Goal: Task Accomplishment & Management: Manage account settings

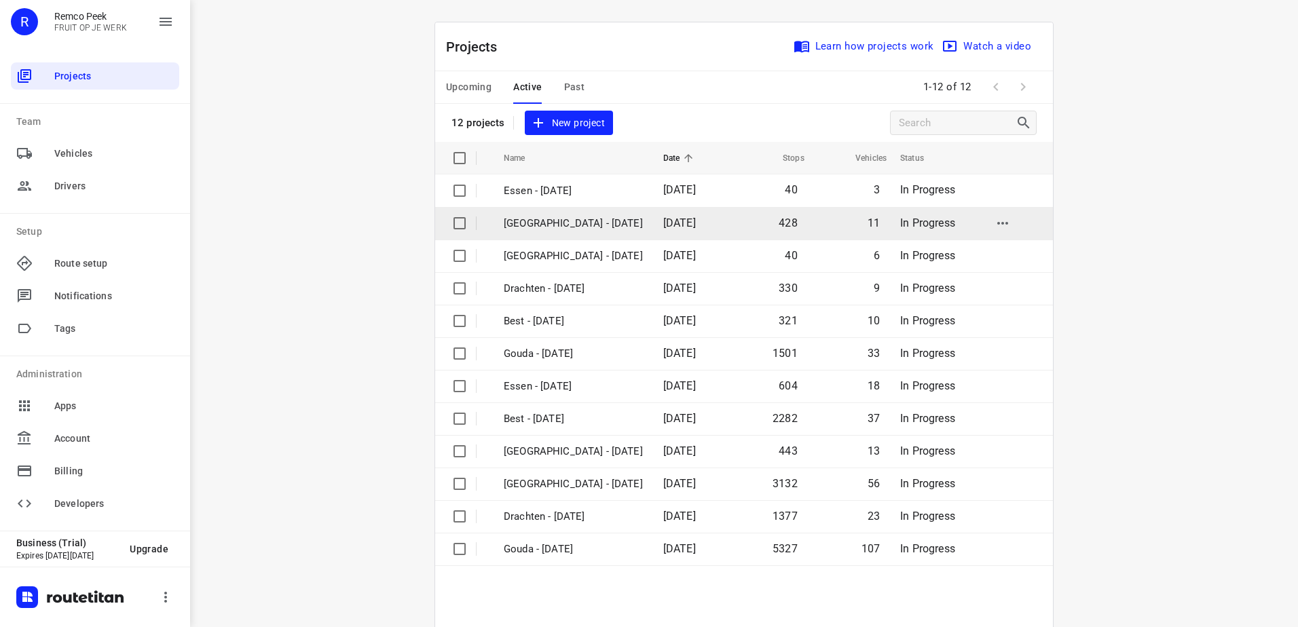
click at [552, 222] on p "[GEOGRAPHIC_DATA] - [DATE]" at bounding box center [573, 224] width 139 height 16
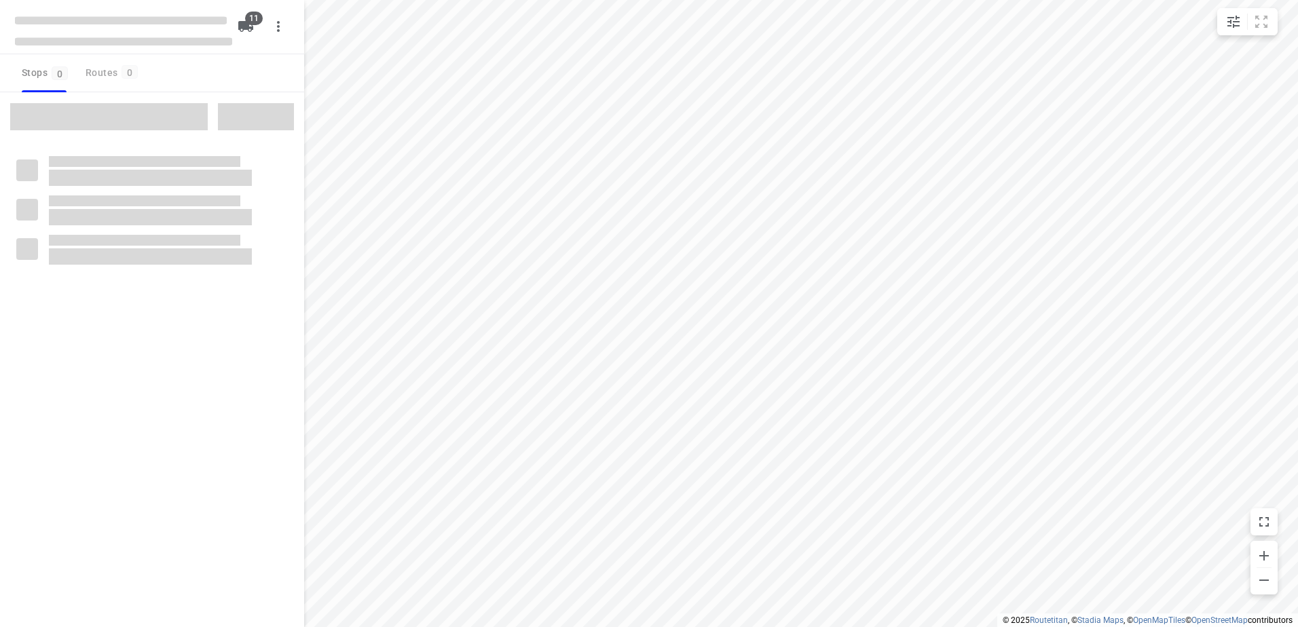
checkbox input "true"
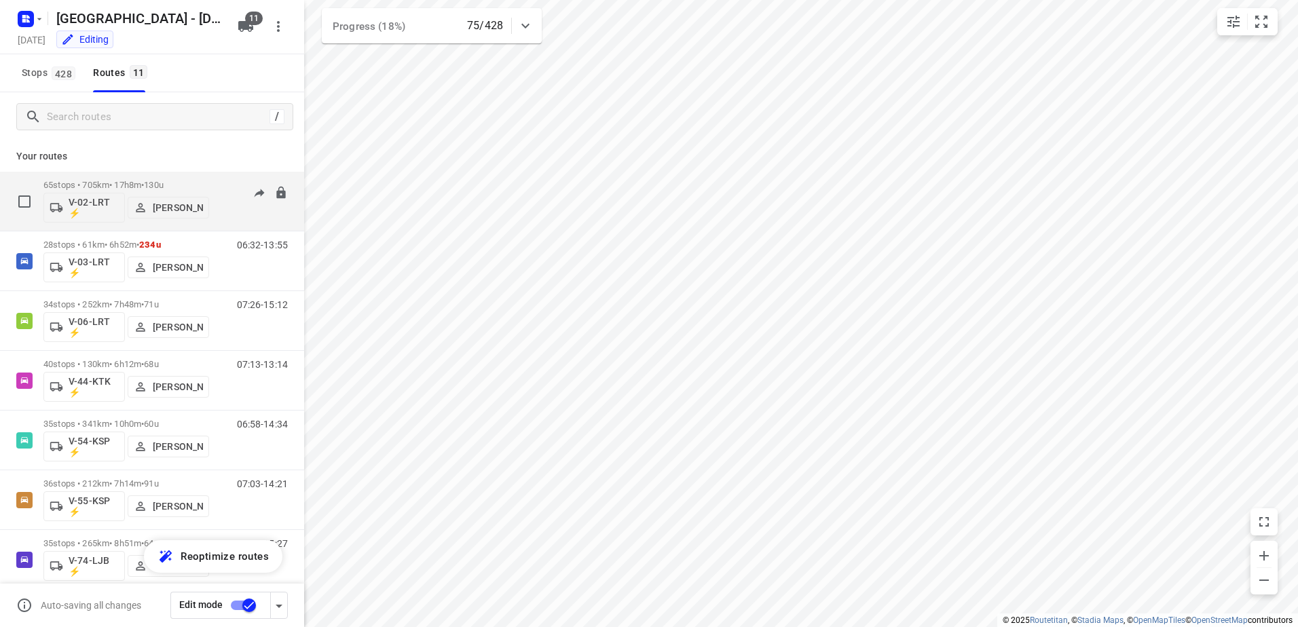
click at [199, 181] on p "65 stops • 705km • 17h8m • 130u" at bounding box center [126, 185] width 166 height 10
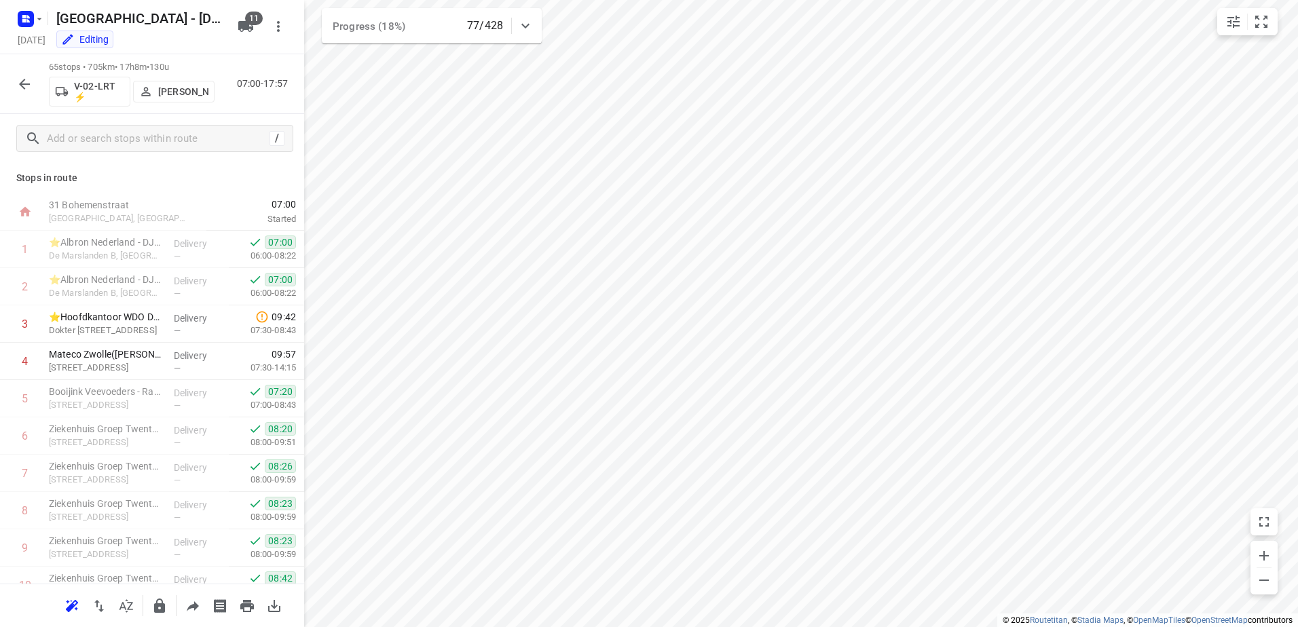
click at [23, 91] on icon "button" at bounding box center [24, 84] width 16 height 16
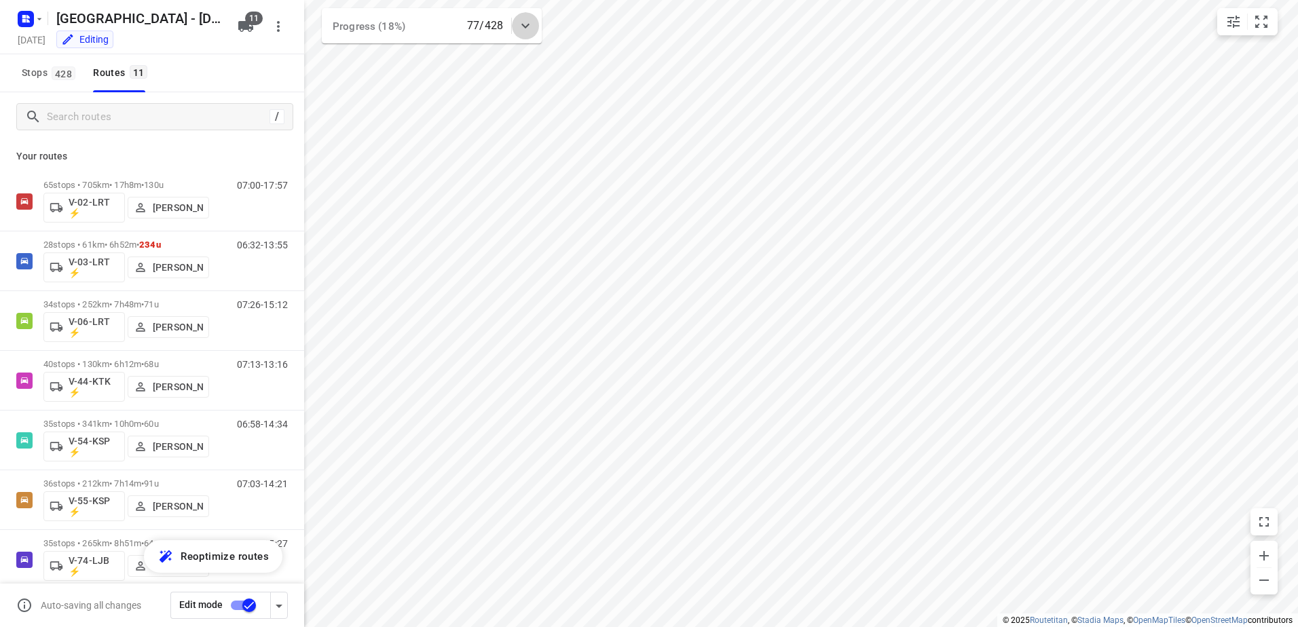
click at [529, 24] on icon at bounding box center [525, 26] width 8 height 5
click at [529, 24] on icon at bounding box center [525, 31] width 16 height 16
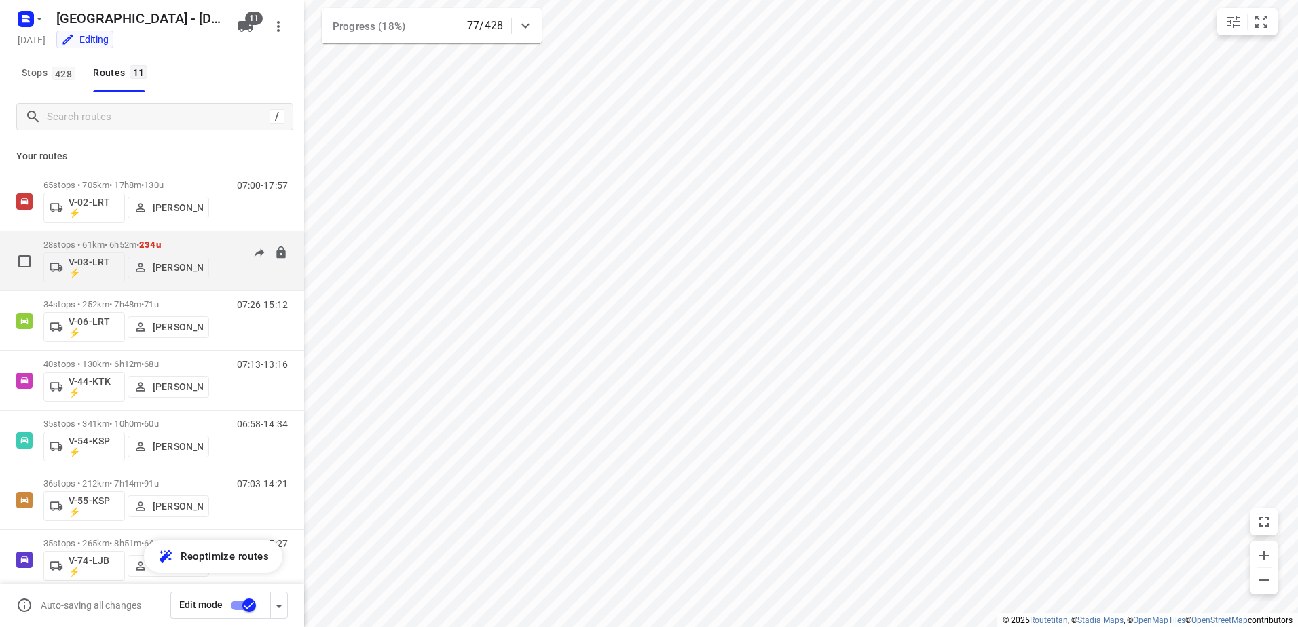
click at [220, 237] on div "28 stops • 61km • 6h52m • 234u V-03-LRT ⚡ [PERSON_NAME] 06:32-13:55" at bounding box center [173, 261] width 261 height 56
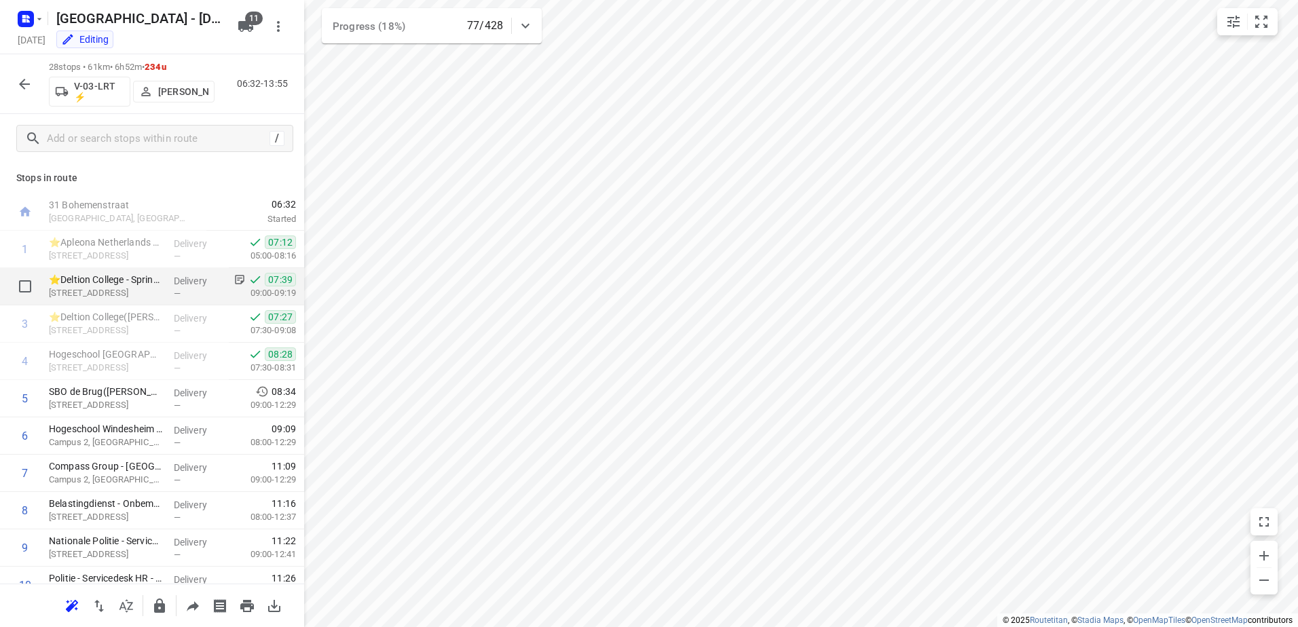
click at [208, 284] on p "Delivery" at bounding box center [199, 281] width 50 height 14
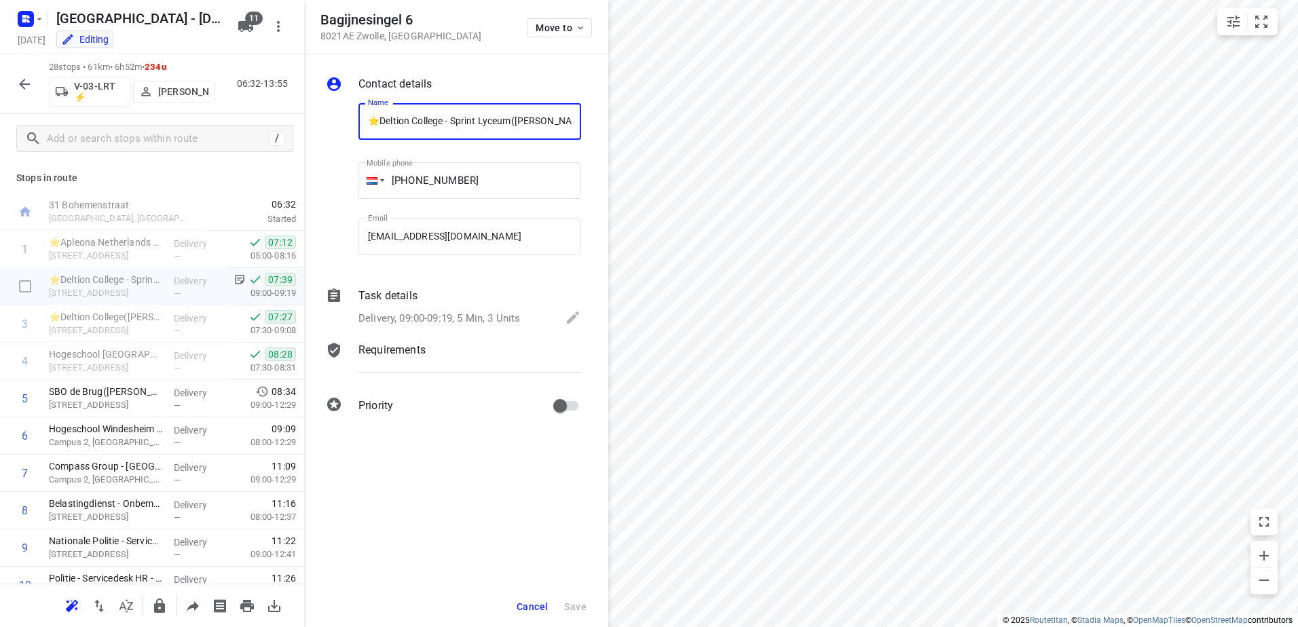
scroll to position [0, 22]
click at [408, 298] on p "Task details" at bounding box center [387, 296] width 59 height 16
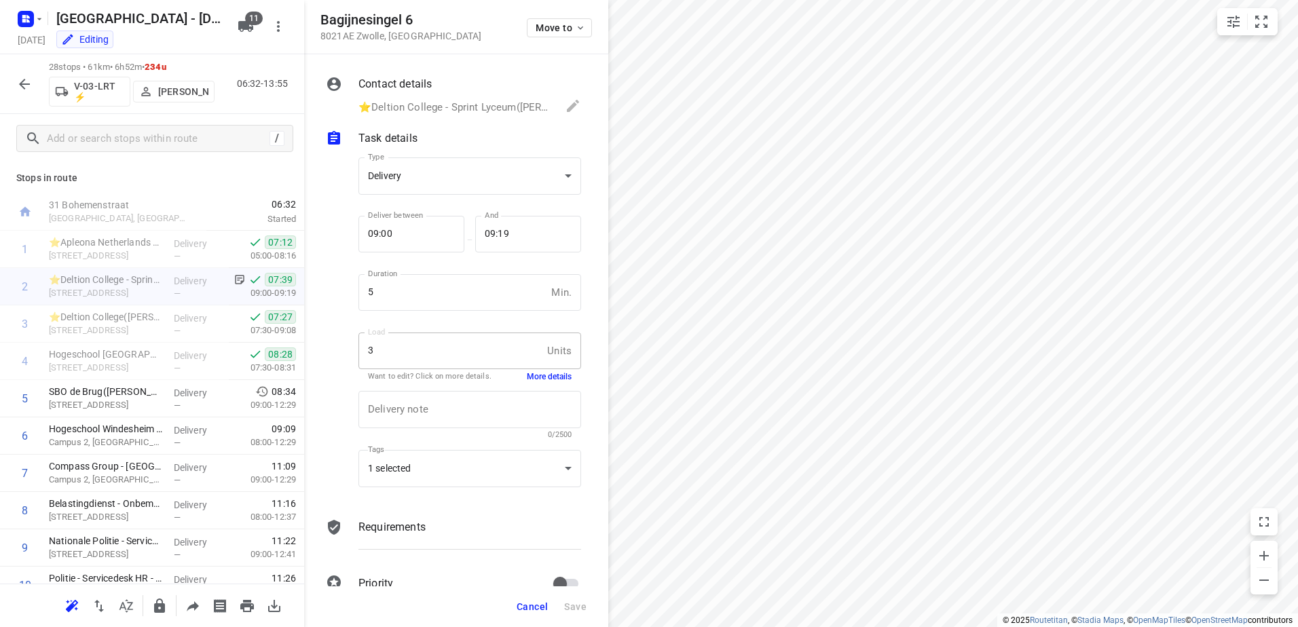
scroll to position [0, 0]
click at [540, 369] on div "Load 3 Units Load Want to edit? Click on more details. More details" at bounding box center [469, 357] width 223 height 48
click at [544, 377] on button "More details" at bounding box center [549, 377] width 45 height 12
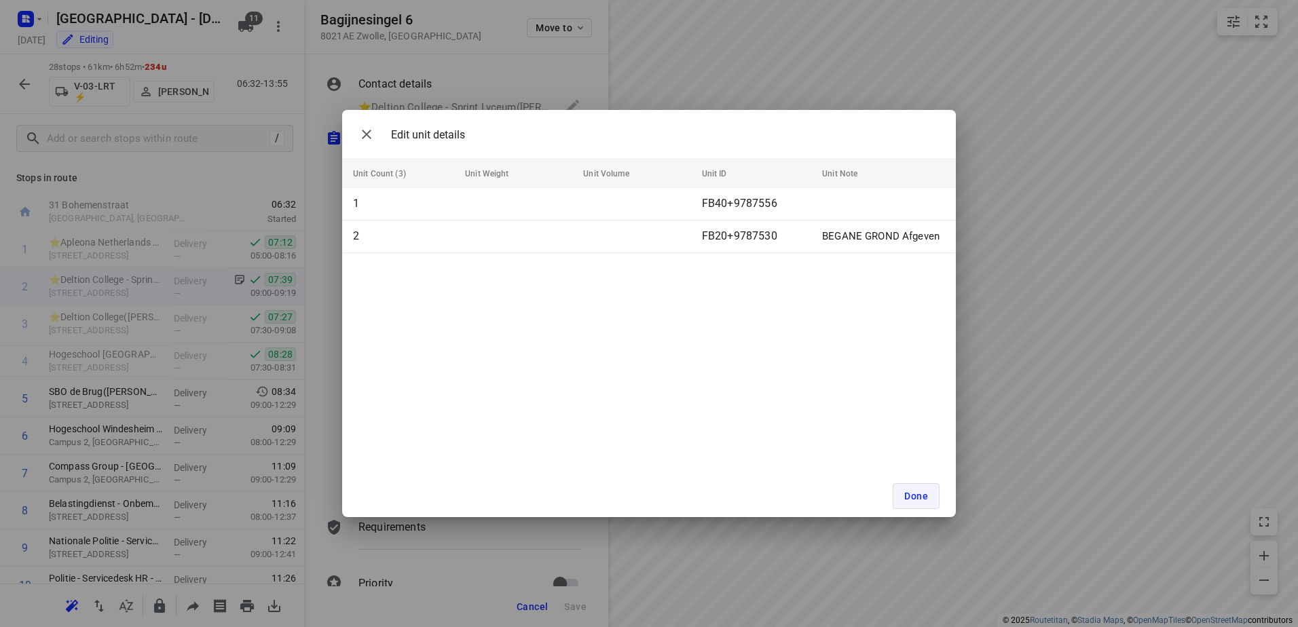
click at [921, 499] on span "Done" at bounding box center [916, 496] width 24 height 11
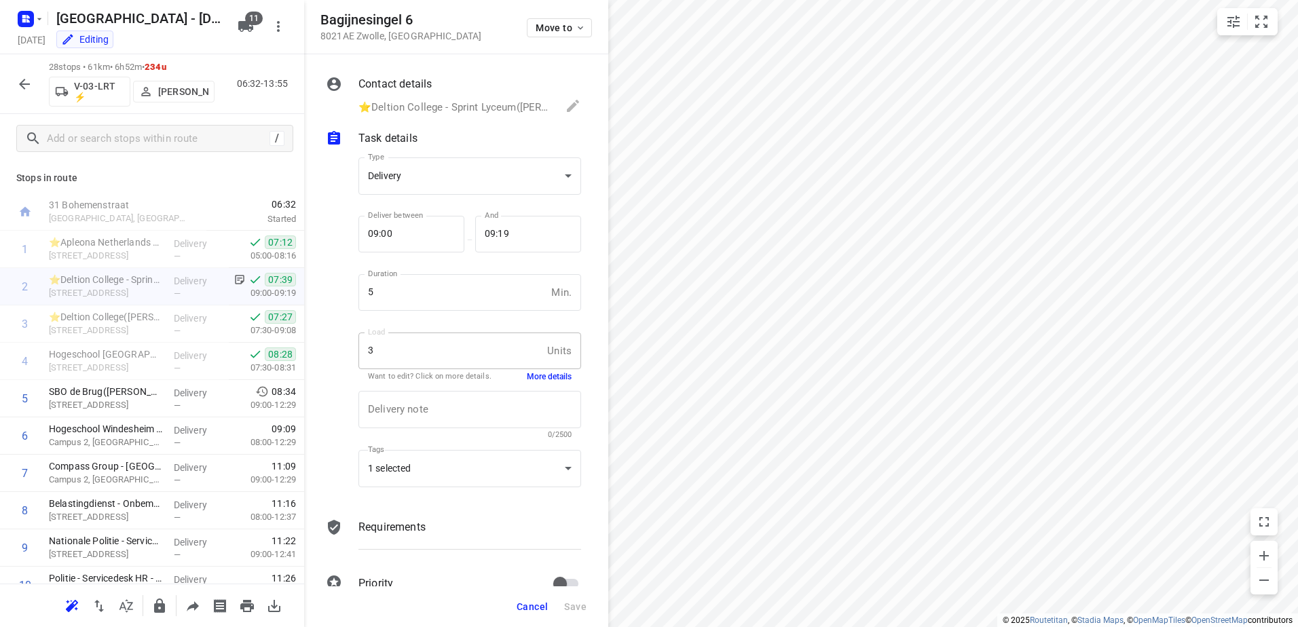
click at [24, 82] on icon "button" at bounding box center [24, 84] width 16 height 16
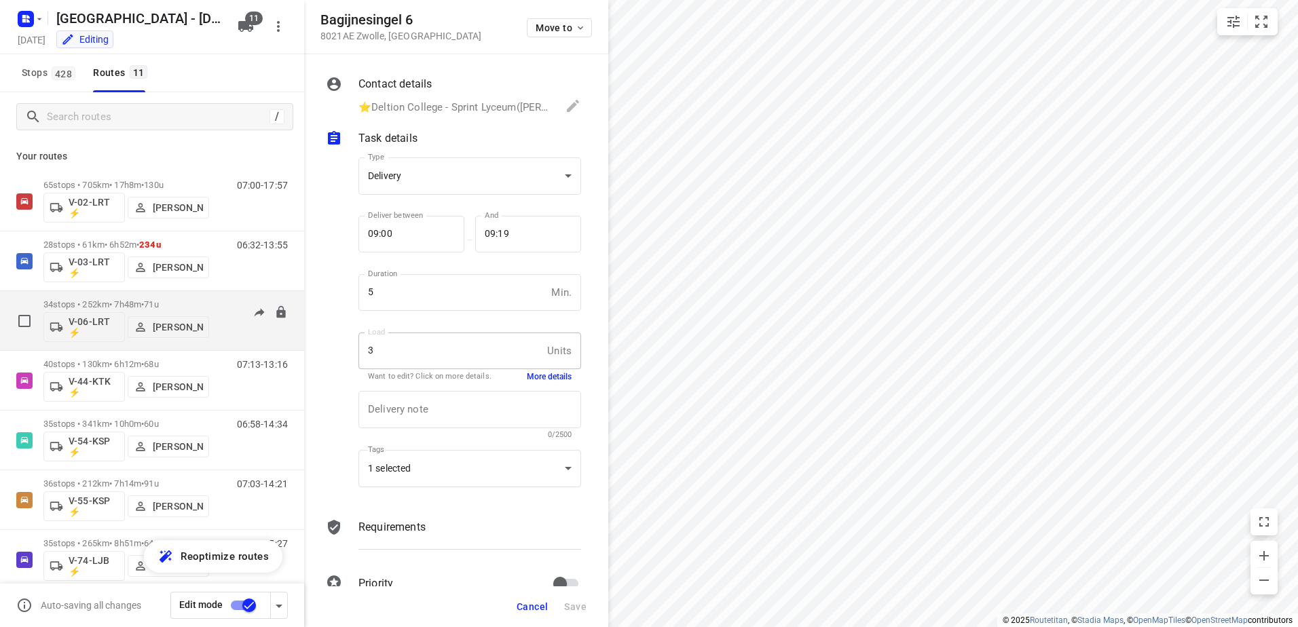
click at [200, 308] on p "34 stops • 252km • 7h48m • 71u" at bounding box center [126, 304] width 166 height 10
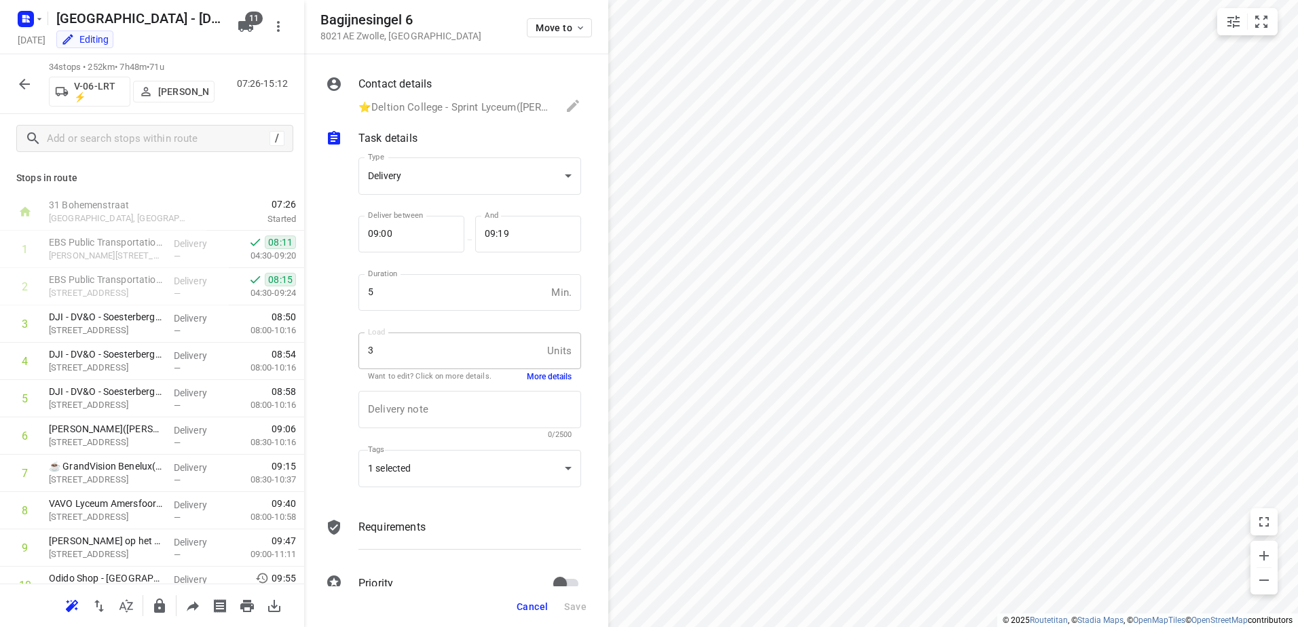
click at [32, 90] on icon "button" at bounding box center [24, 84] width 16 height 16
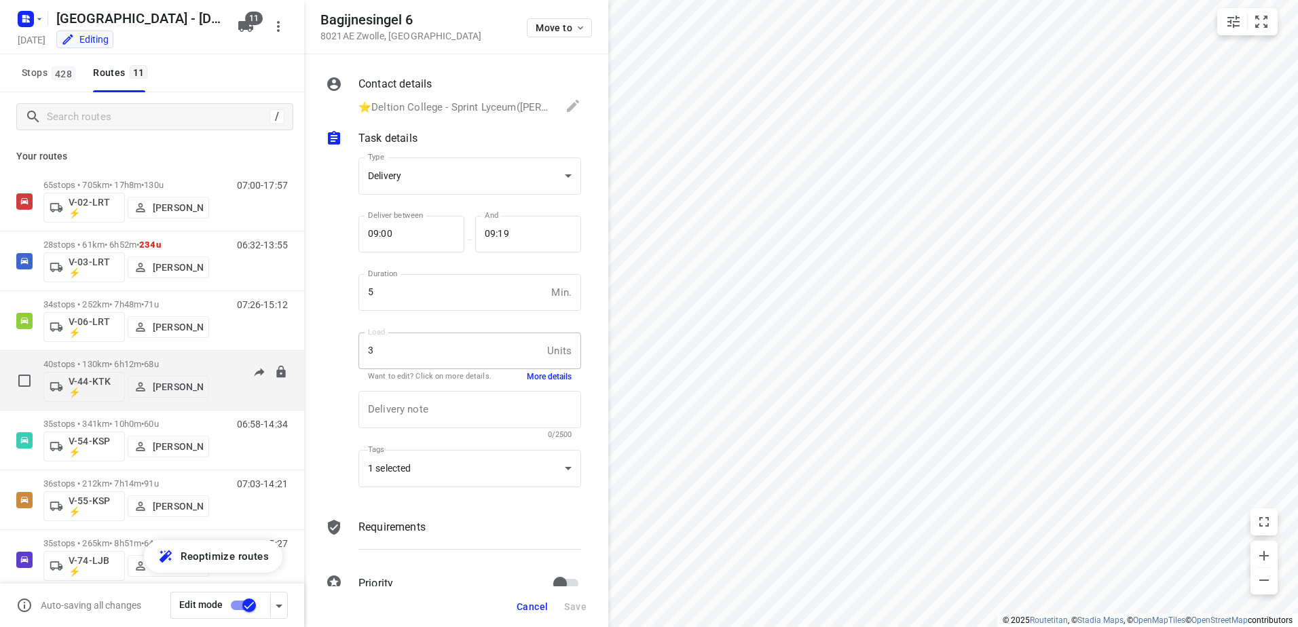
click at [210, 354] on div "40 stops • 130km • 6h12m • 68u V-44-KTK ⚡ [PERSON_NAME] 07:13-13:16" at bounding box center [173, 380] width 261 height 56
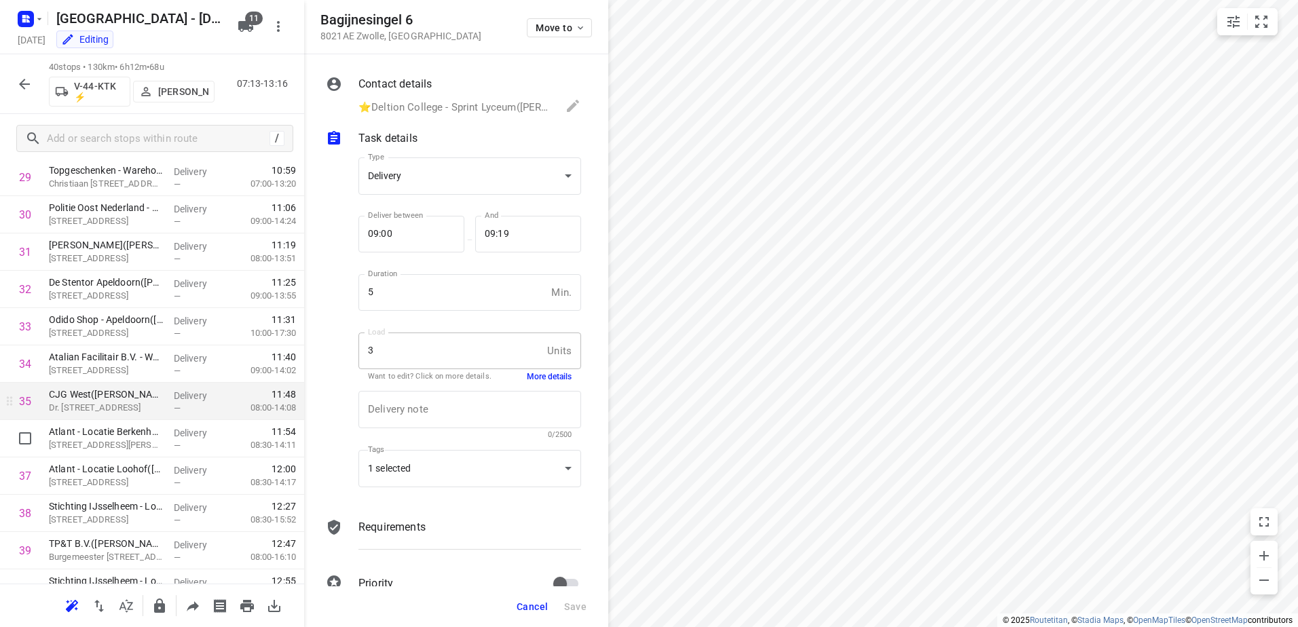
scroll to position [1177, 0]
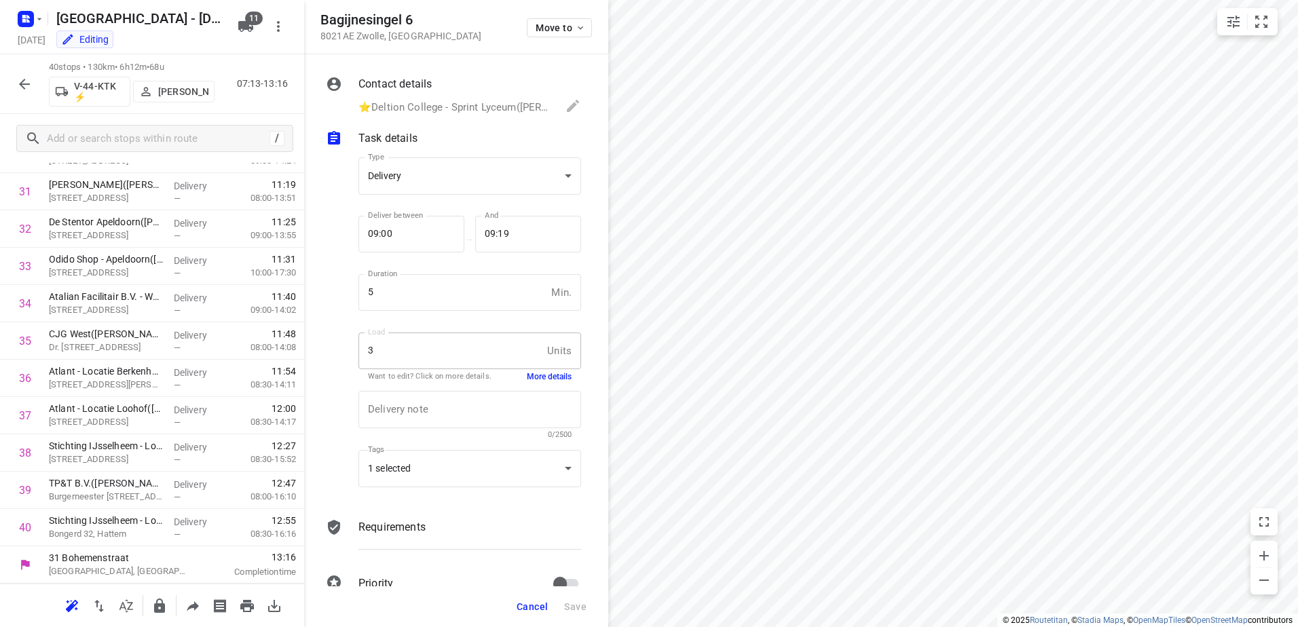
click at [12, 80] on button "button" at bounding box center [24, 84] width 27 height 27
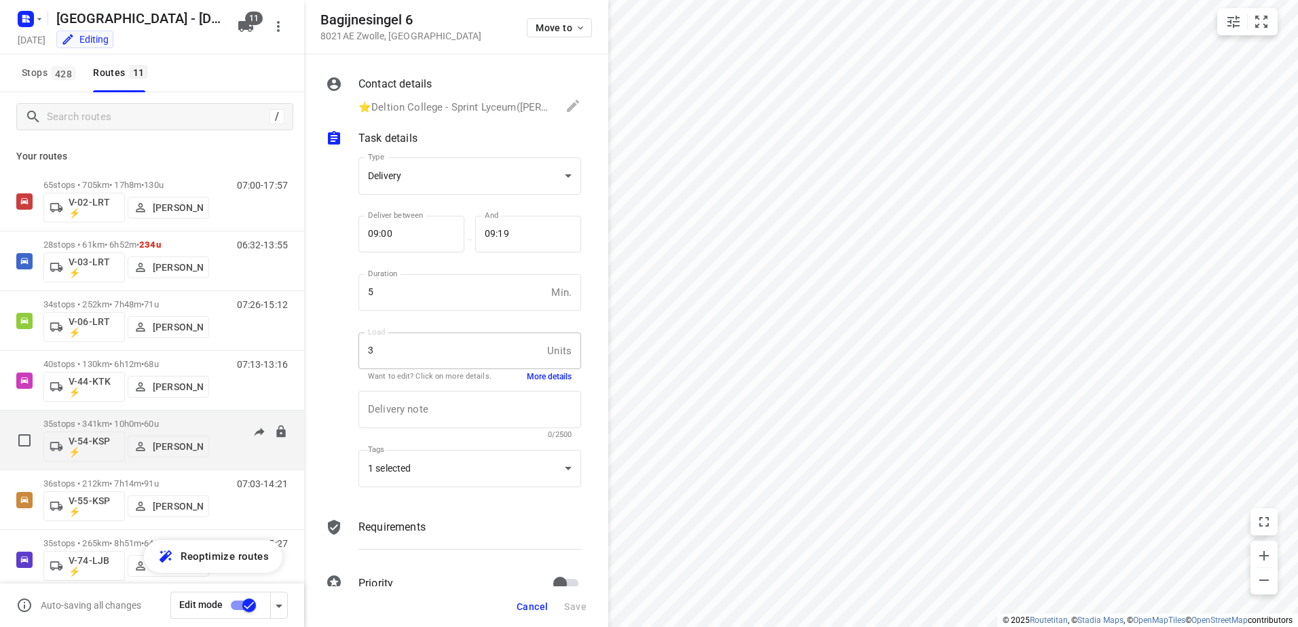
click at [231, 421] on div "06:58-14:34" at bounding box center [254, 444] width 68 height 50
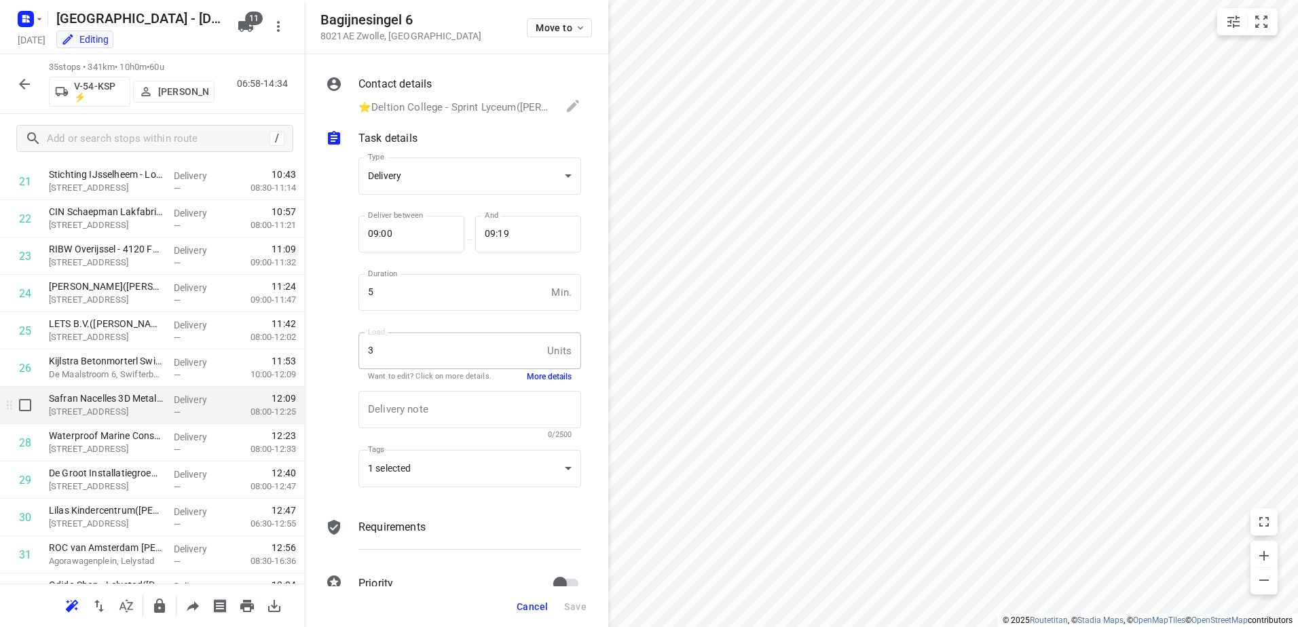
scroll to position [991, 0]
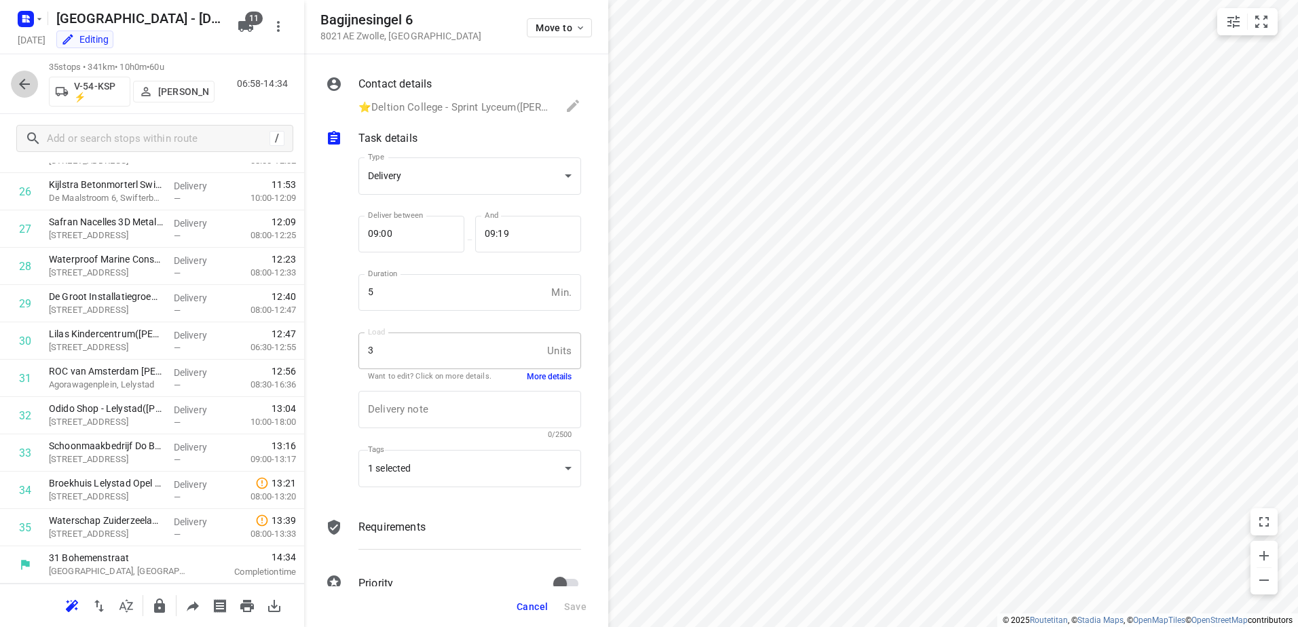
click at [27, 80] on icon "button" at bounding box center [24, 84] width 16 height 16
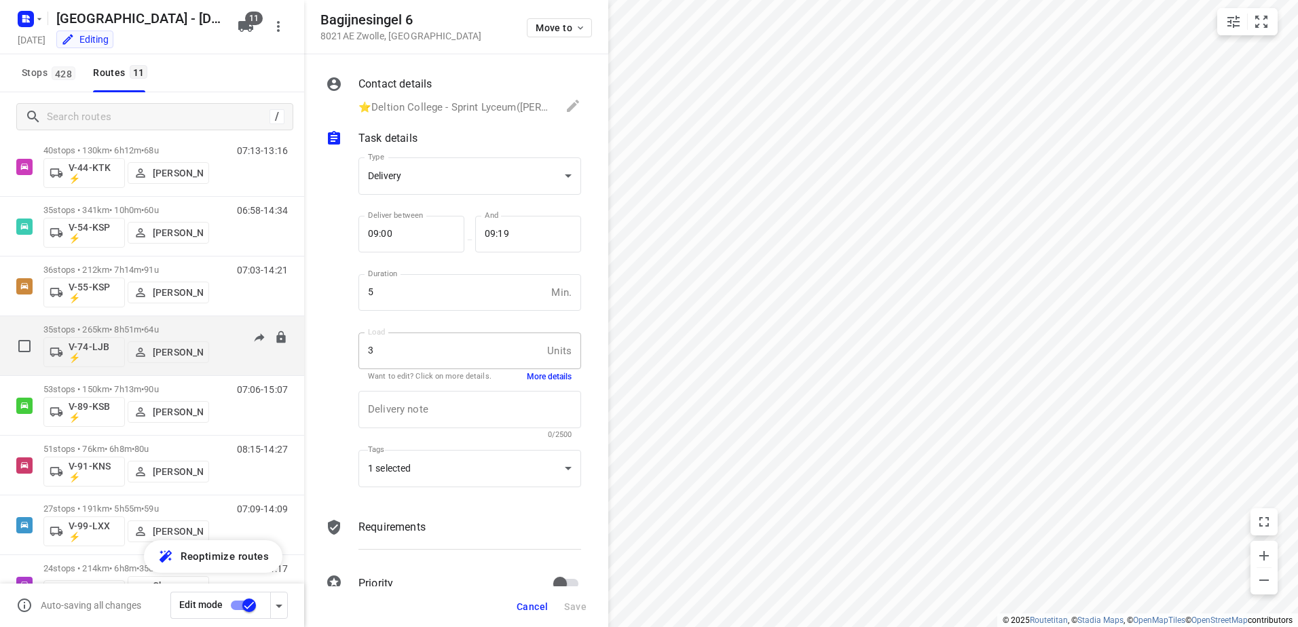
scroll to position [259, 0]
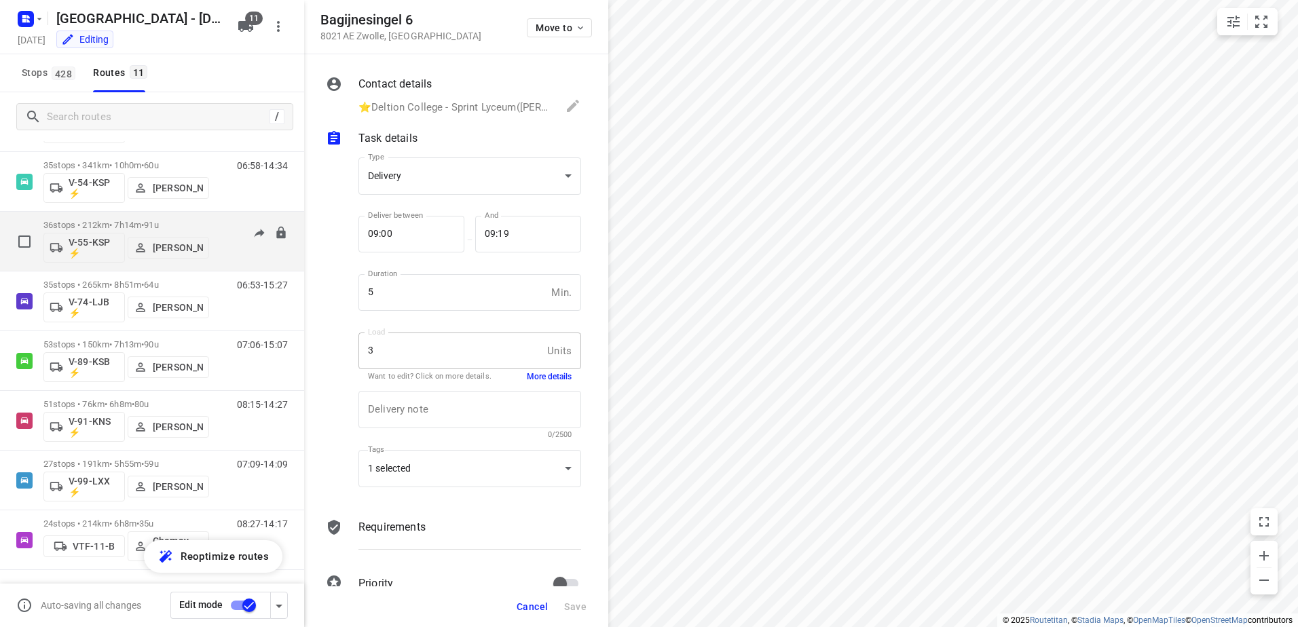
click at [220, 234] on div "07:03-14:21" at bounding box center [254, 245] width 68 height 50
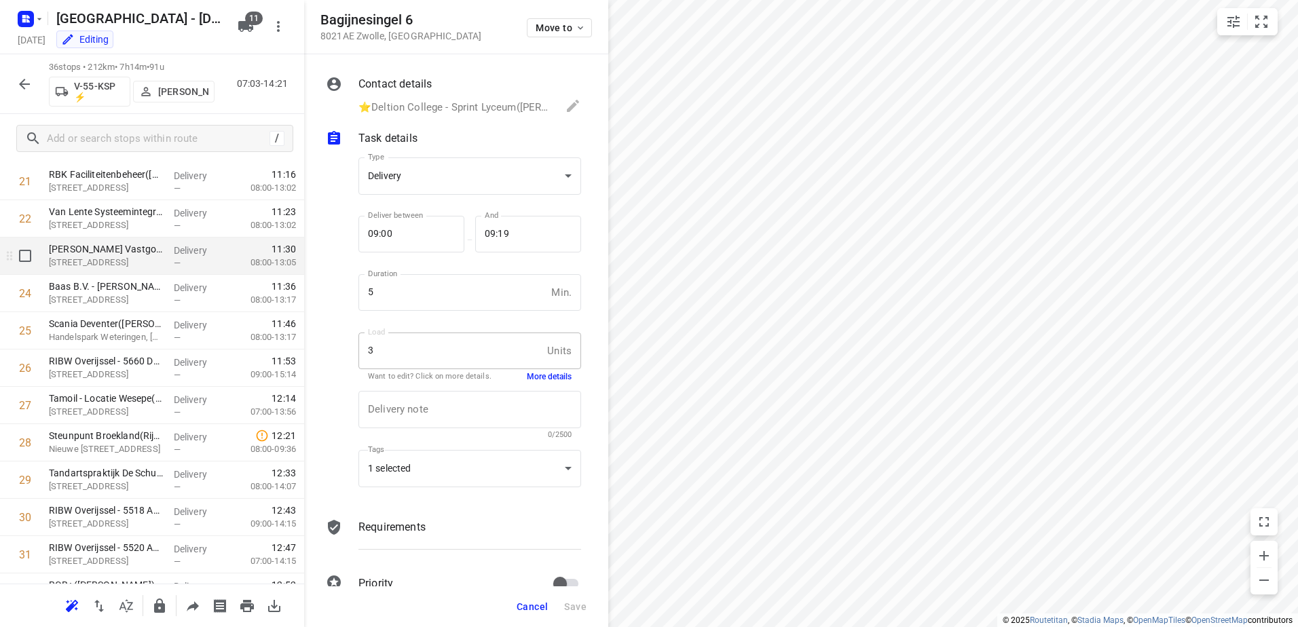
scroll to position [1028, 0]
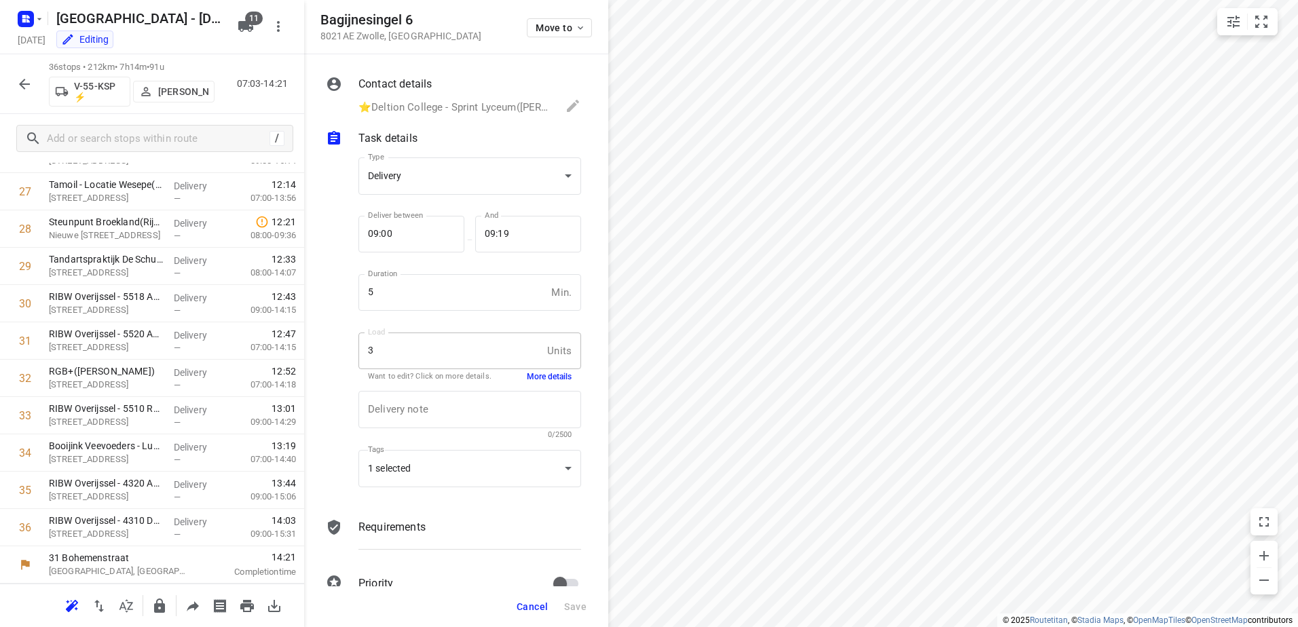
click at [18, 83] on icon "button" at bounding box center [24, 84] width 16 height 16
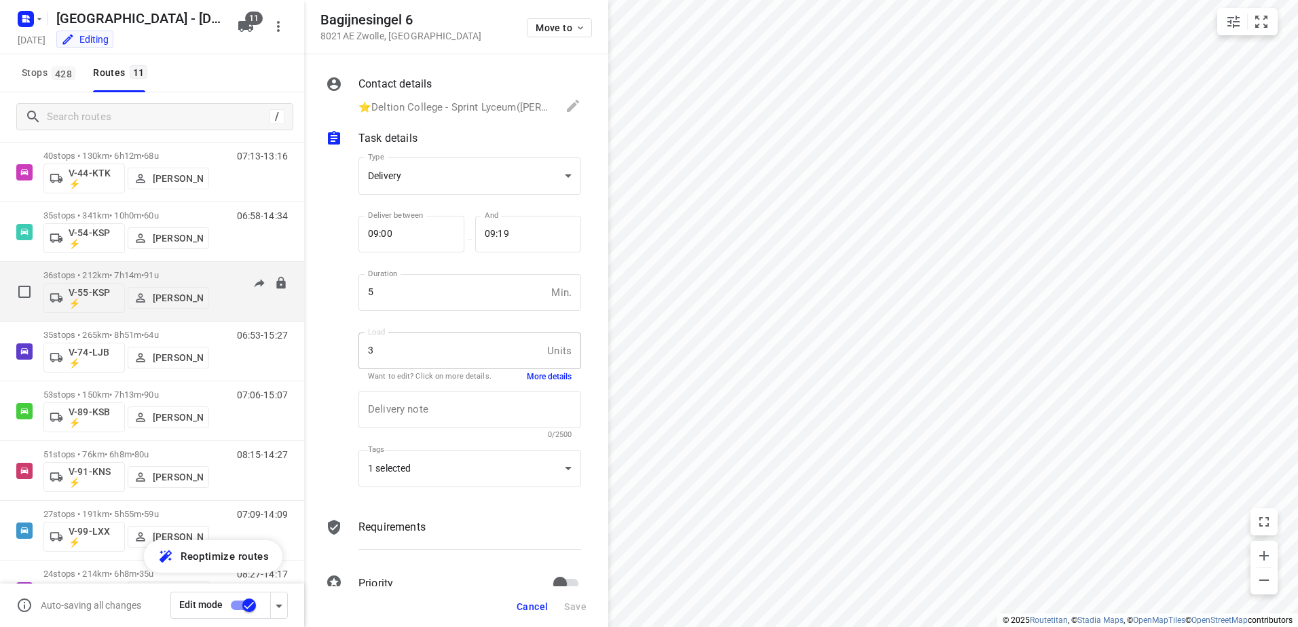
scroll to position [259, 0]
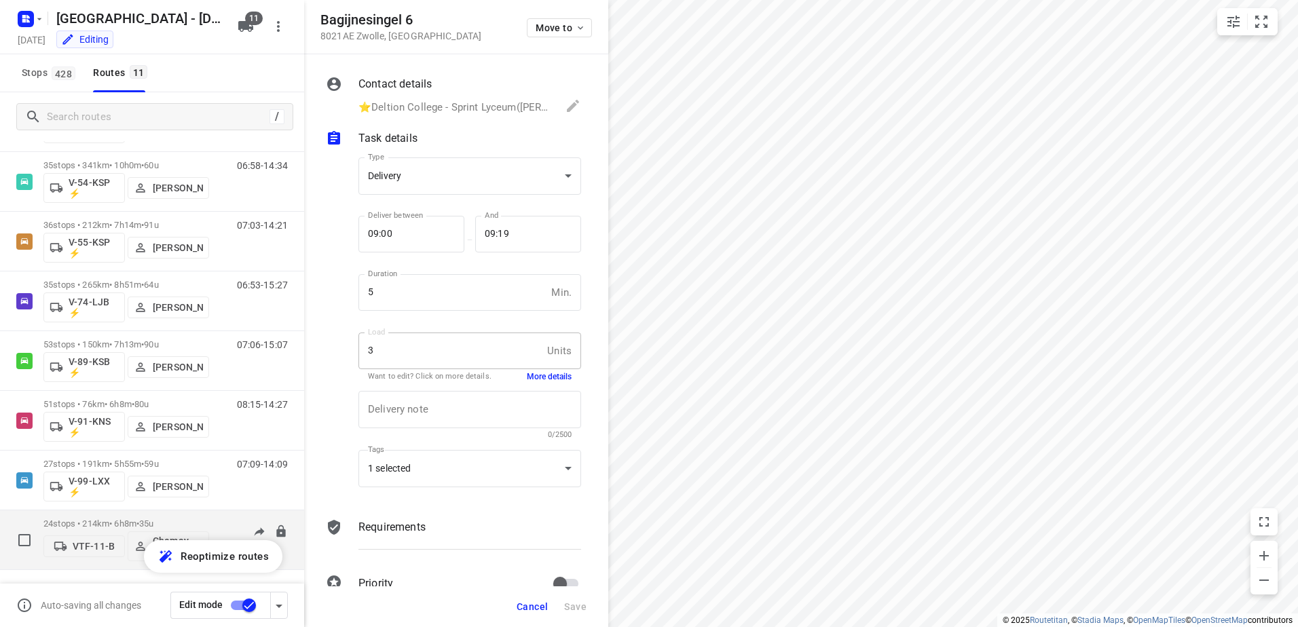
click at [220, 531] on div "08:27-14:17" at bounding box center [254, 544] width 68 height 50
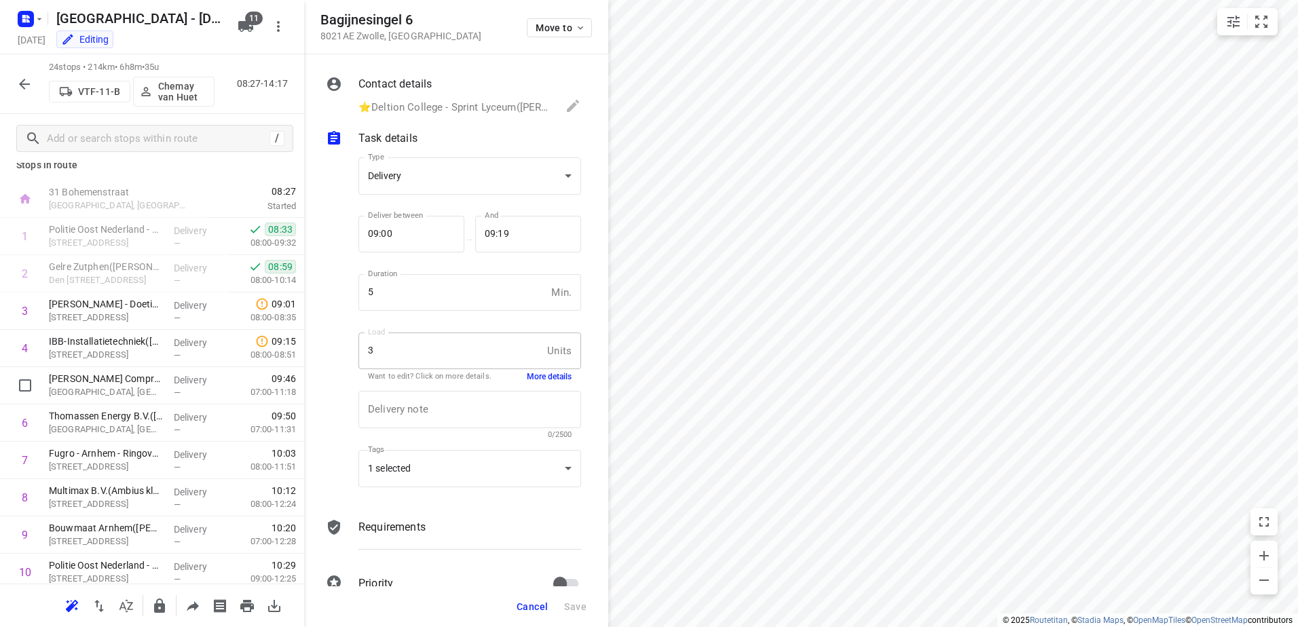
scroll to position [0, 0]
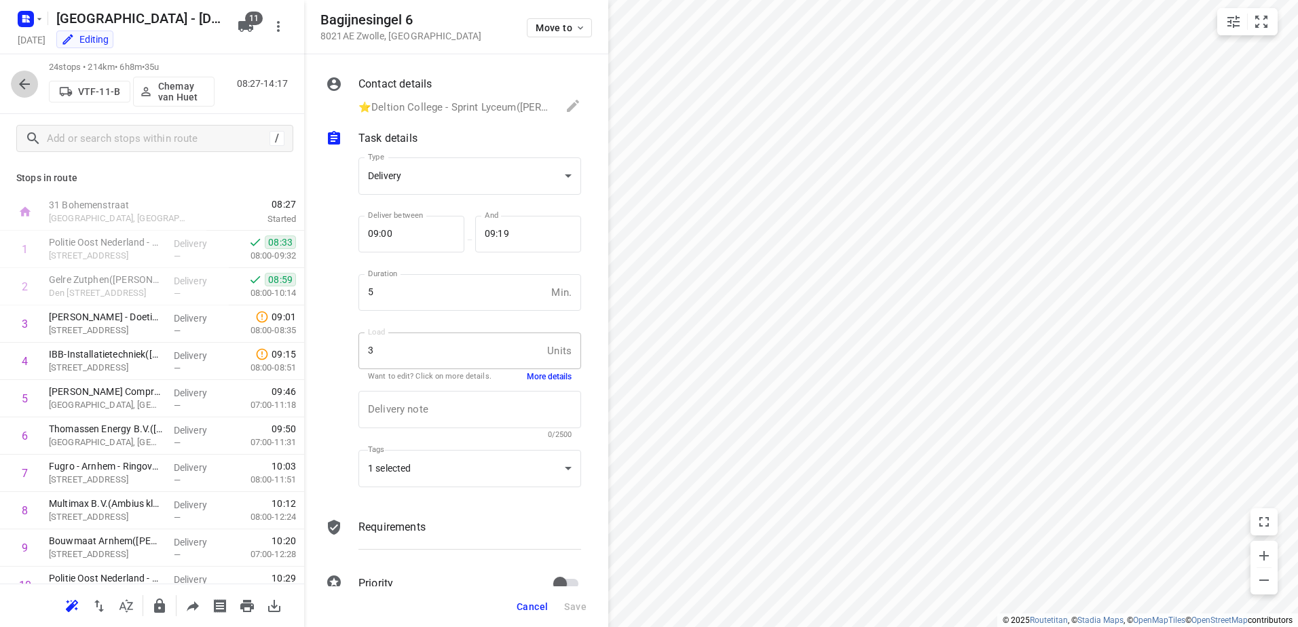
click at [22, 77] on icon "button" at bounding box center [24, 84] width 16 height 16
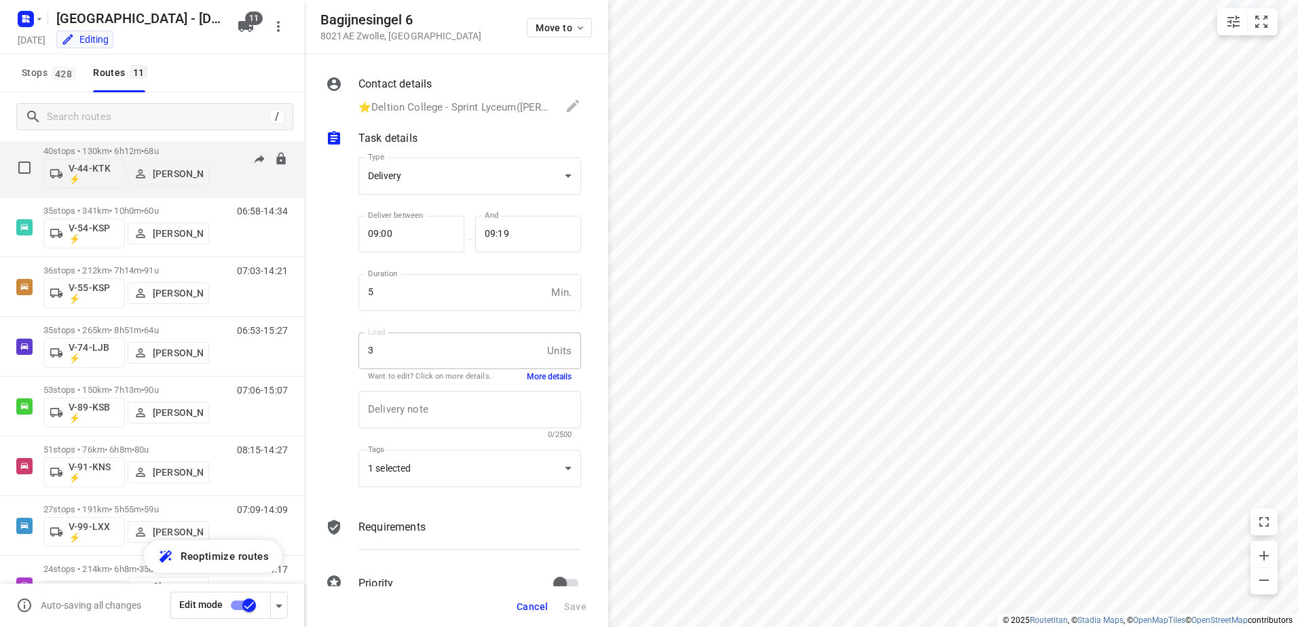
scroll to position [259, 0]
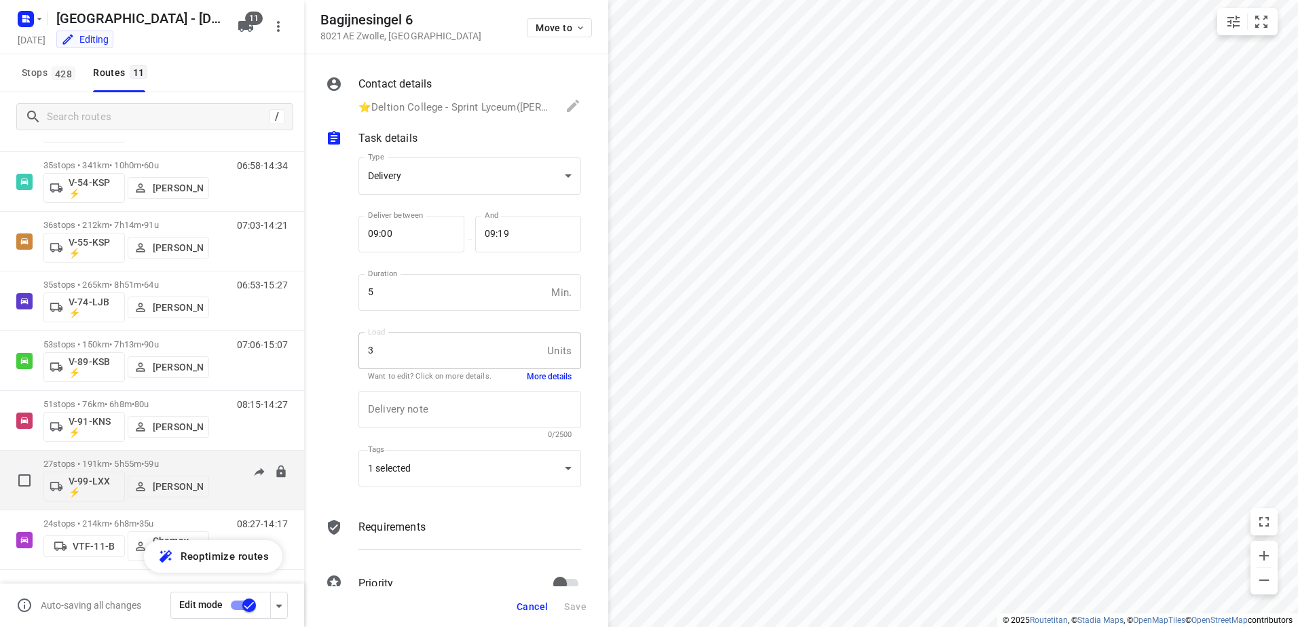
click at [220, 461] on div "07:09-14:09" at bounding box center [254, 484] width 68 height 50
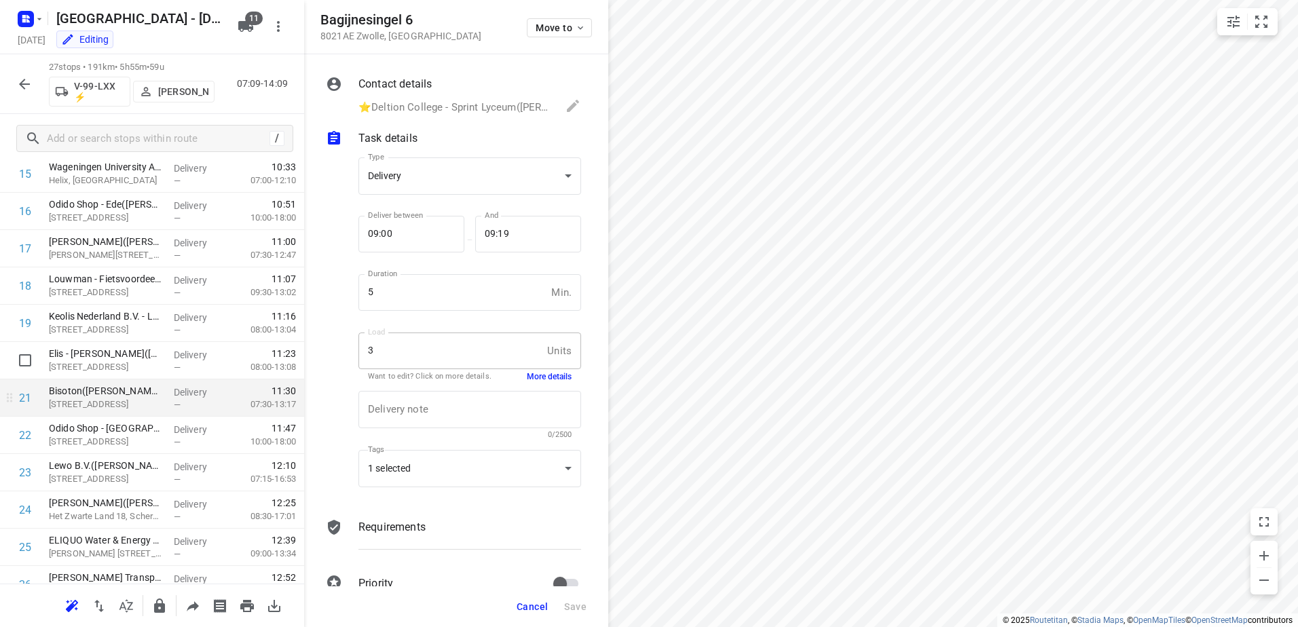
scroll to position [692, 0]
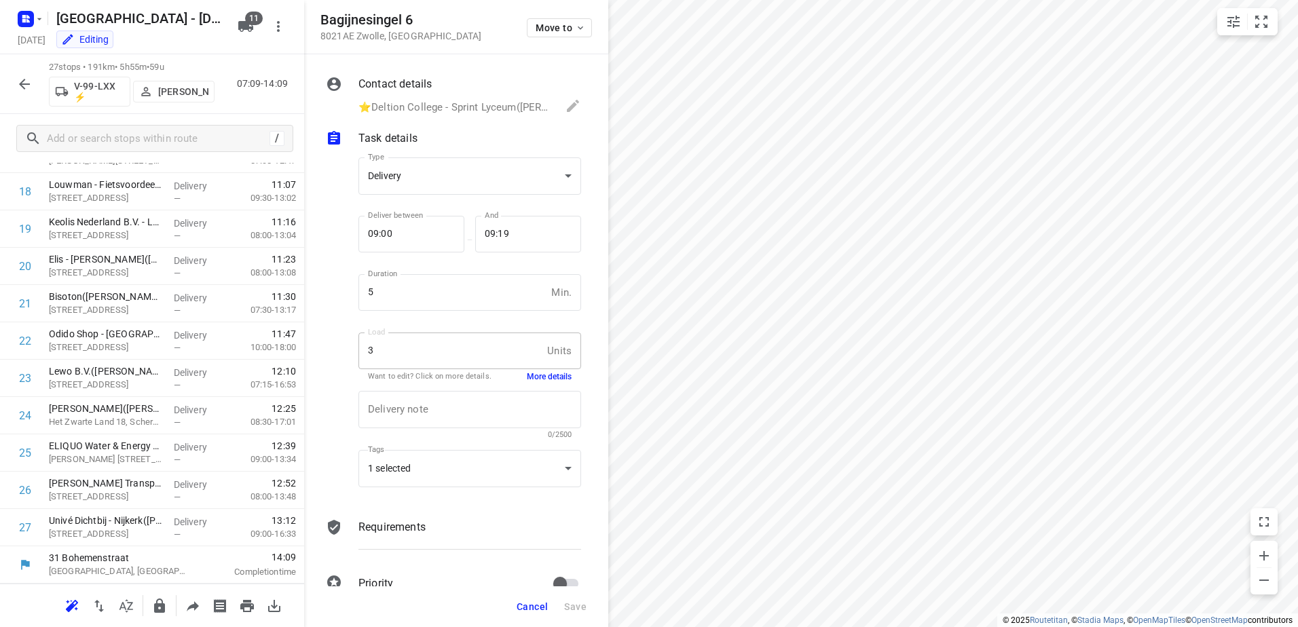
click at [20, 79] on icon "button" at bounding box center [24, 84] width 16 height 16
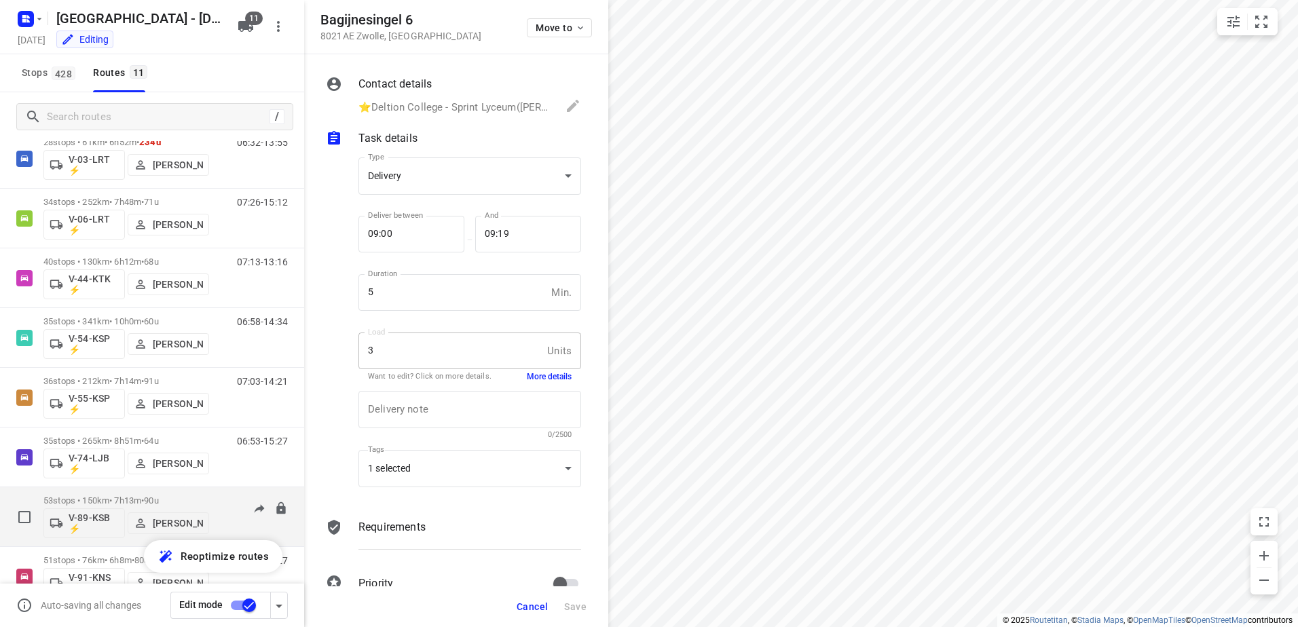
scroll to position [259, 0]
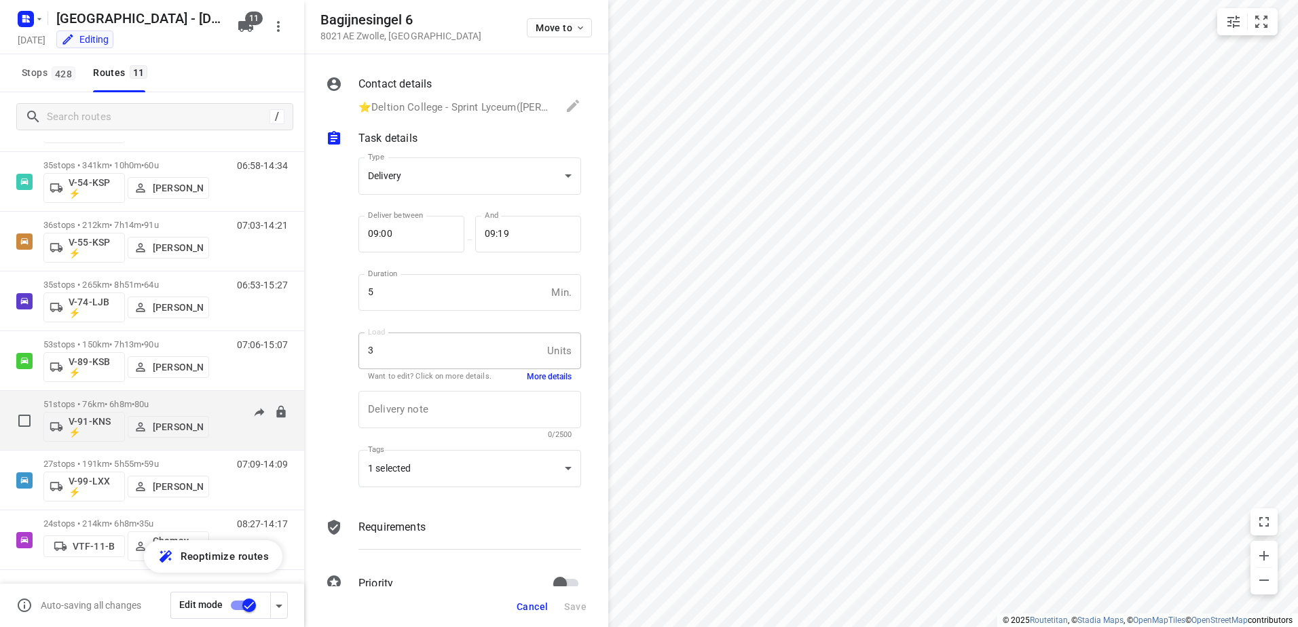
click at [220, 399] on div "08:15-14:27" at bounding box center [254, 424] width 68 height 50
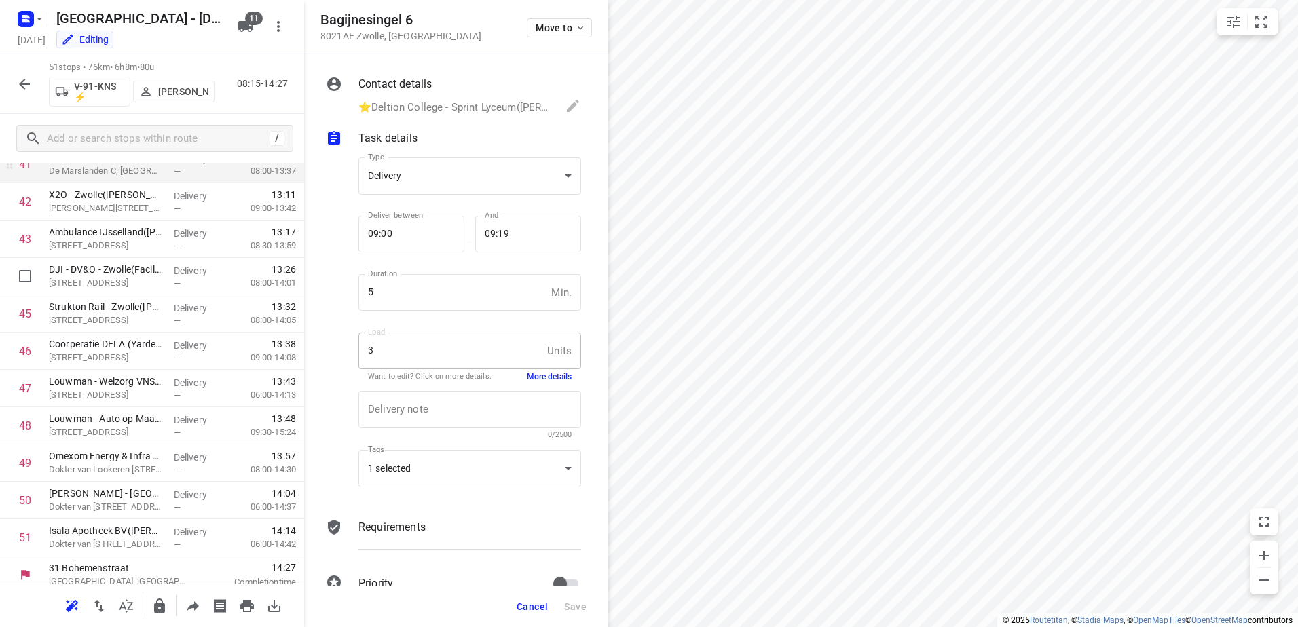
scroll to position [1588, 0]
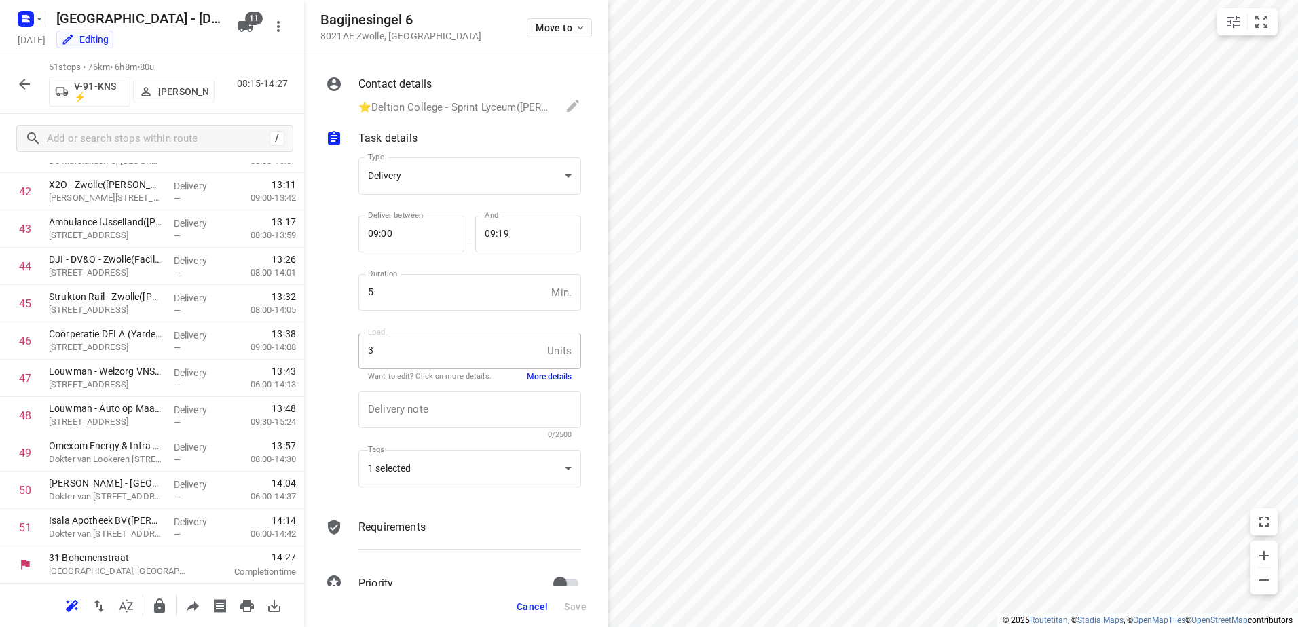
click at [22, 83] on icon "button" at bounding box center [24, 84] width 11 height 11
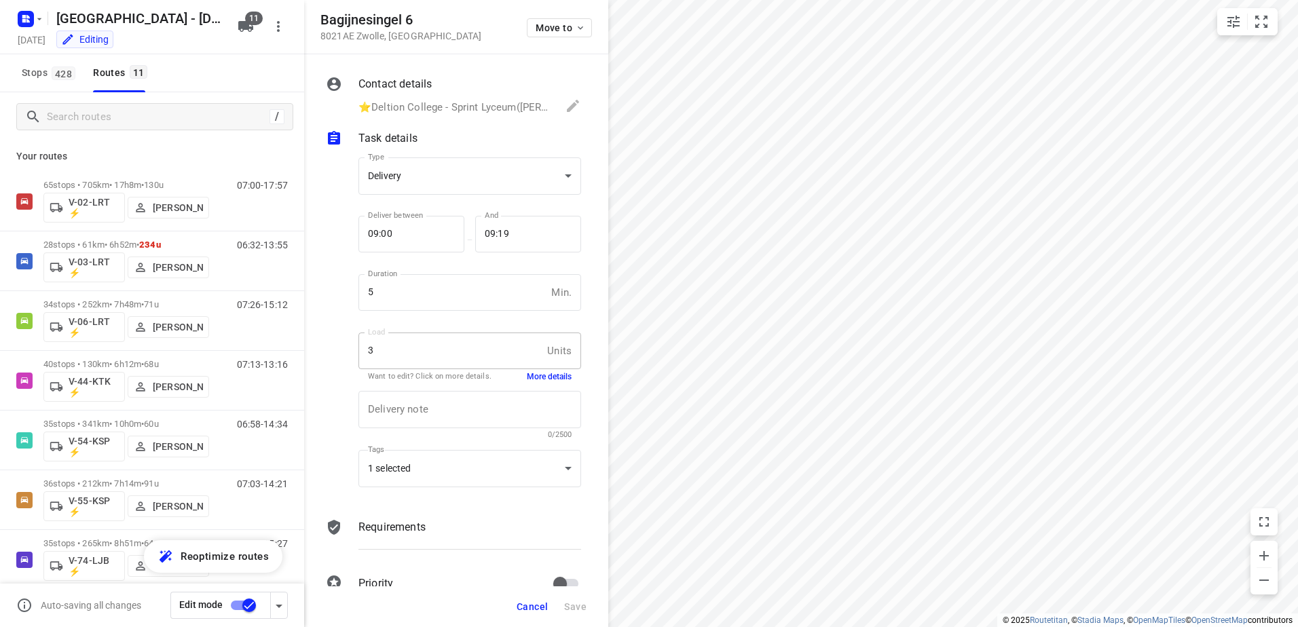
scroll to position [259, 0]
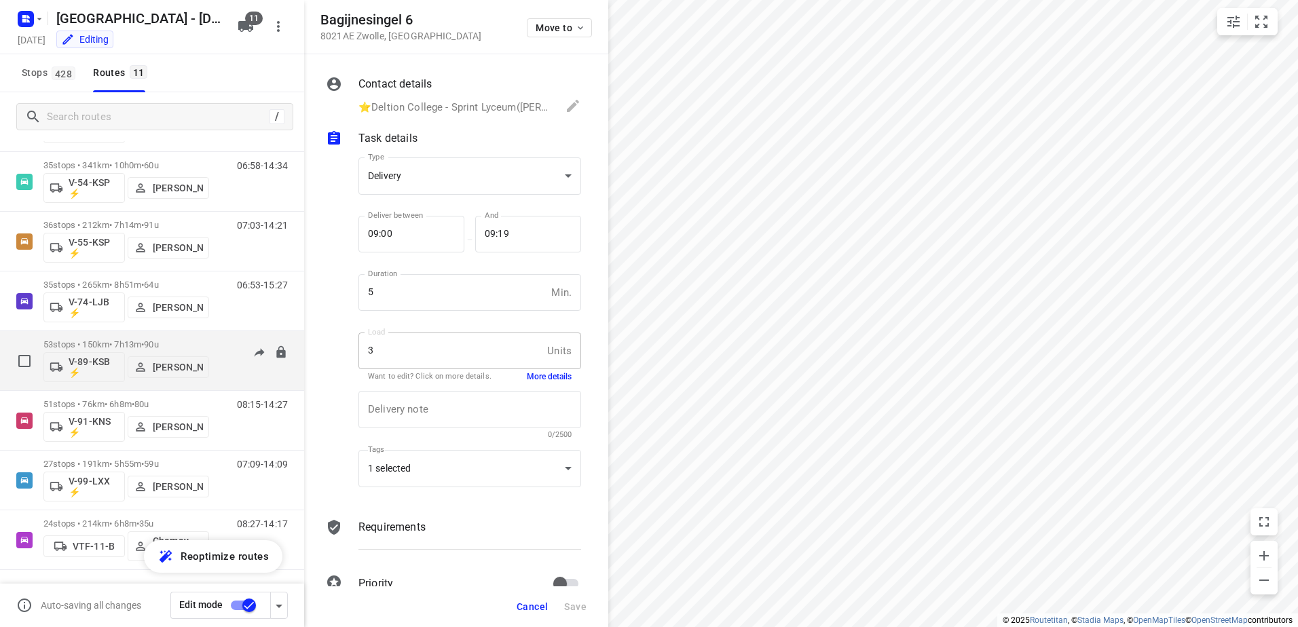
click at [231, 337] on div "53 stops • 150km • 7h13m • 90u V-89-KSB ⚡ [PERSON_NAME] 07:06-15:07" at bounding box center [173, 361] width 261 height 56
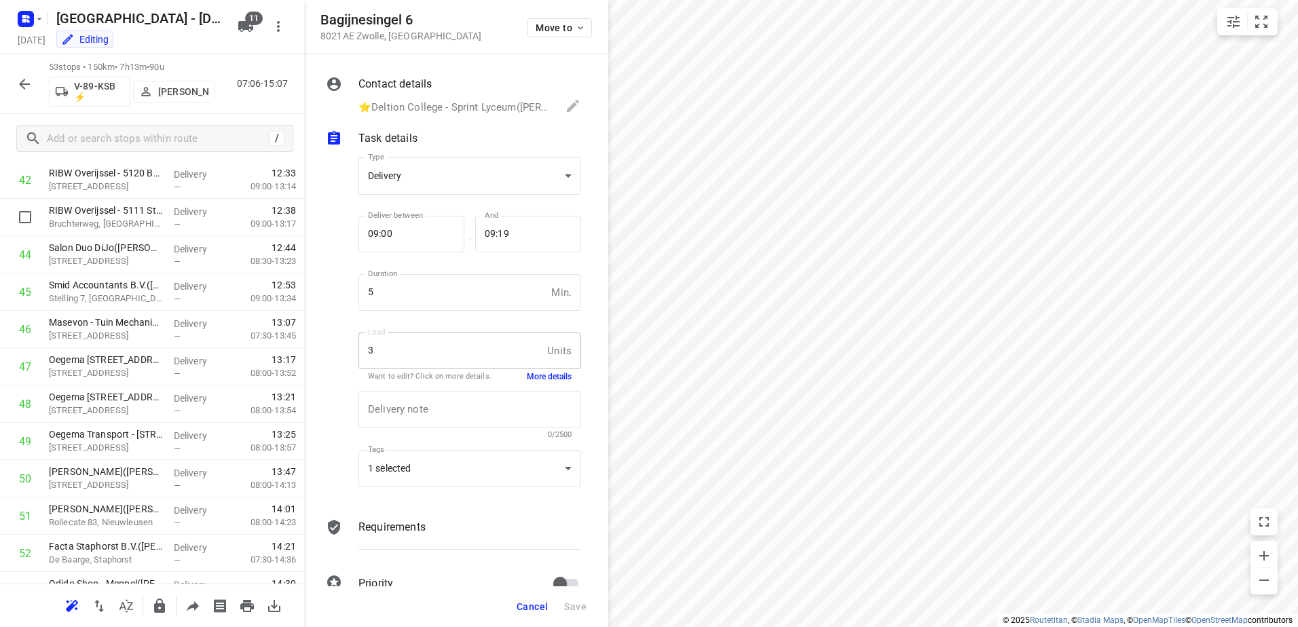
scroll to position [1663, 0]
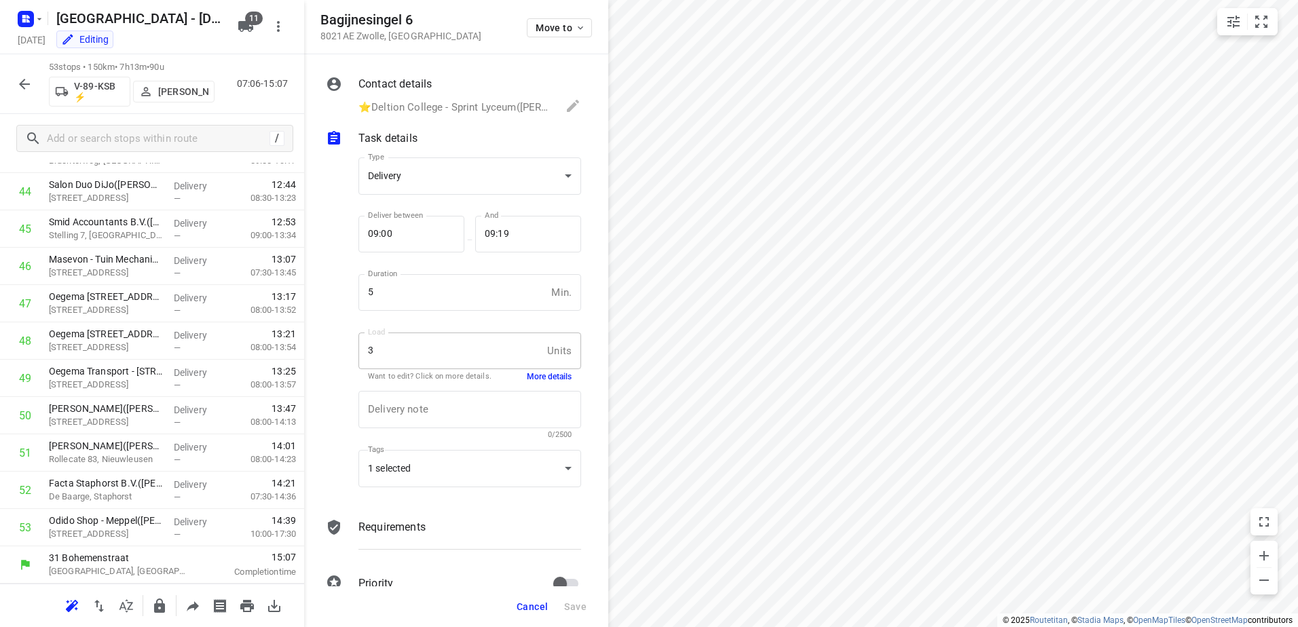
click at [33, 81] on button "button" at bounding box center [24, 84] width 27 height 27
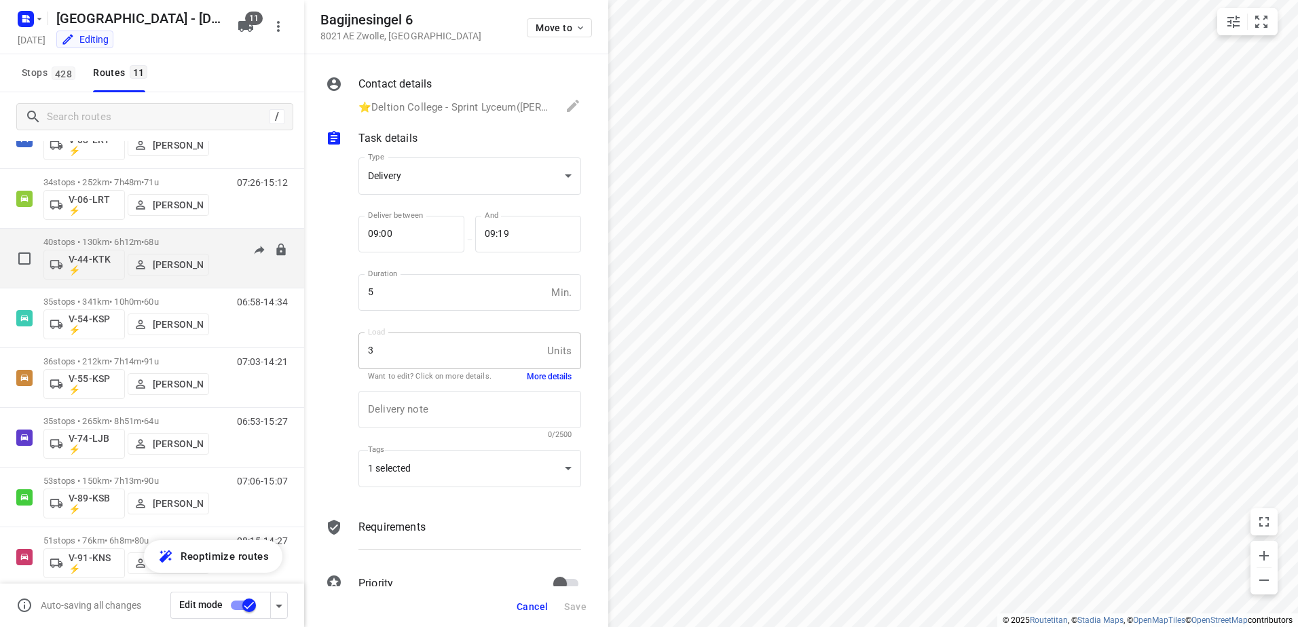
scroll to position [136, 0]
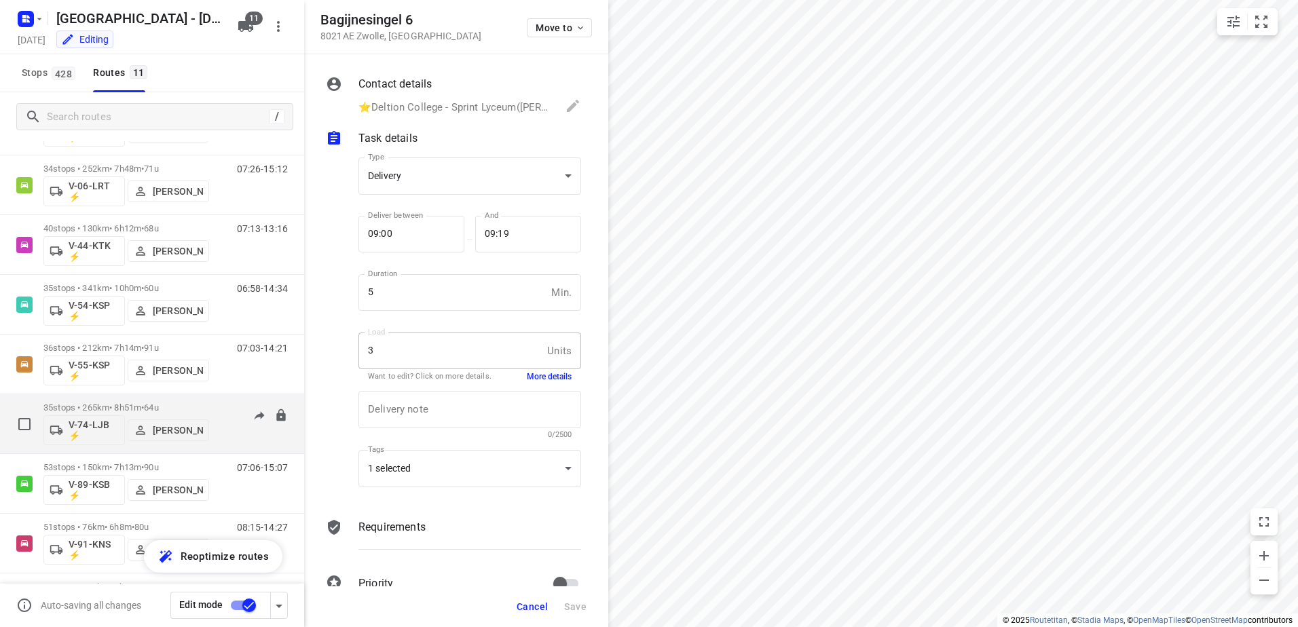
click at [220, 409] on div "06:53-15:27" at bounding box center [254, 427] width 68 height 50
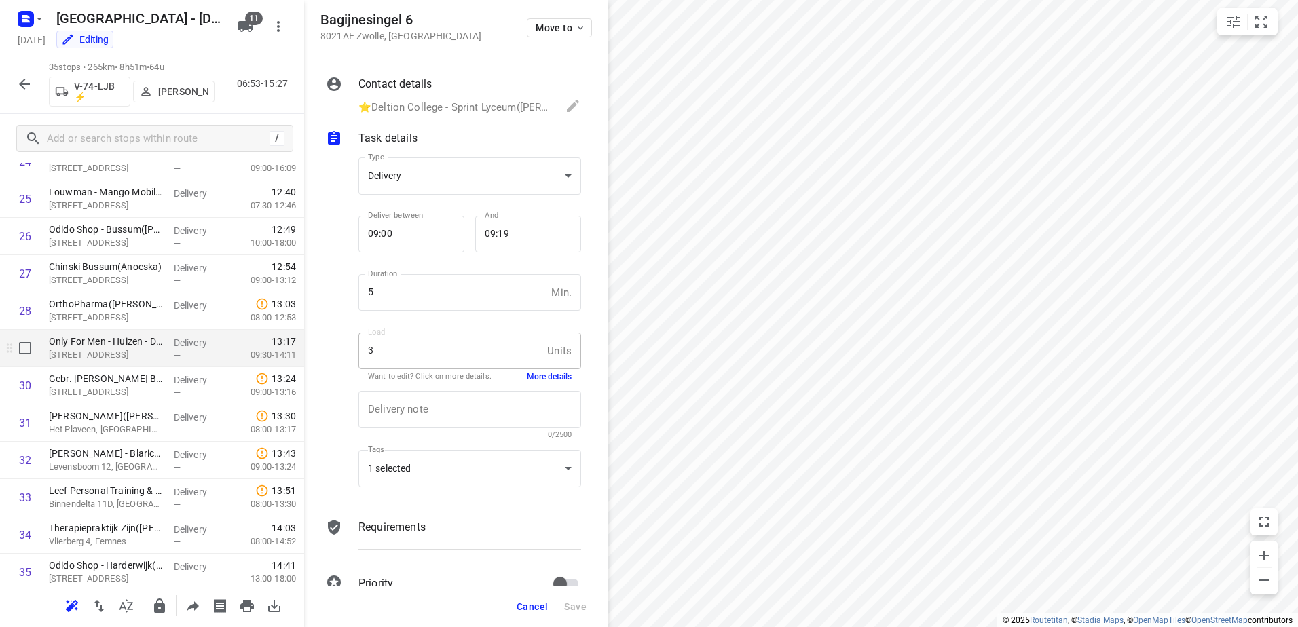
scroll to position [991, 0]
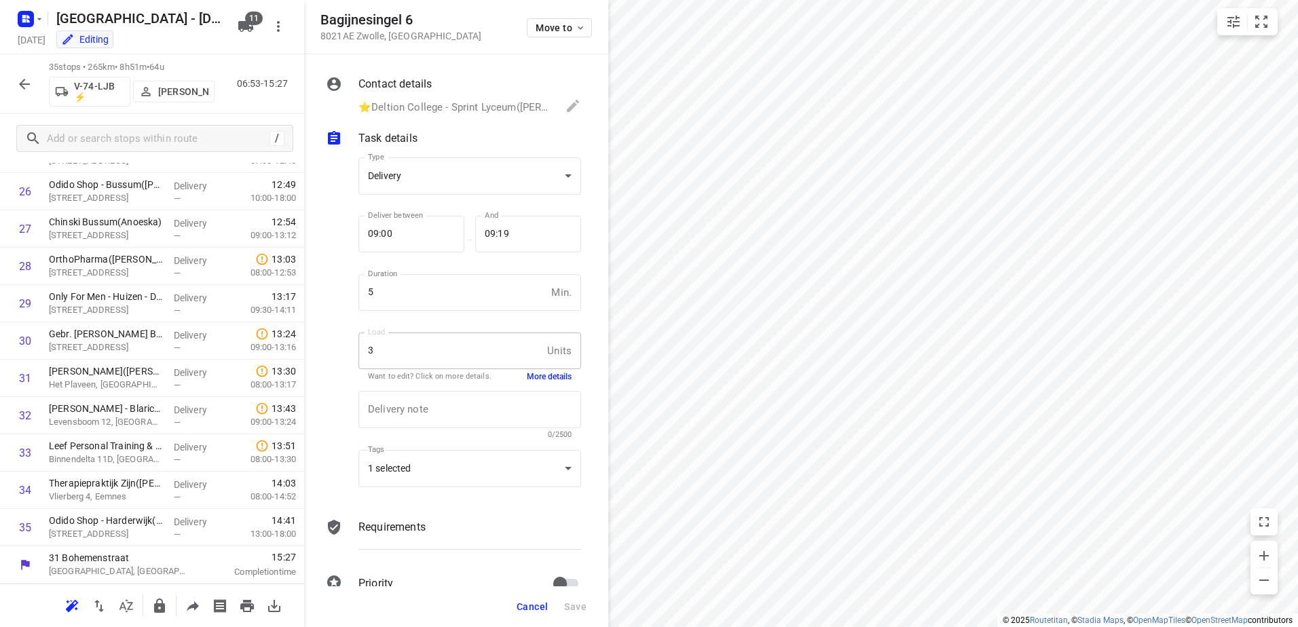
click at [24, 73] on button "button" at bounding box center [24, 84] width 27 height 27
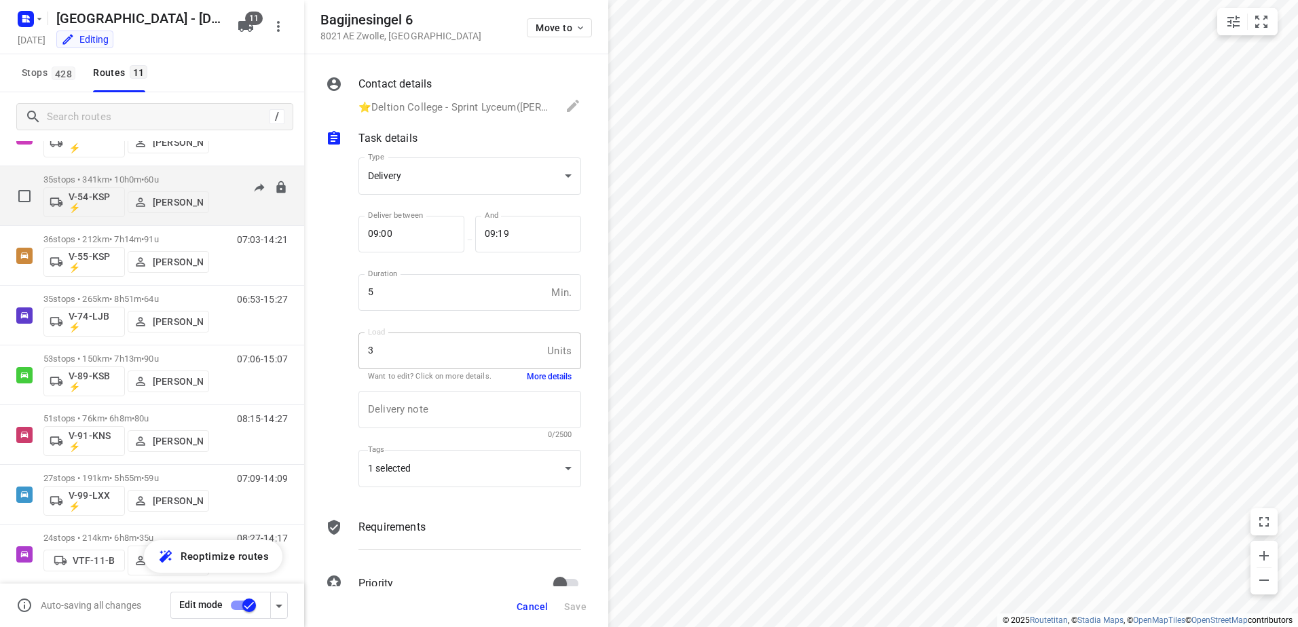
scroll to position [259, 0]
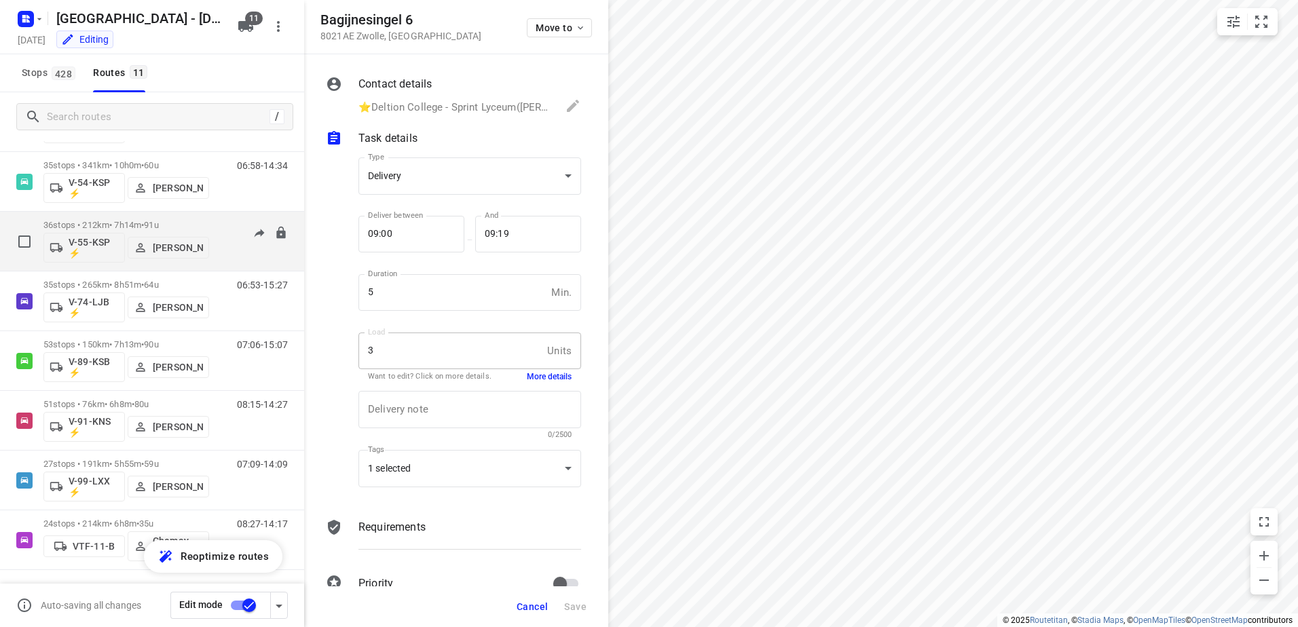
click at [218, 216] on div "36 stops • 212km • 7h14m • 91u V-55-KSP ⚡ Milan Rave 07:03-14:21" at bounding box center [173, 241] width 261 height 56
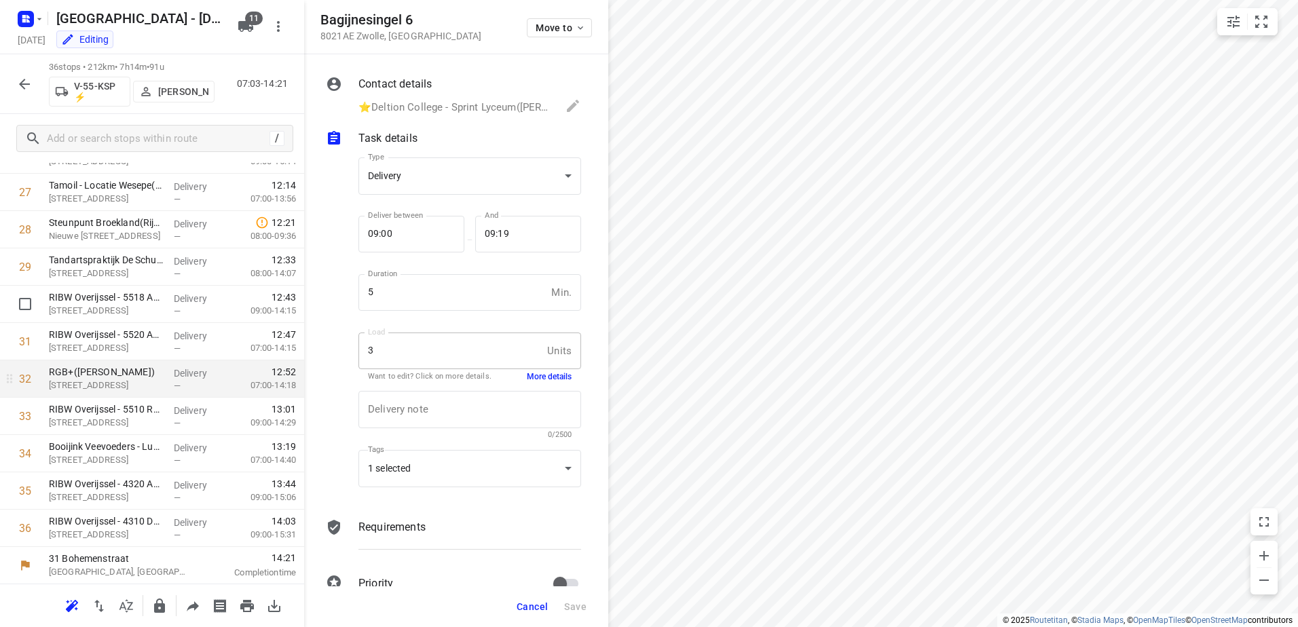
scroll to position [1028, 0]
click at [24, 90] on icon "button" at bounding box center [24, 84] width 16 height 16
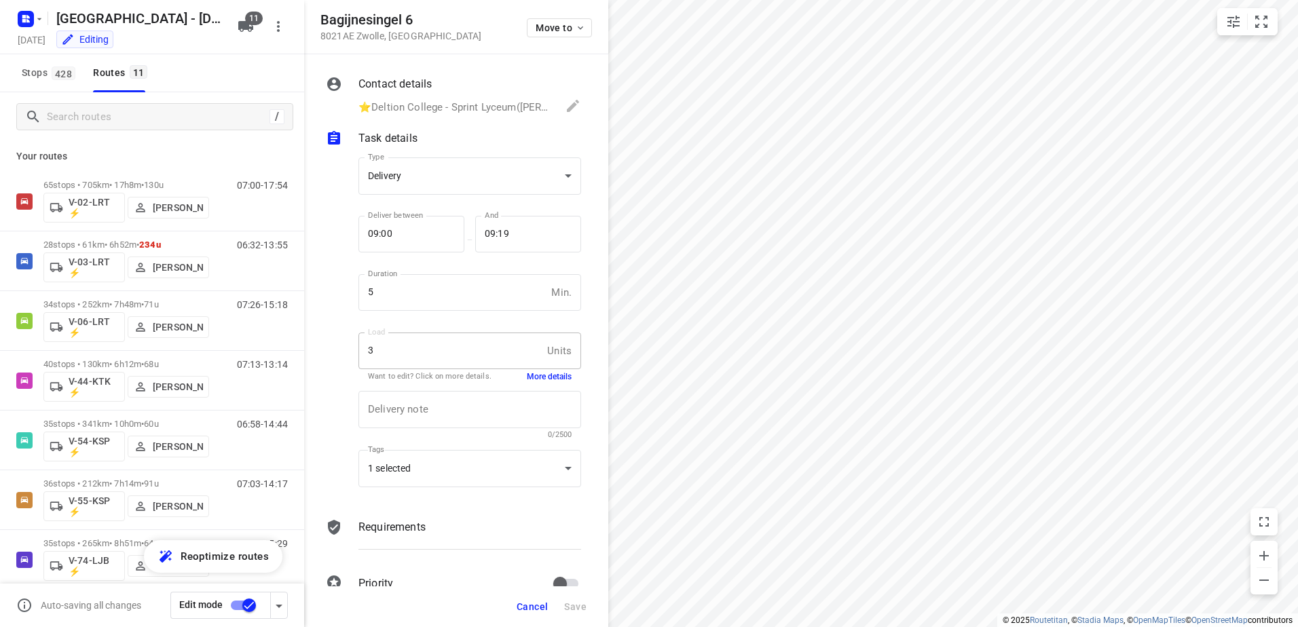
click at [535, 605] on span "Cancel" at bounding box center [531, 606] width 31 height 11
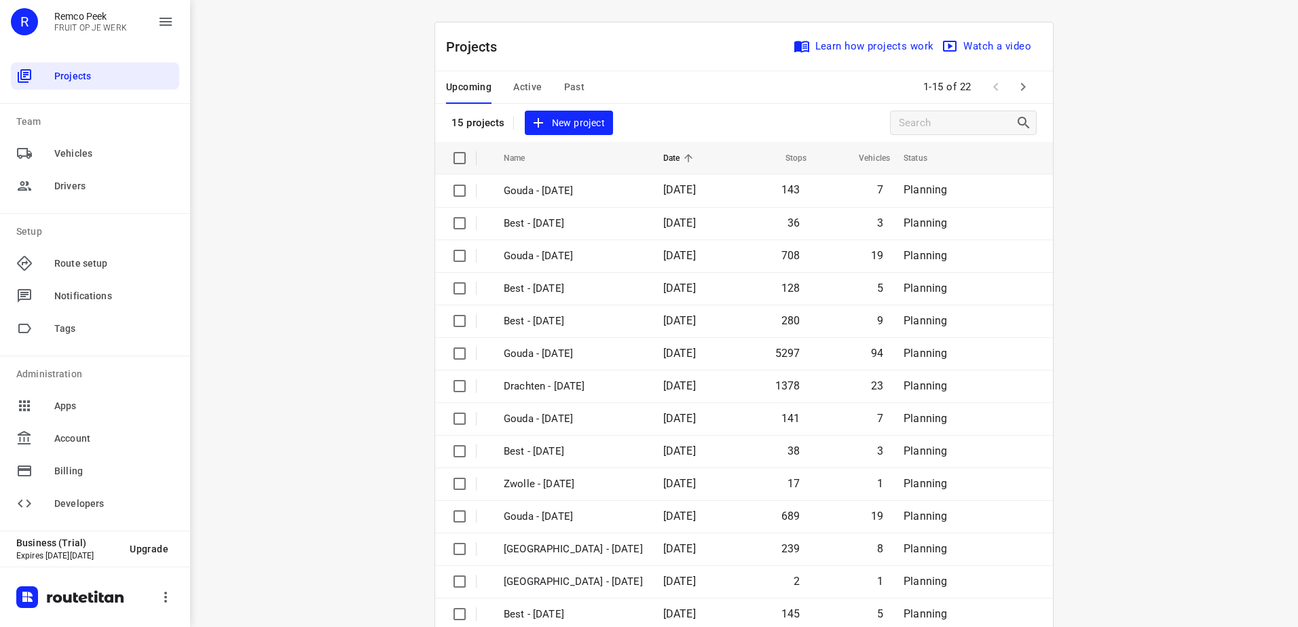
click at [517, 88] on span "Active" at bounding box center [527, 87] width 29 height 17
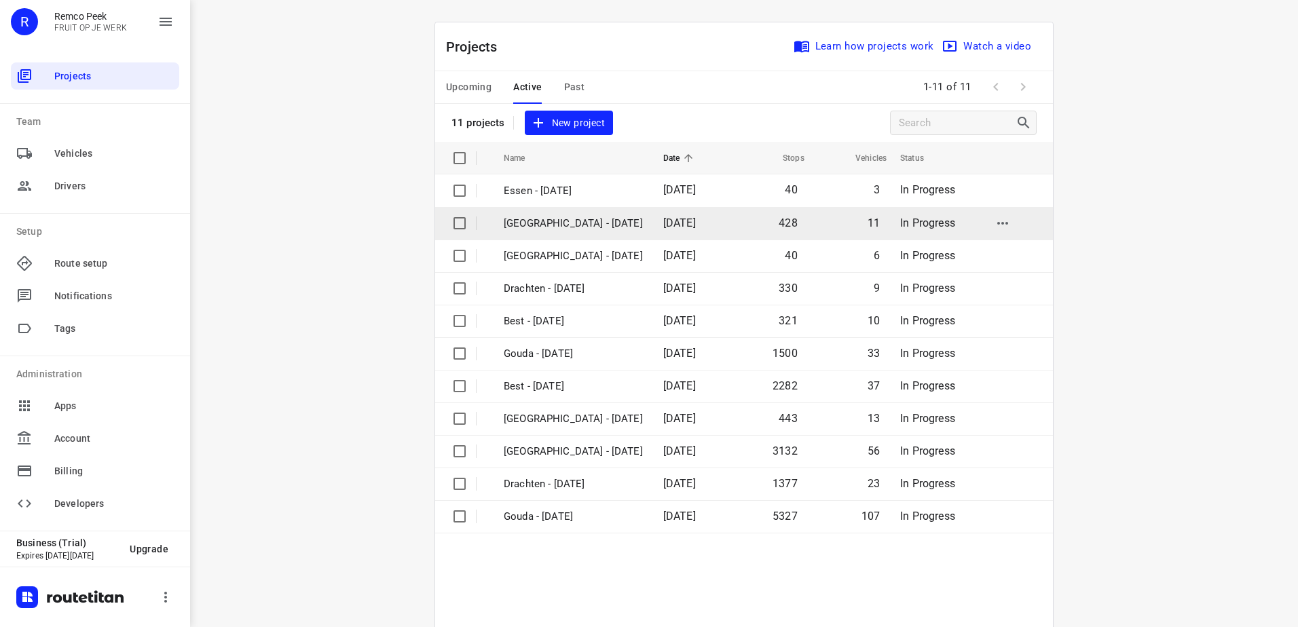
click at [559, 225] on p "[GEOGRAPHIC_DATA] - [DATE]" at bounding box center [573, 224] width 139 height 16
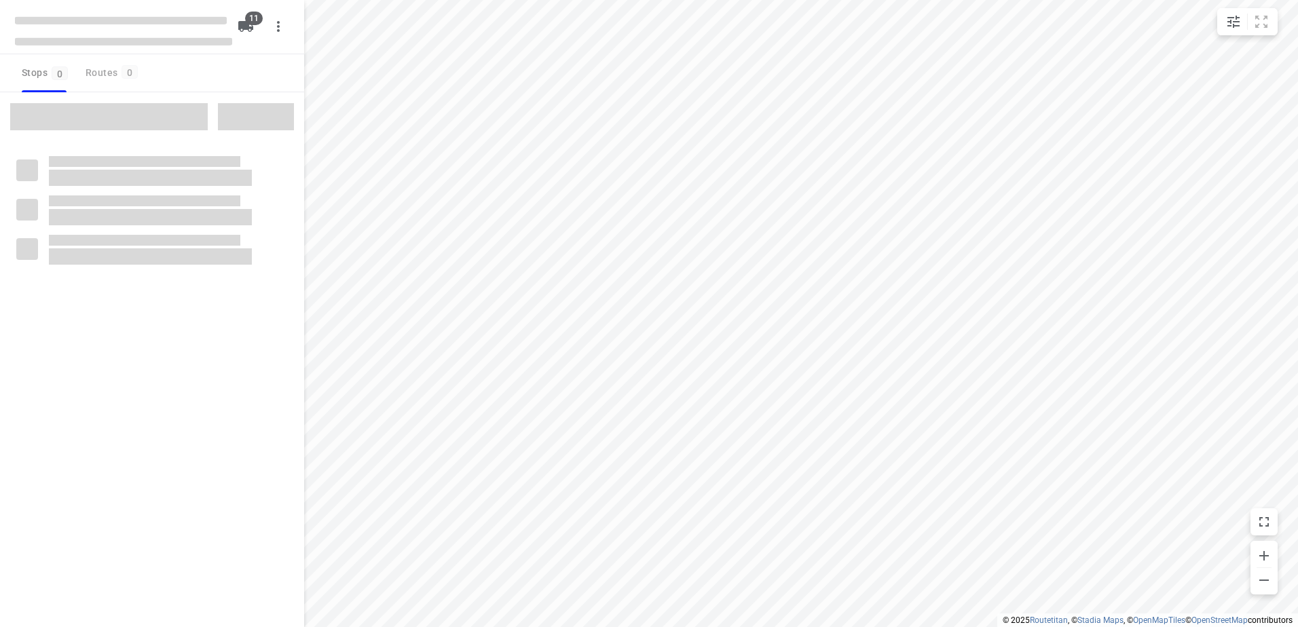
checkbox input "true"
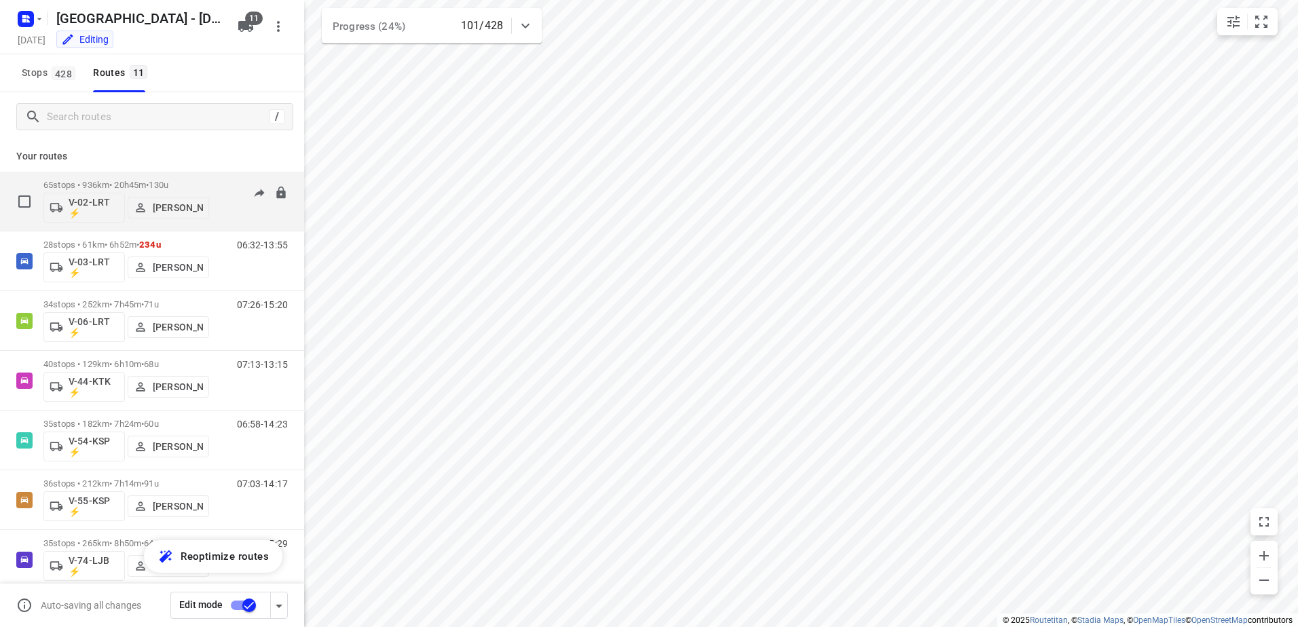
click at [115, 186] on p "65 stops • 936km • 20h45m • 130u" at bounding box center [126, 185] width 166 height 10
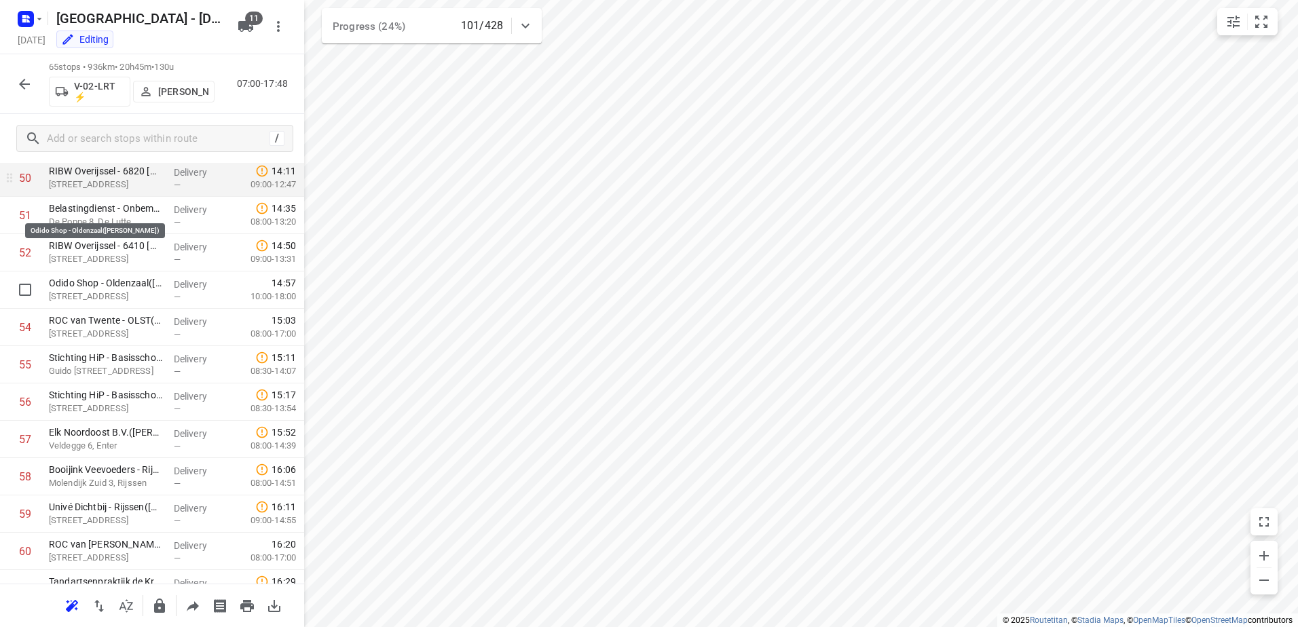
scroll to position [2111, 0]
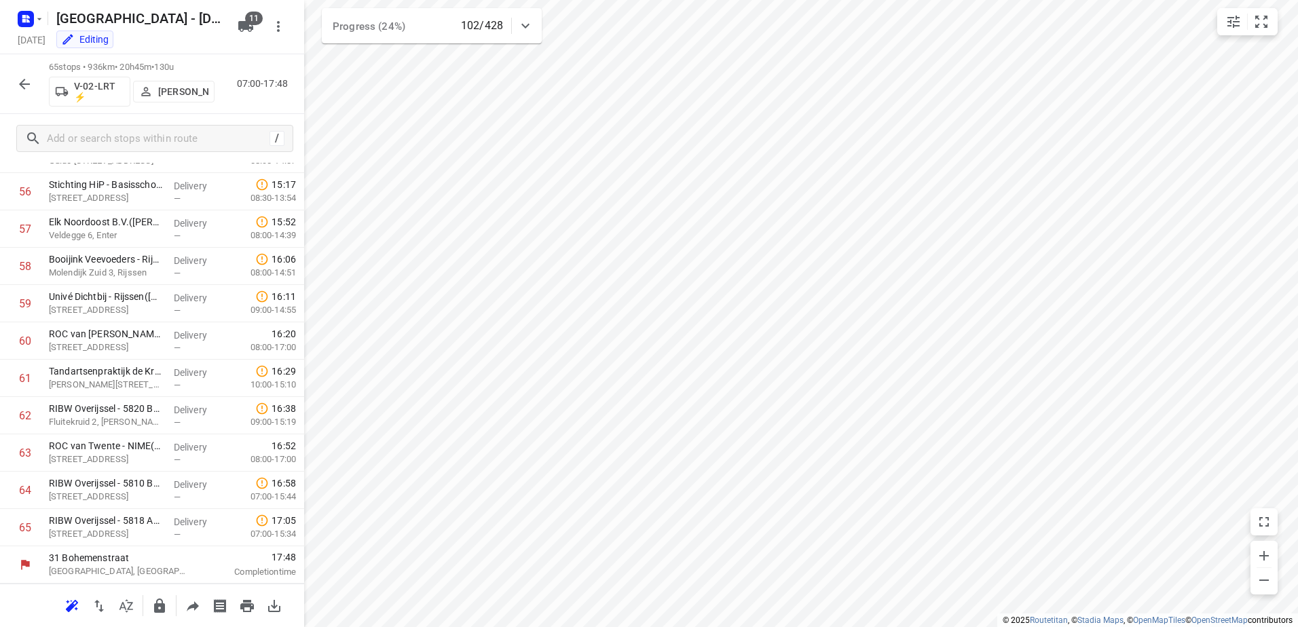
click at [26, 79] on icon "button" at bounding box center [24, 84] width 16 height 16
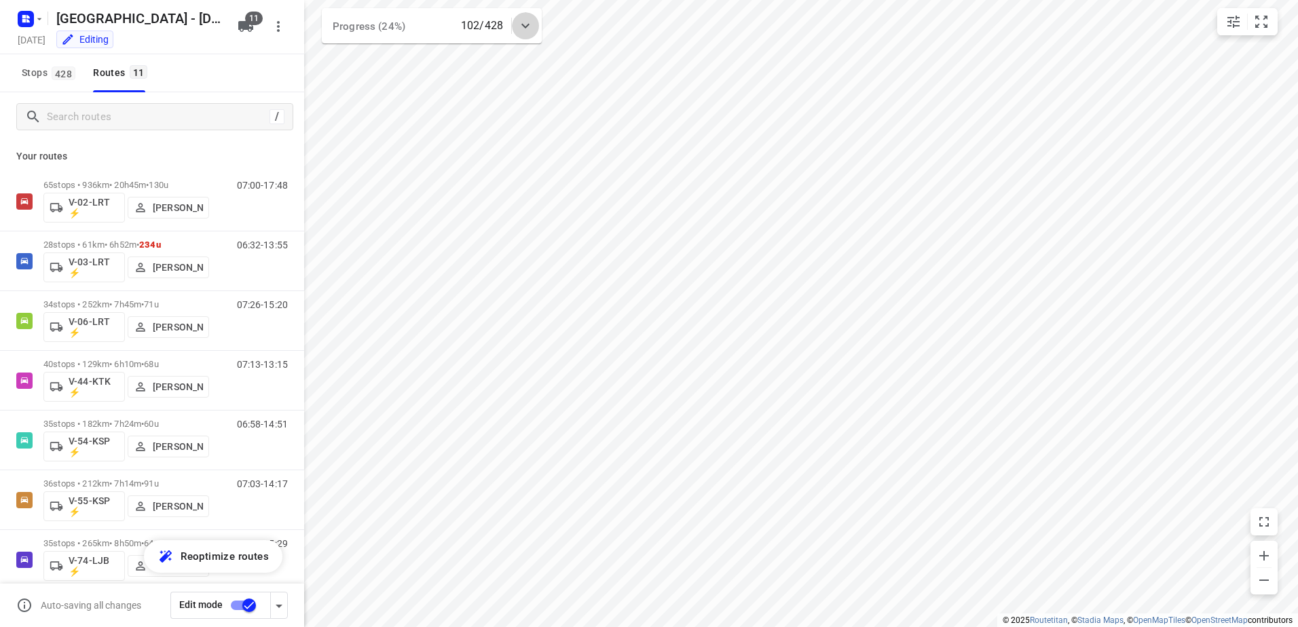
click at [530, 23] on icon at bounding box center [525, 26] width 16 height 16
click at [530, 23] on icon at bounding box center [525, 31] width 16 height 16
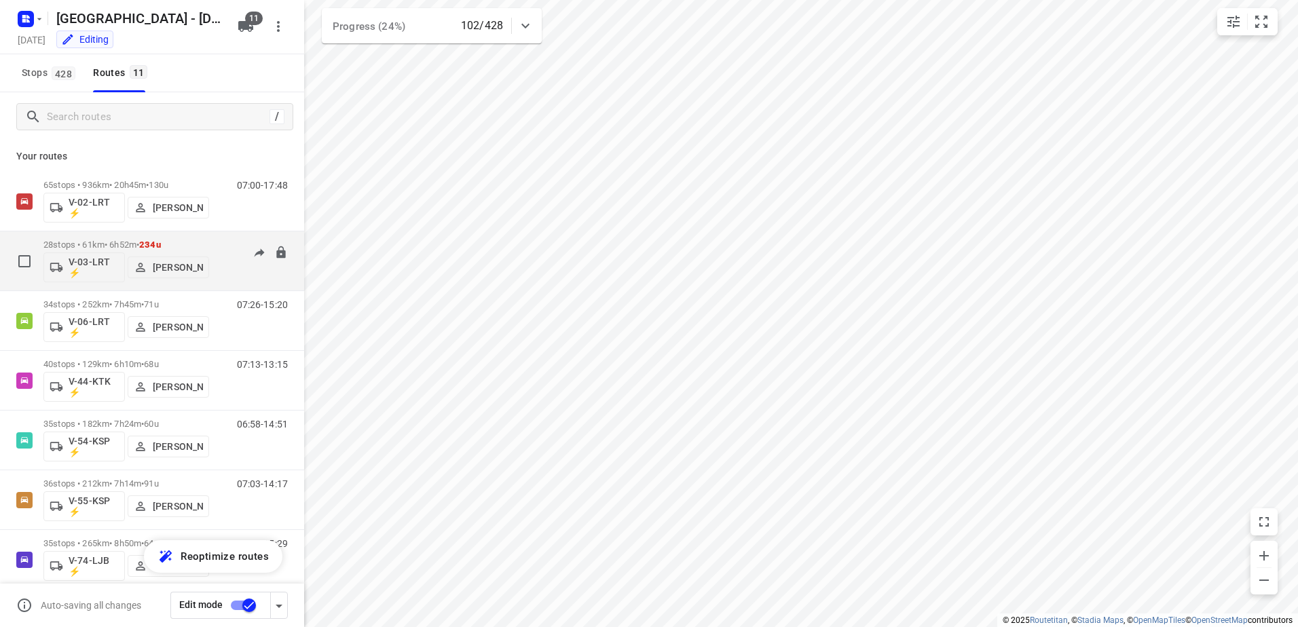
click at [115, 237] on div "28 stops • 61km • 6h52m • 234u V-03-LRT ⚡ Harco Wattimena" at bounding box center [126, 261] width 166 height 56
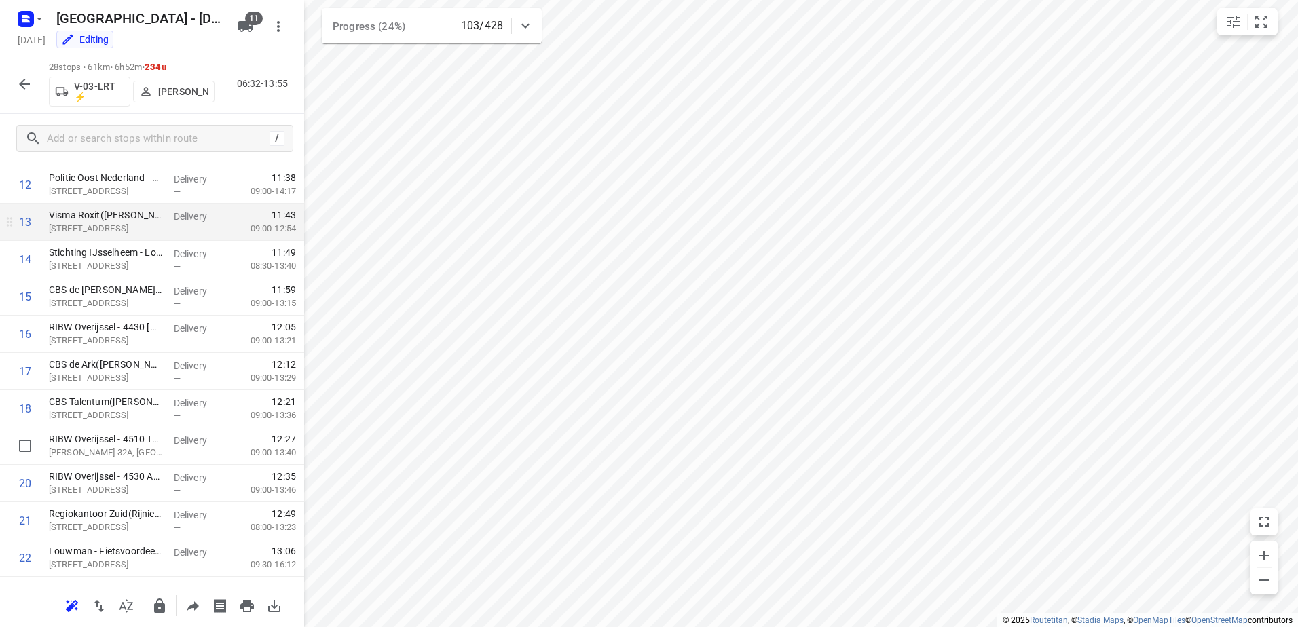
scroll to position [730, 0]
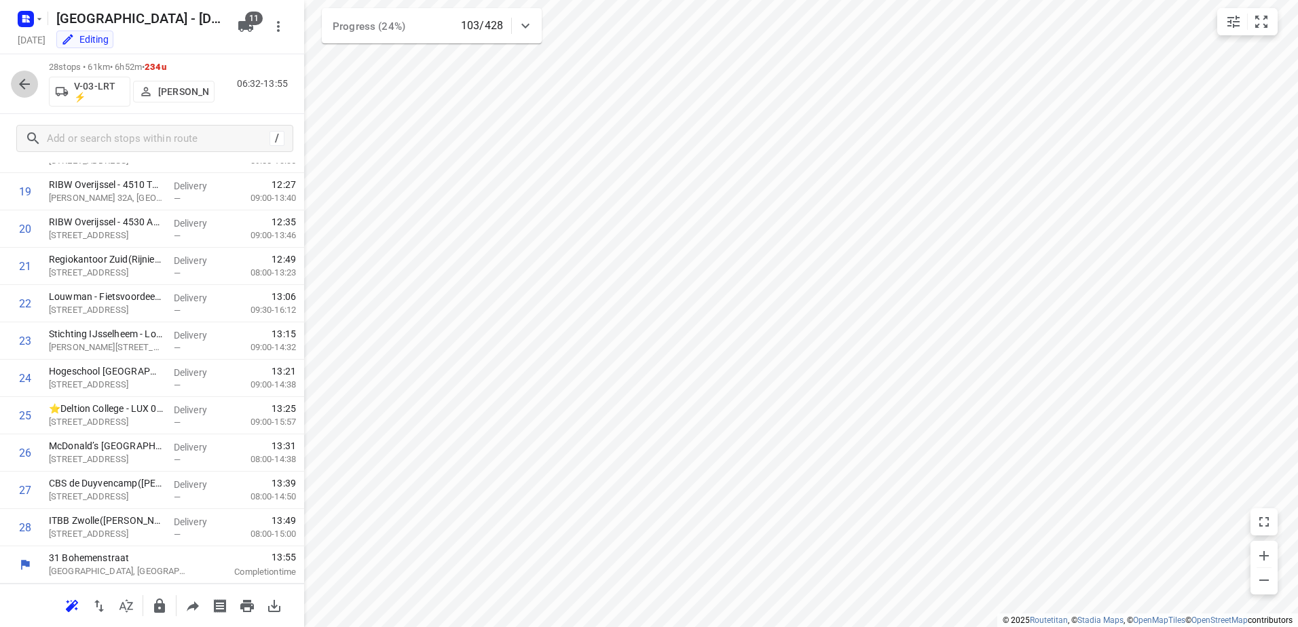
click at [33, 81] on button "button" at bounding box center [24, 84] width 27 height 27
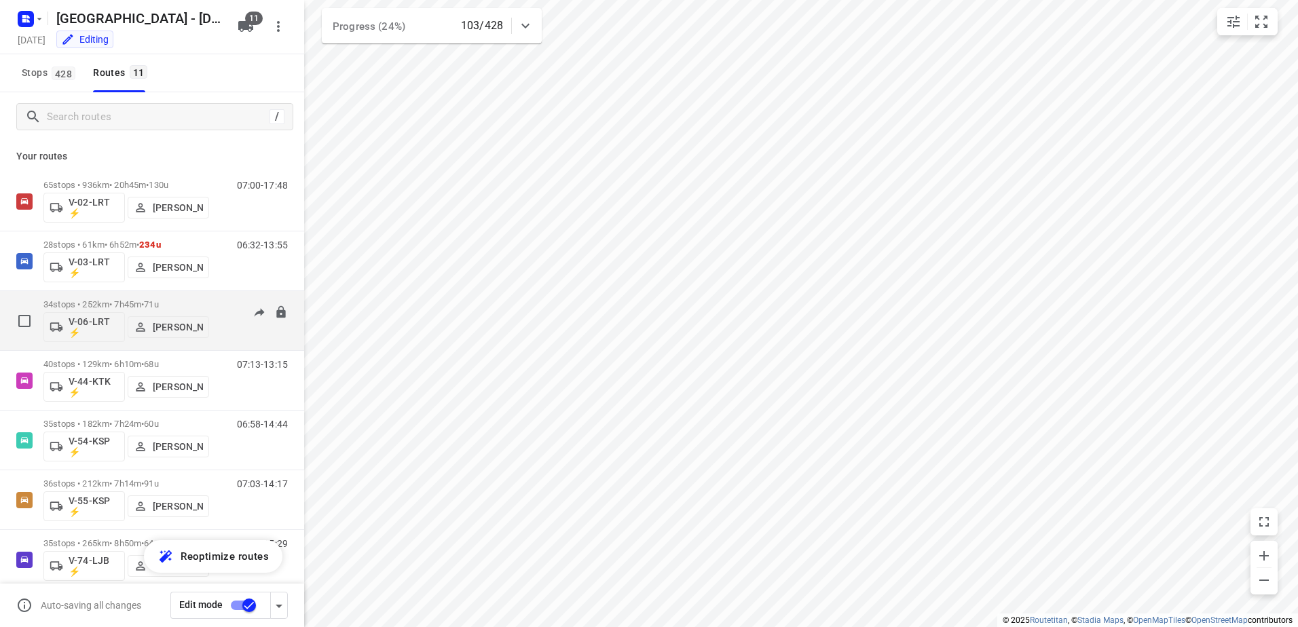
click at [222, 300] on div "07:26-15:20" at bounding box center [254, 324] width 68 height 50
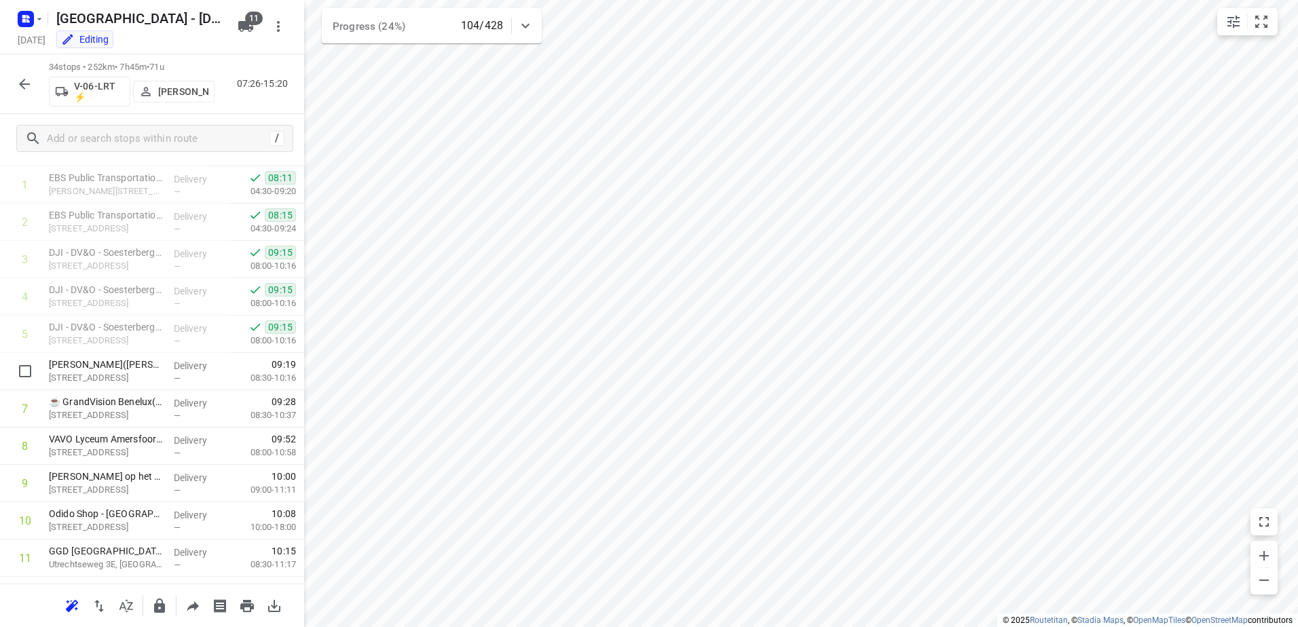
scroll to position [0, 0]
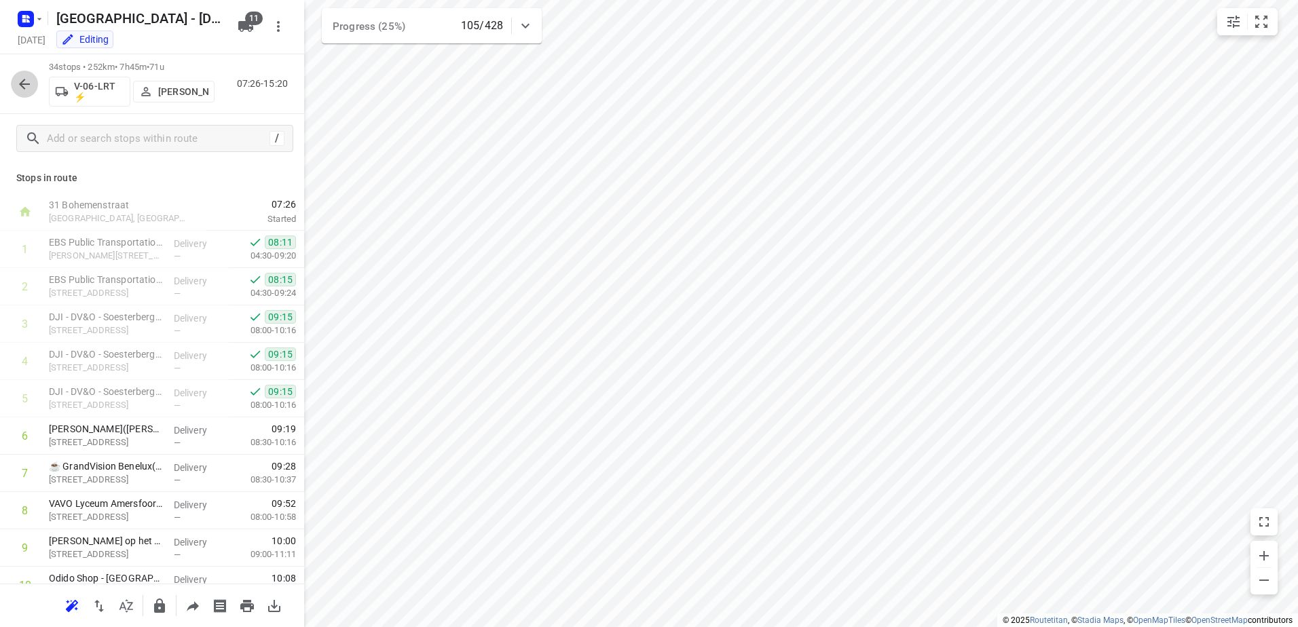
click at [29, 88] on icon "button" at bounding box center [24, 84] width 16 height 16
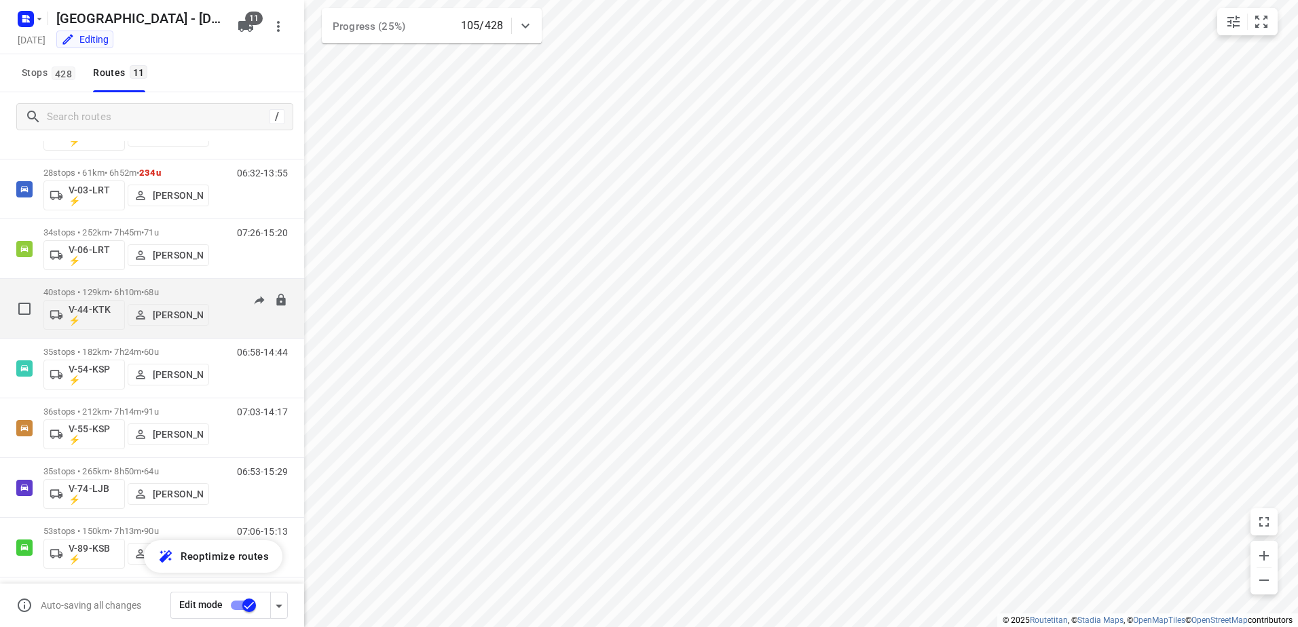
scroll to position [136, 0]
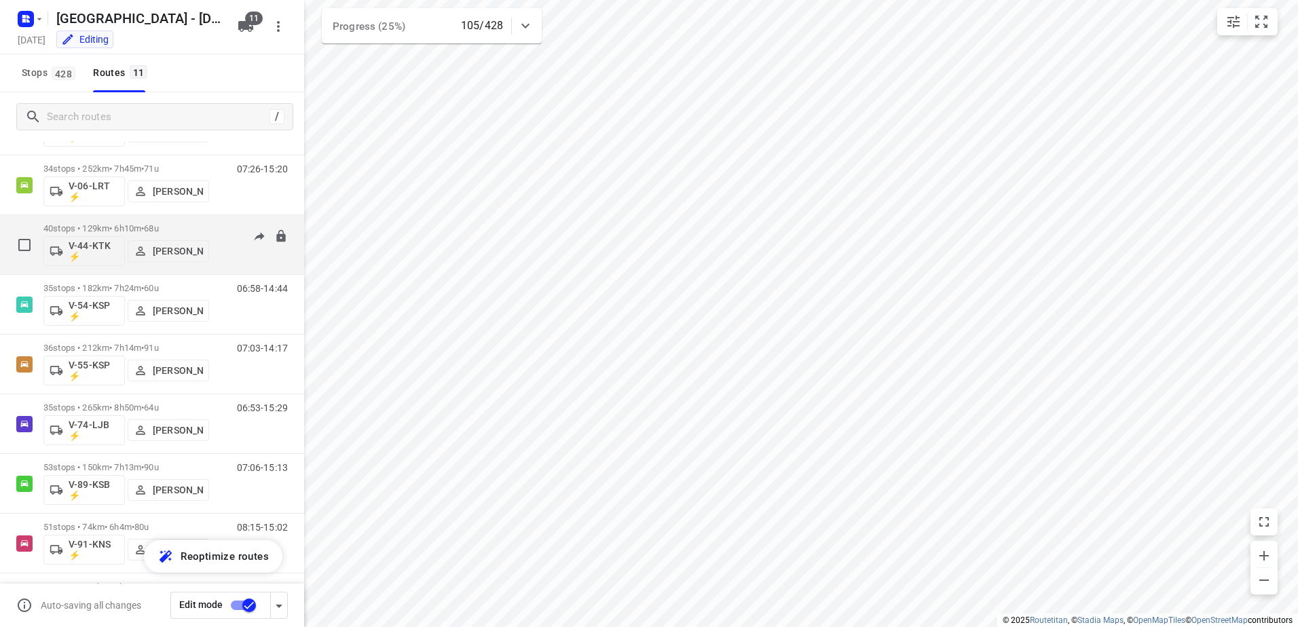
click at [220, 224] on div "07:13-13:15" at bounding box center [254, 248] width 68 height 50
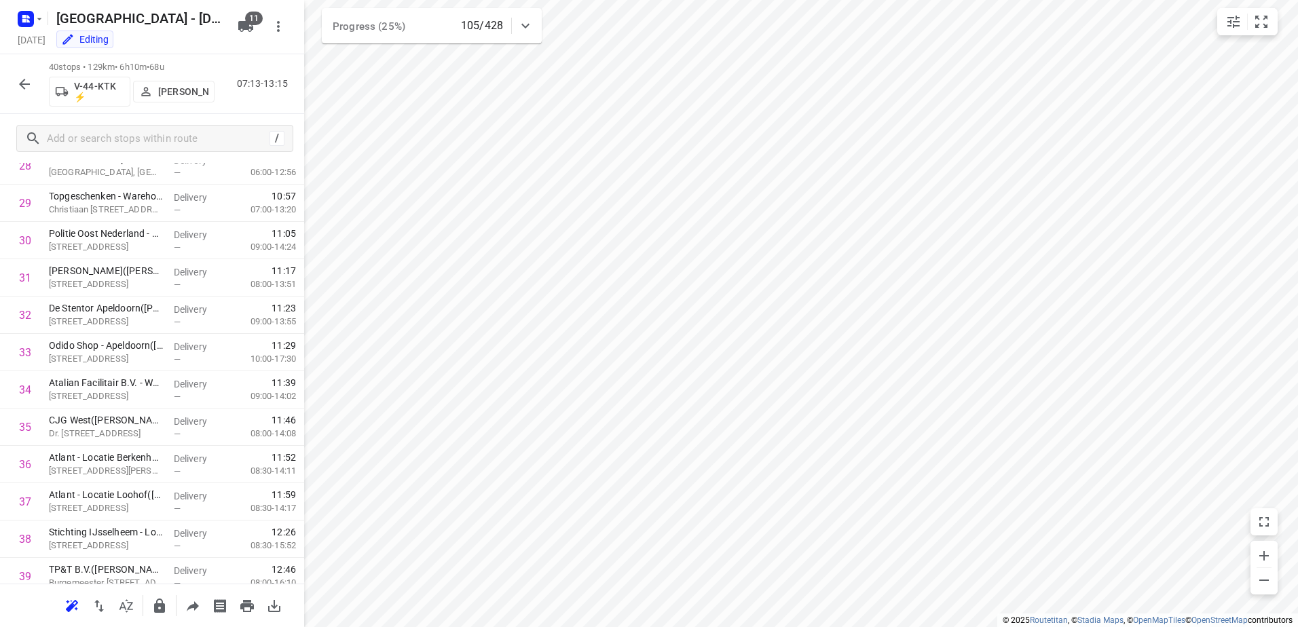
scroll to position [1177, 0]
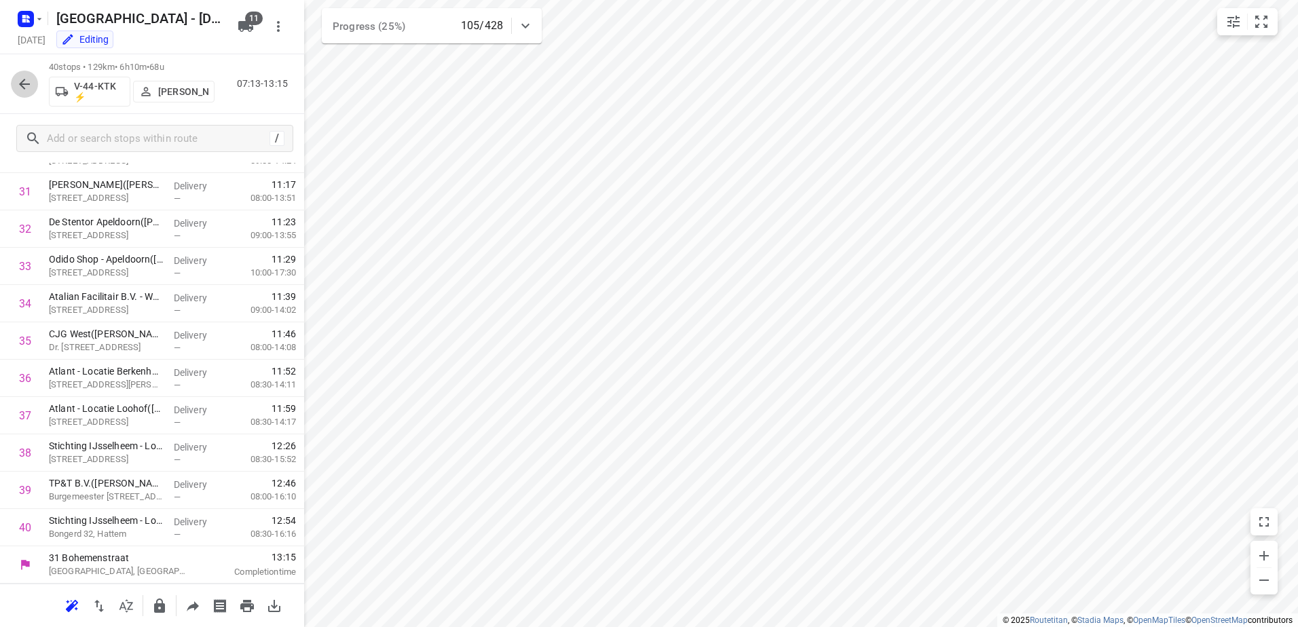
click at [24, 79] on icon "button" at bounding box center [24, 84] width 11 height 11
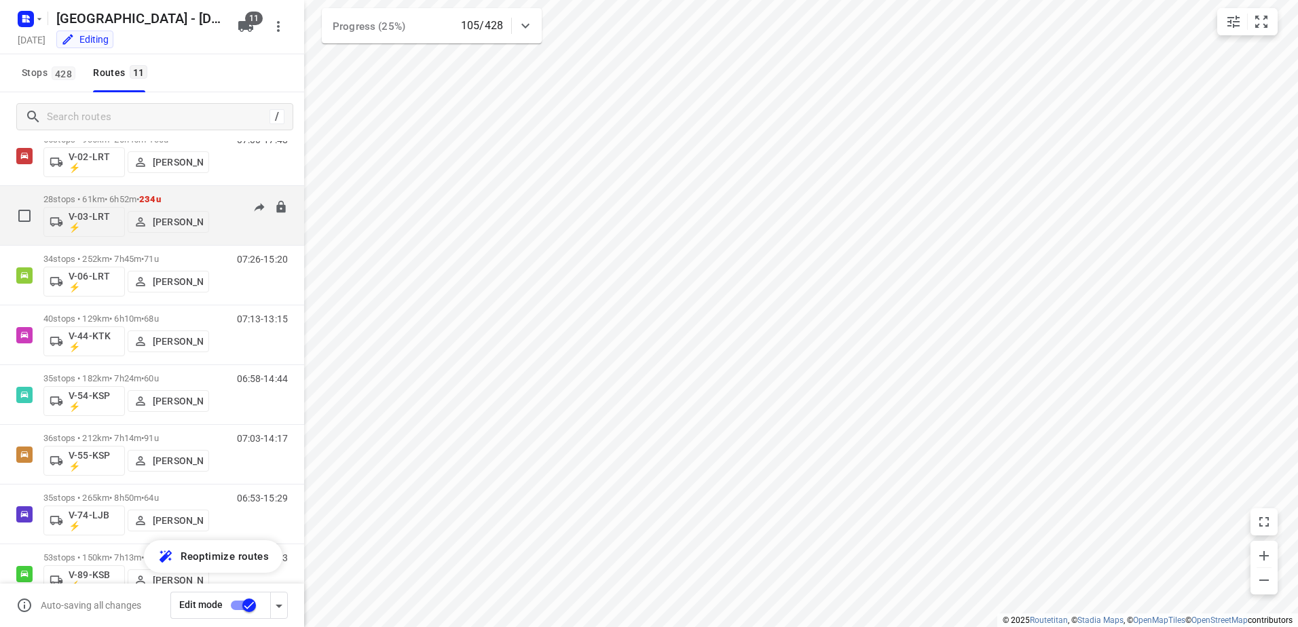
scroll to position [136, 0]
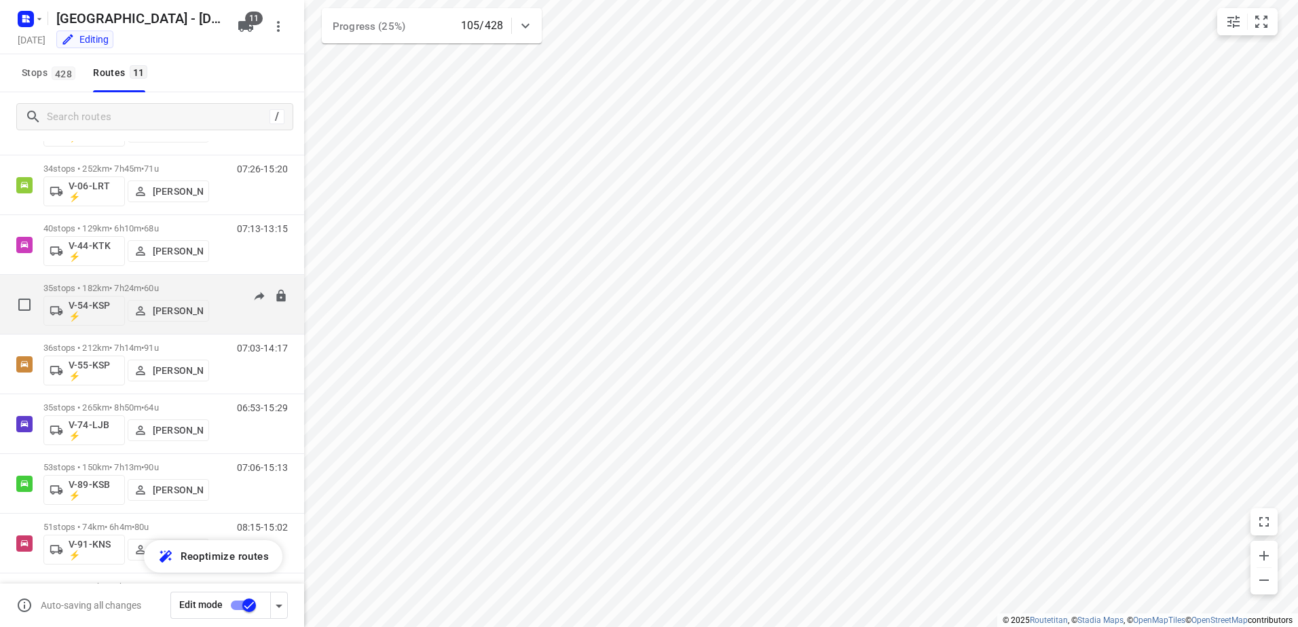
click at [218, 282] on div "35 stops • 182km • 7h24m • 60u V-54-KSP ⚡ Marius Deckers 06:58-14:44" at bounding box center [173, 304] width 261 height 56
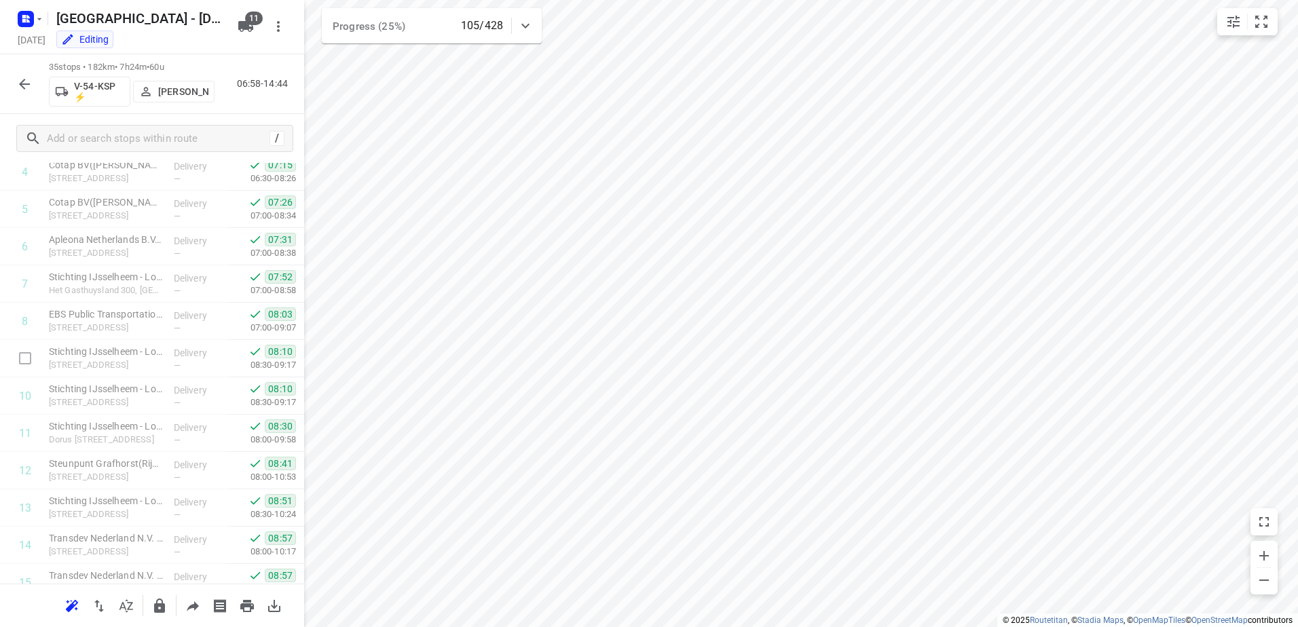
scroll to position [109, 0]
click at [20, 81] on icon "button" at bounding box center [24, 84] width 16 height 16
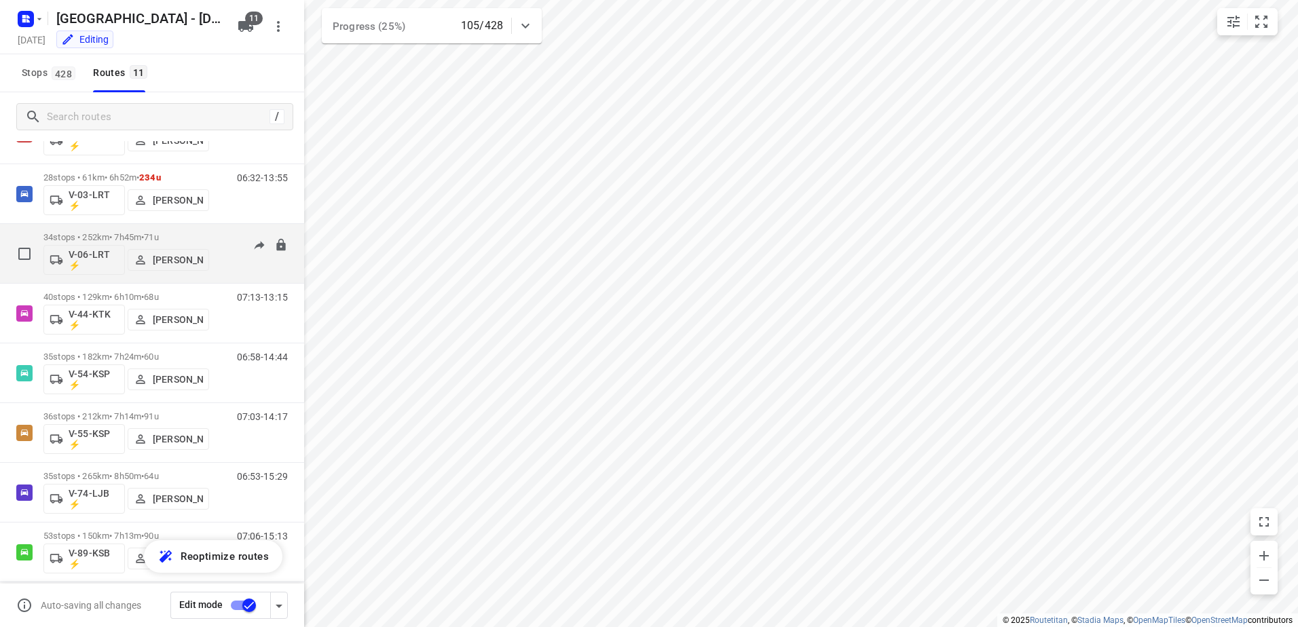
scroll to position [136, 0]
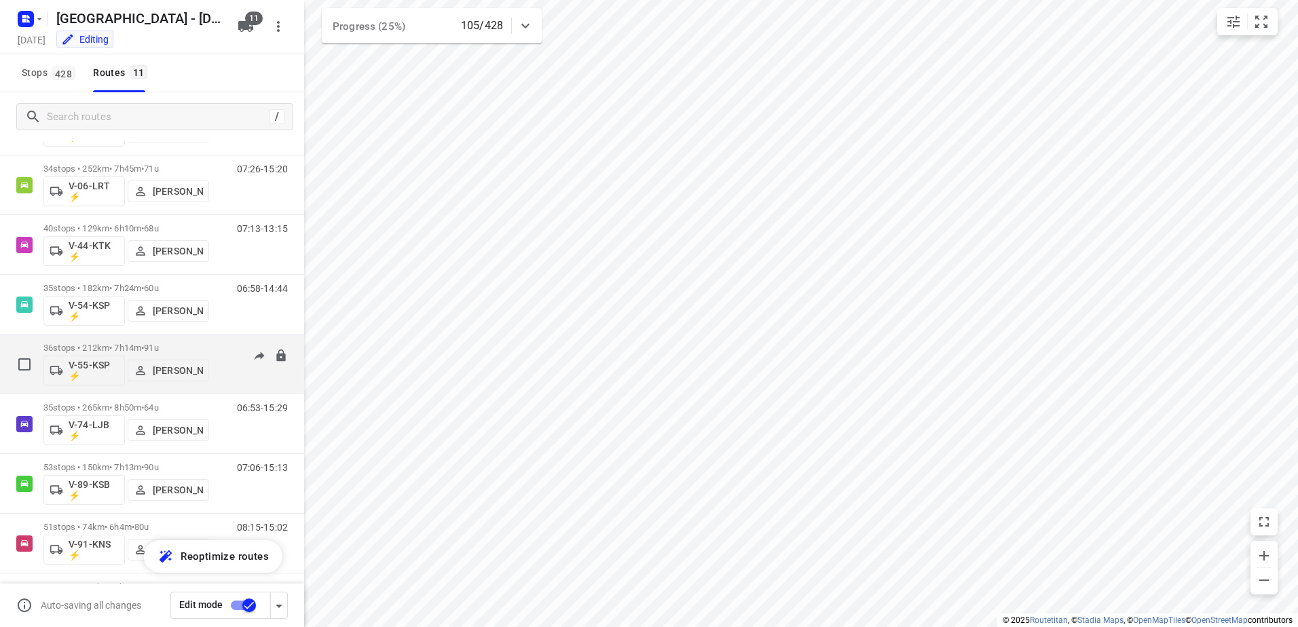
click at [220, 343] on div "07:03-14:17" at bounding box center [254, 368] width 68 height 50
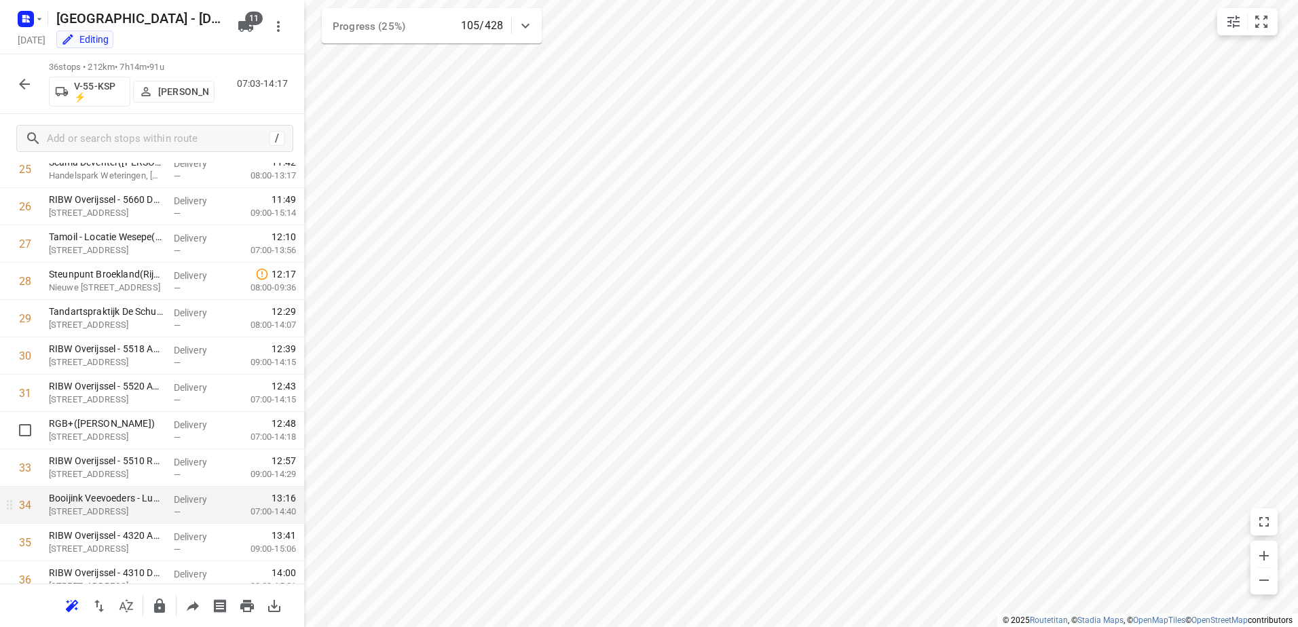
scroll to position [1028, 0]
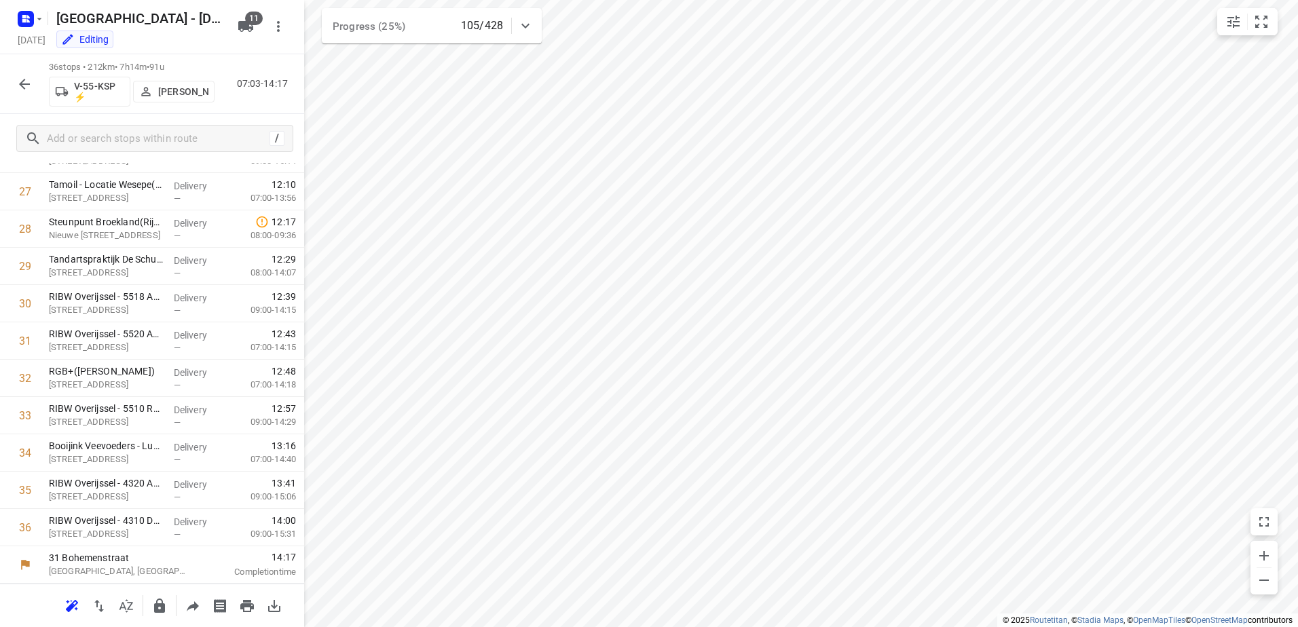
click at [26, 83] on icon "button" at bounding box center [24, 84] width 11 height 11
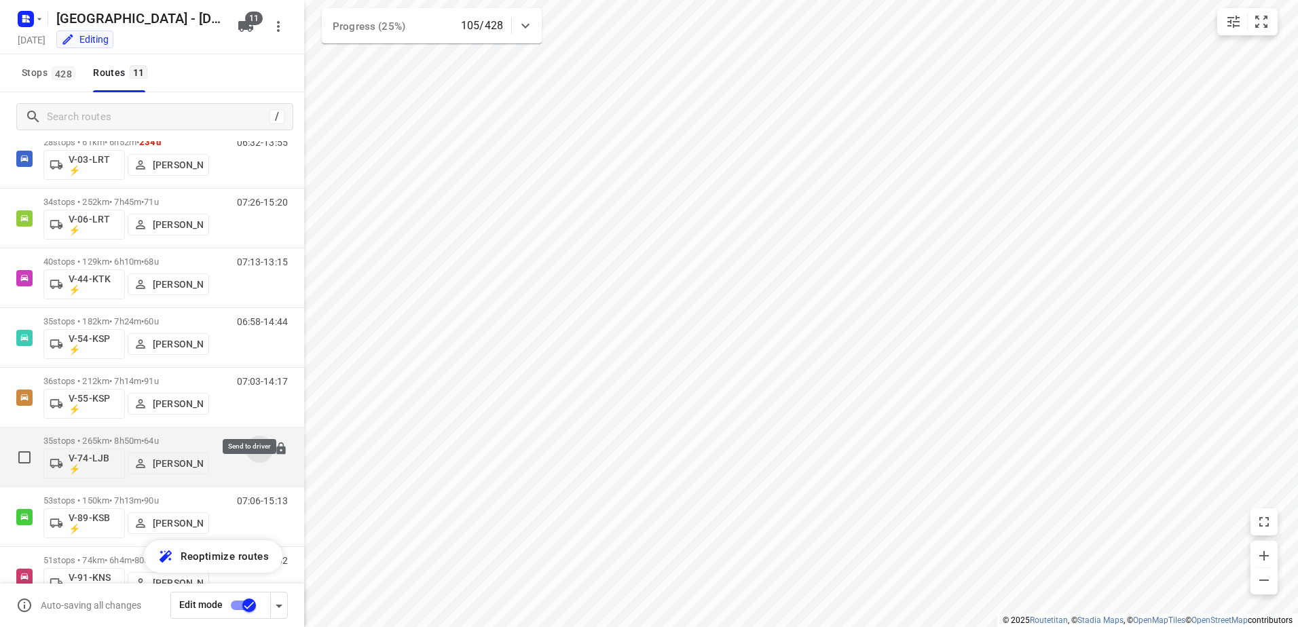
scroll to position [136, 0]
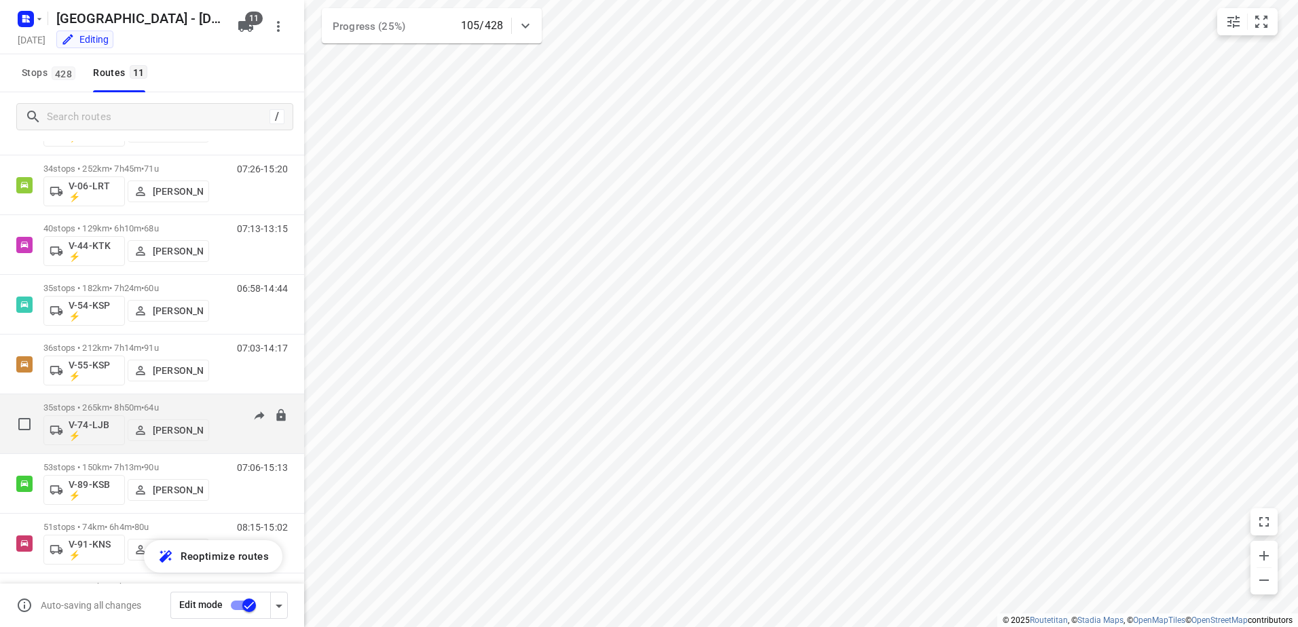
click at [220, 402] on div "06:53-15:29" at bounding box center [254, 427] width 68 height 50
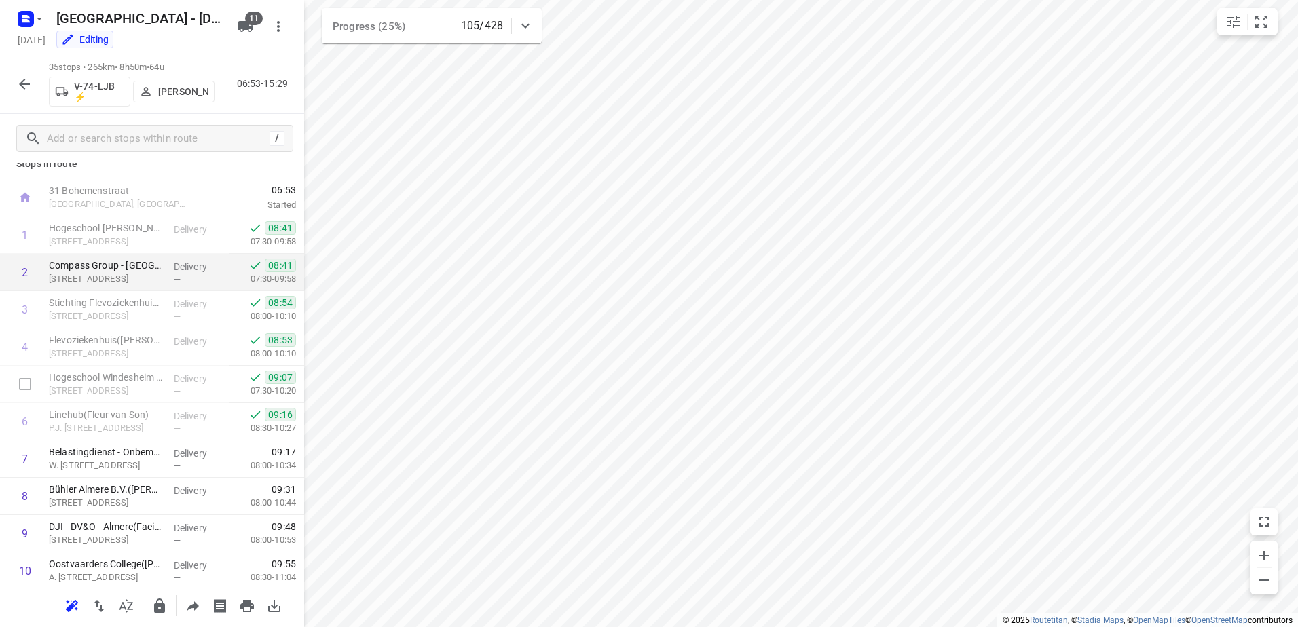
scroll to position [0, 0]
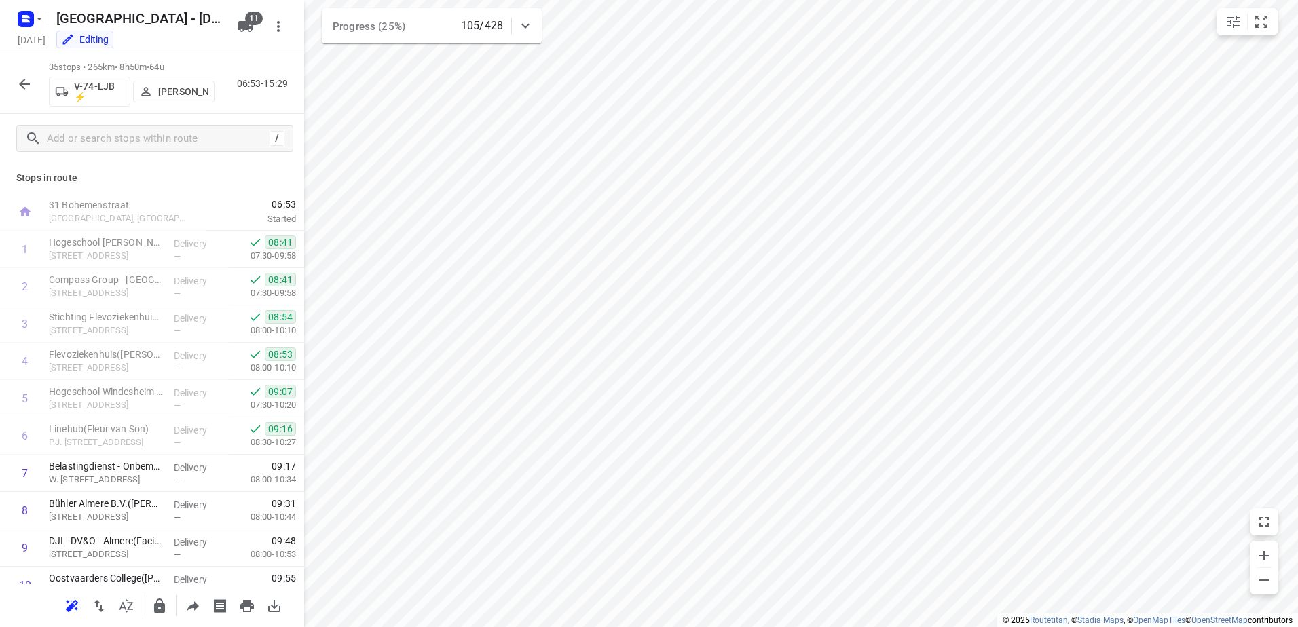
click at [18, 79] on icon "button" at bounding box center [24, 84] width 16 height 16
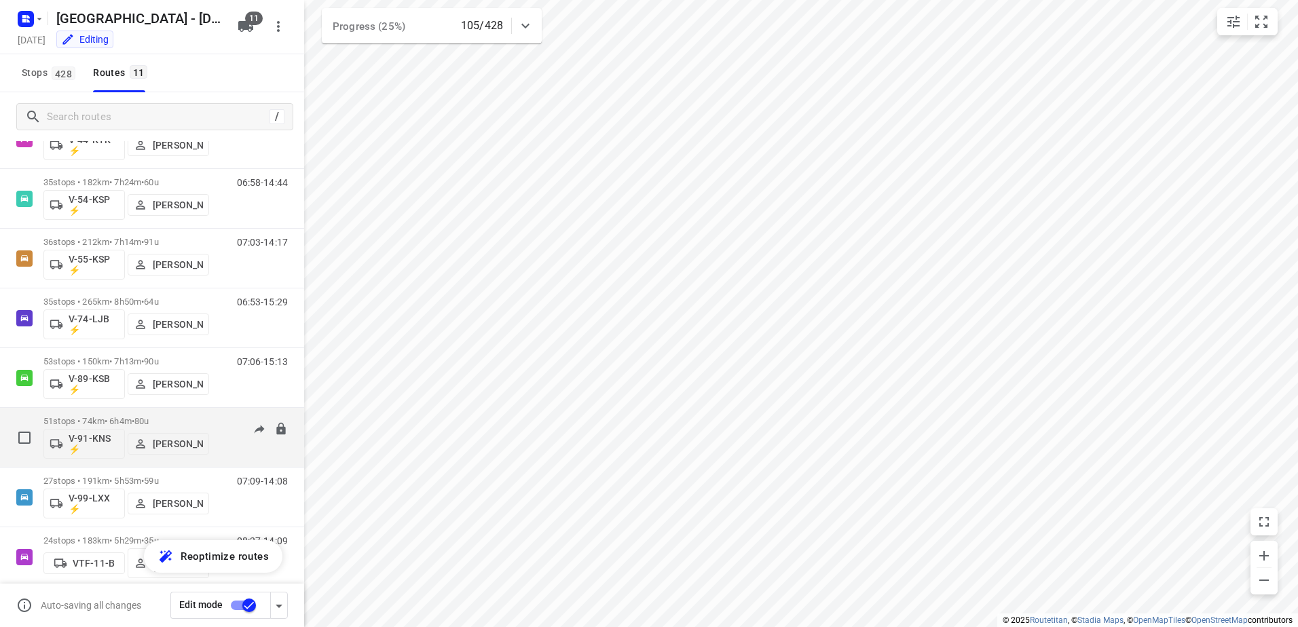
scroll to position [259, 0]
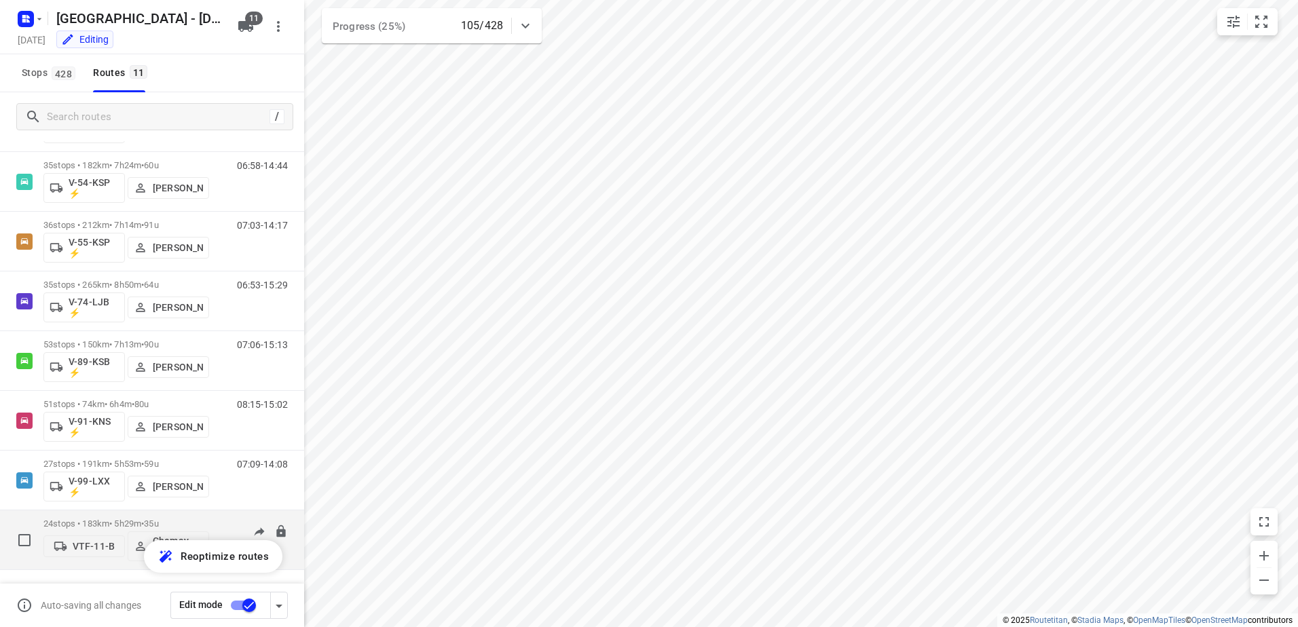
click at [204, 523] on p "24 stops • 183km • 5h29m • 35u" at bounding box center [126, 524] width 166 height 10
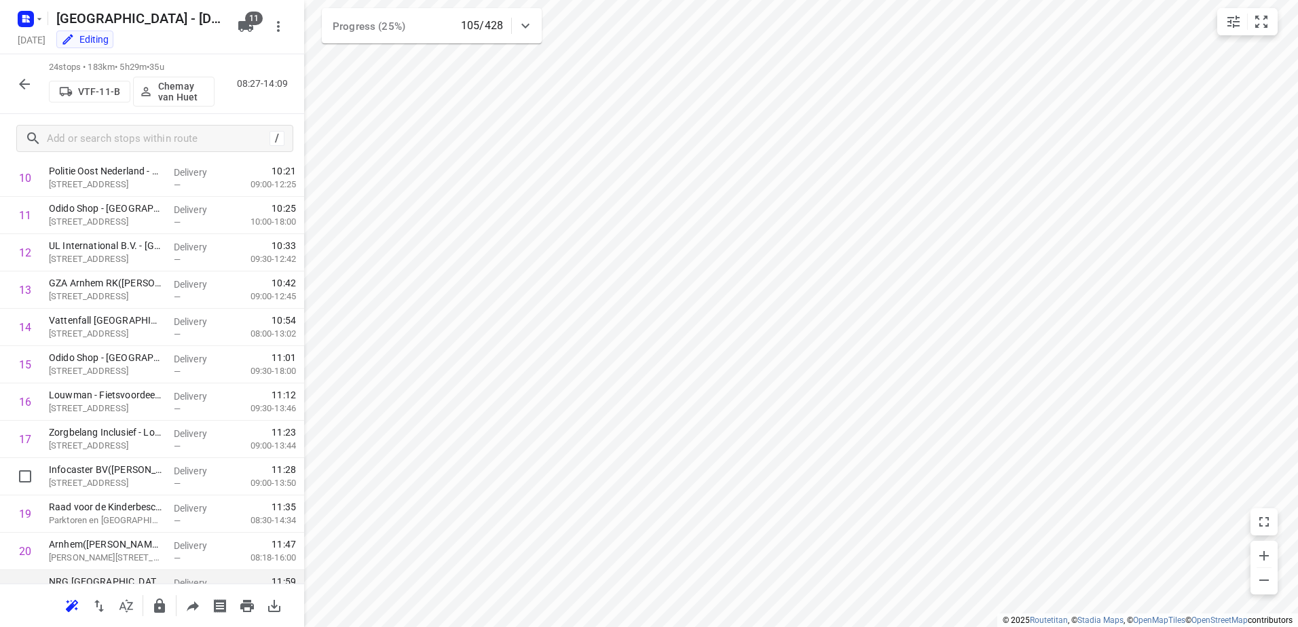
scroll to position [580, 0]
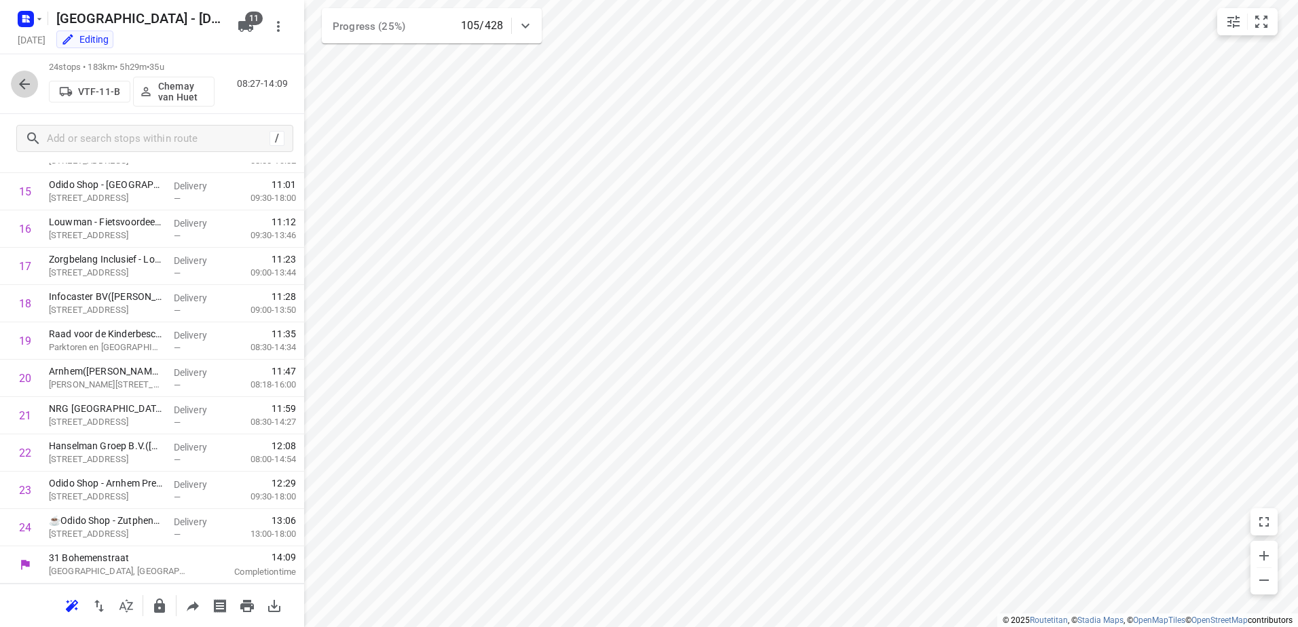
click at [20, 92] on icon "button" at bounding box center [24, 84] width 16 height 16
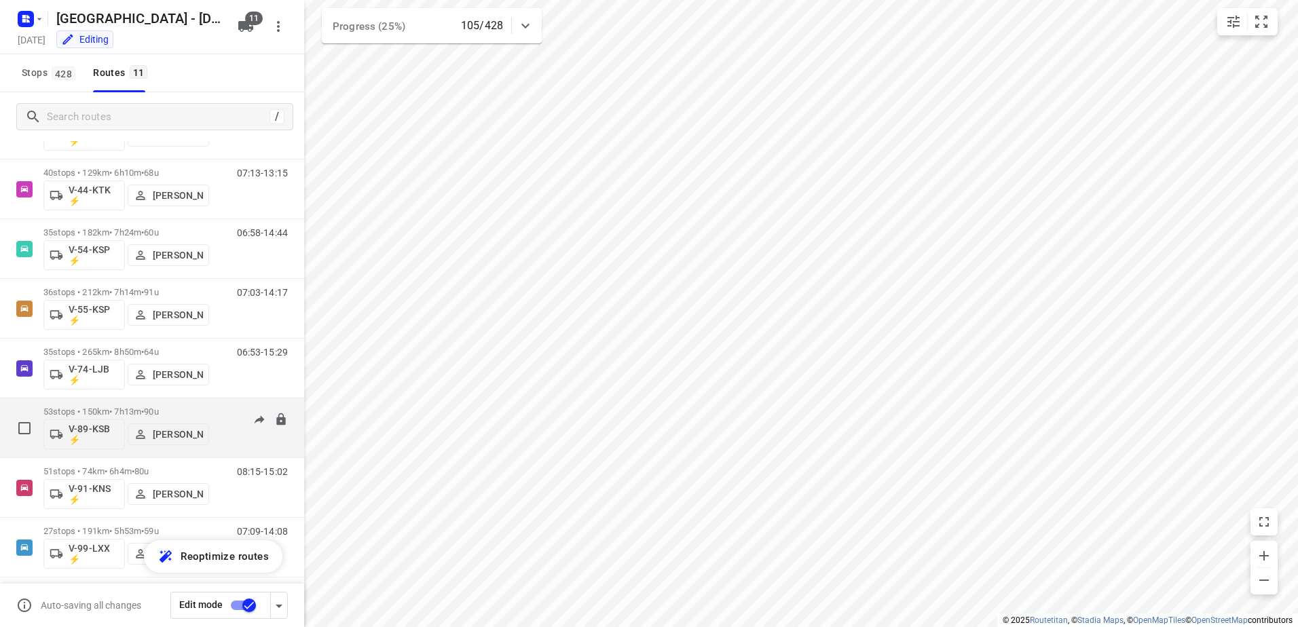
scroll to position [259, 0]
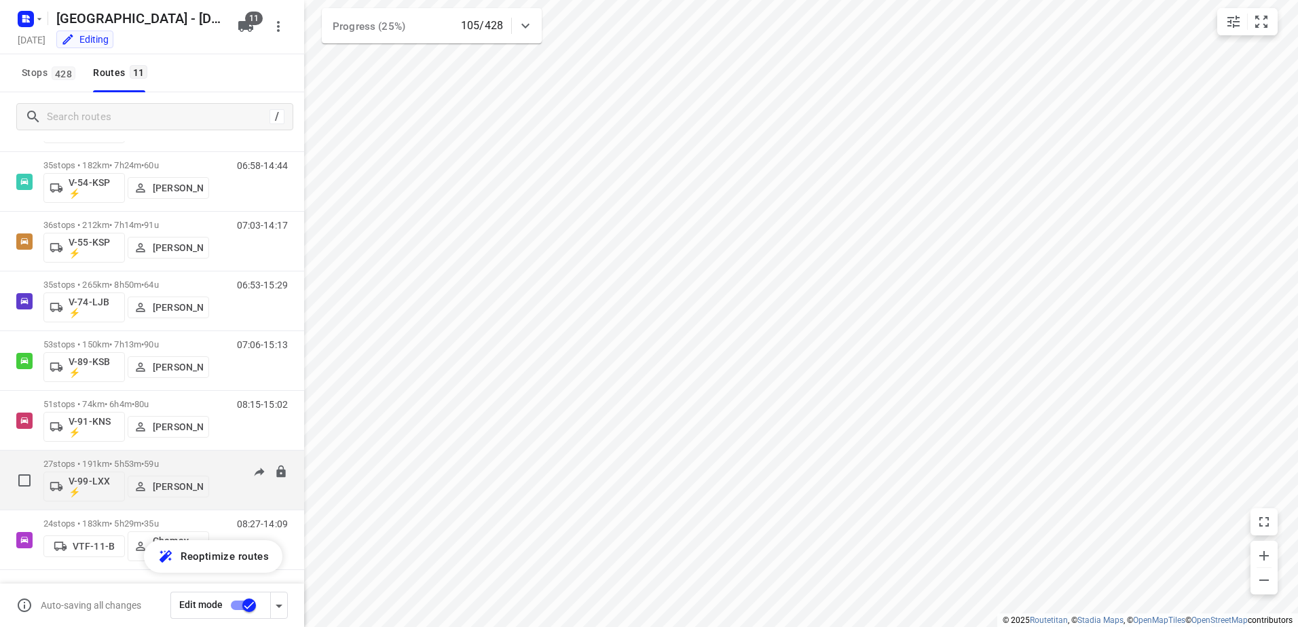
click at [220, 464] on div "07:09-14:08" at bounding box center [254, 484] width 68 height 50
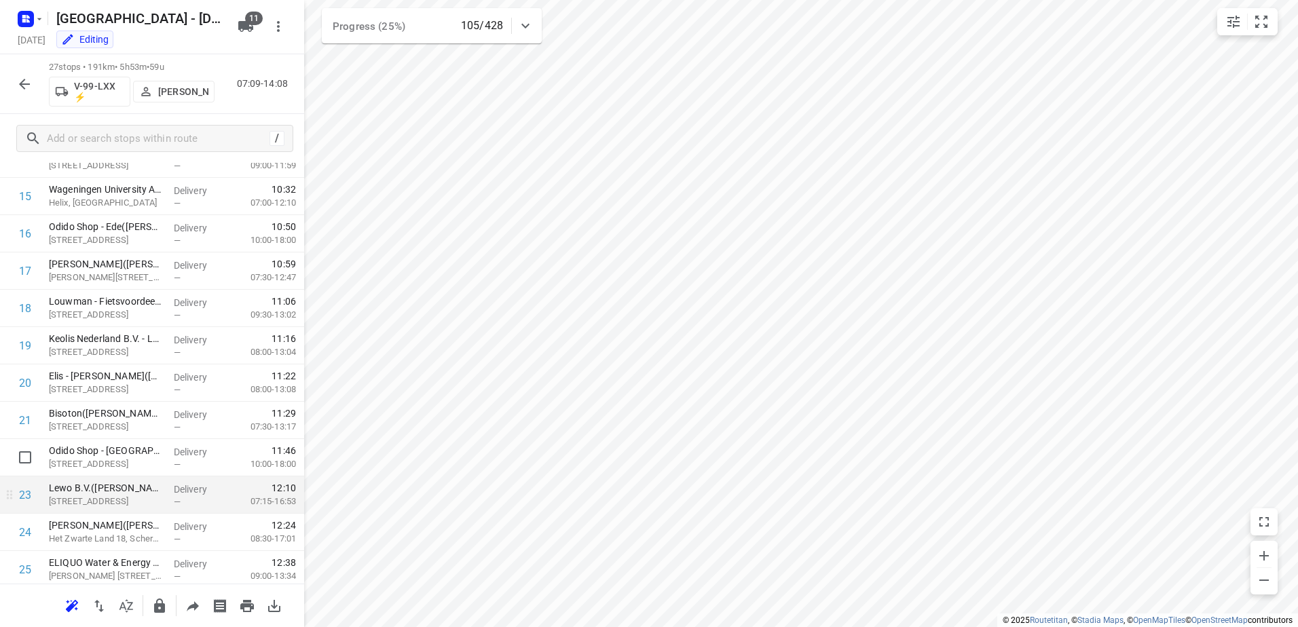
scroll to position [692, 0]
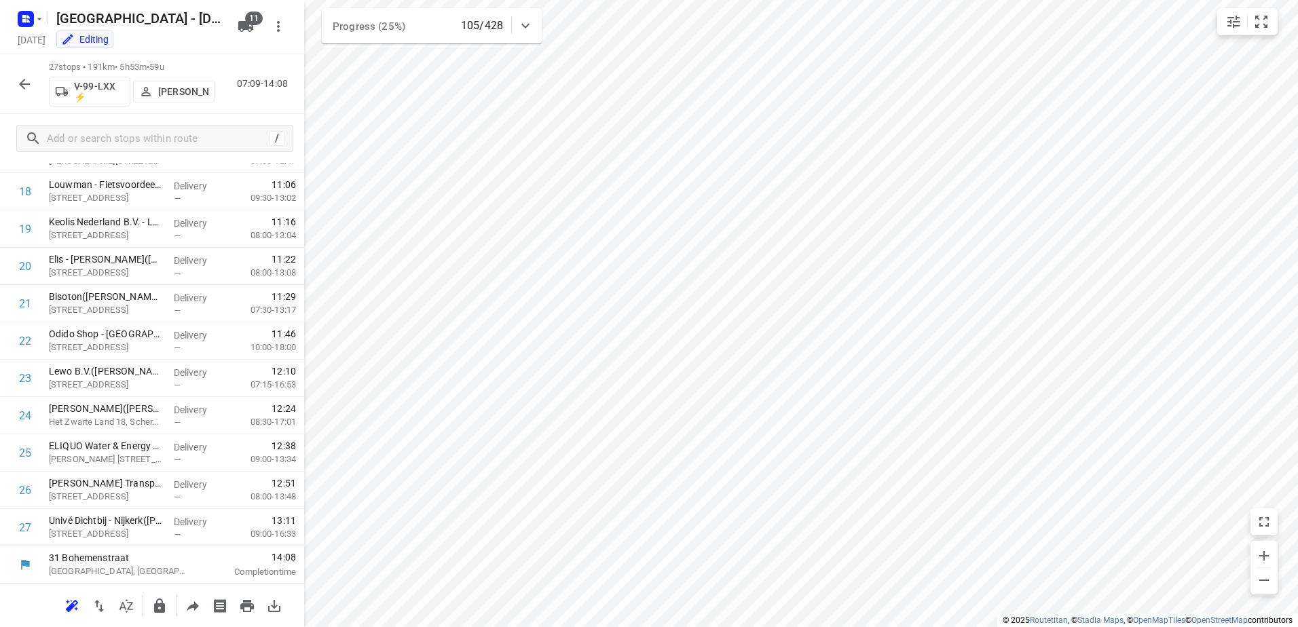
click at [33, 75] on button "button" at bounding box center [24, 84] width 27 height 27
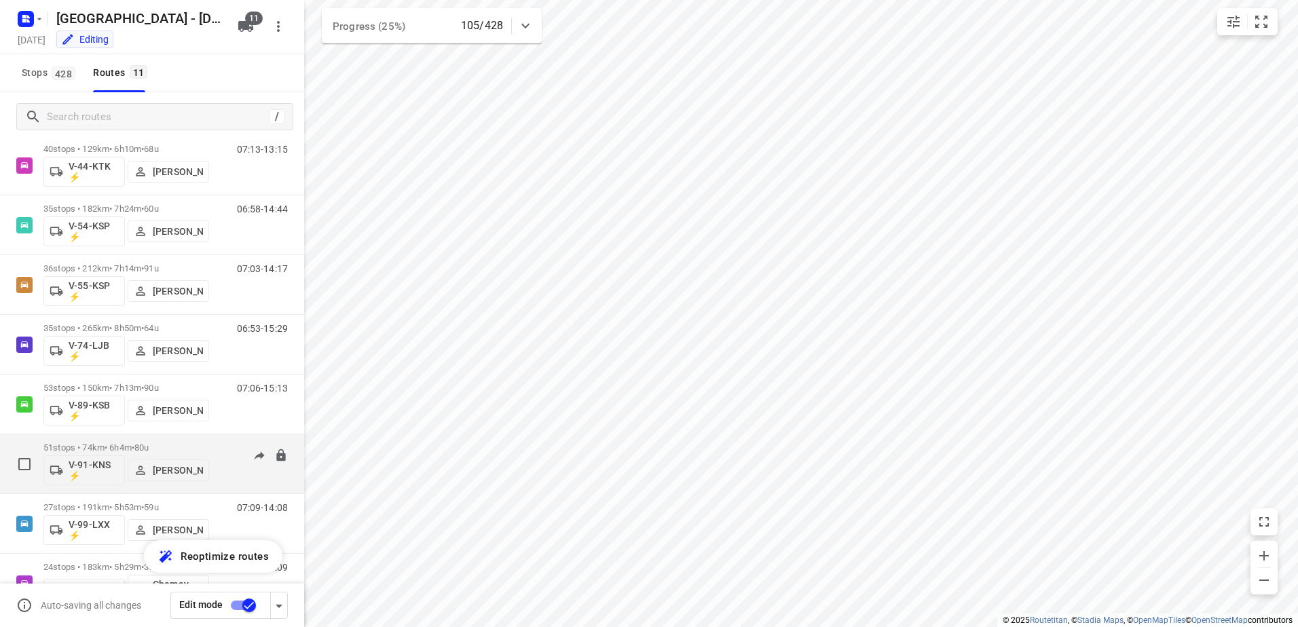
scroll to position [259, 0]
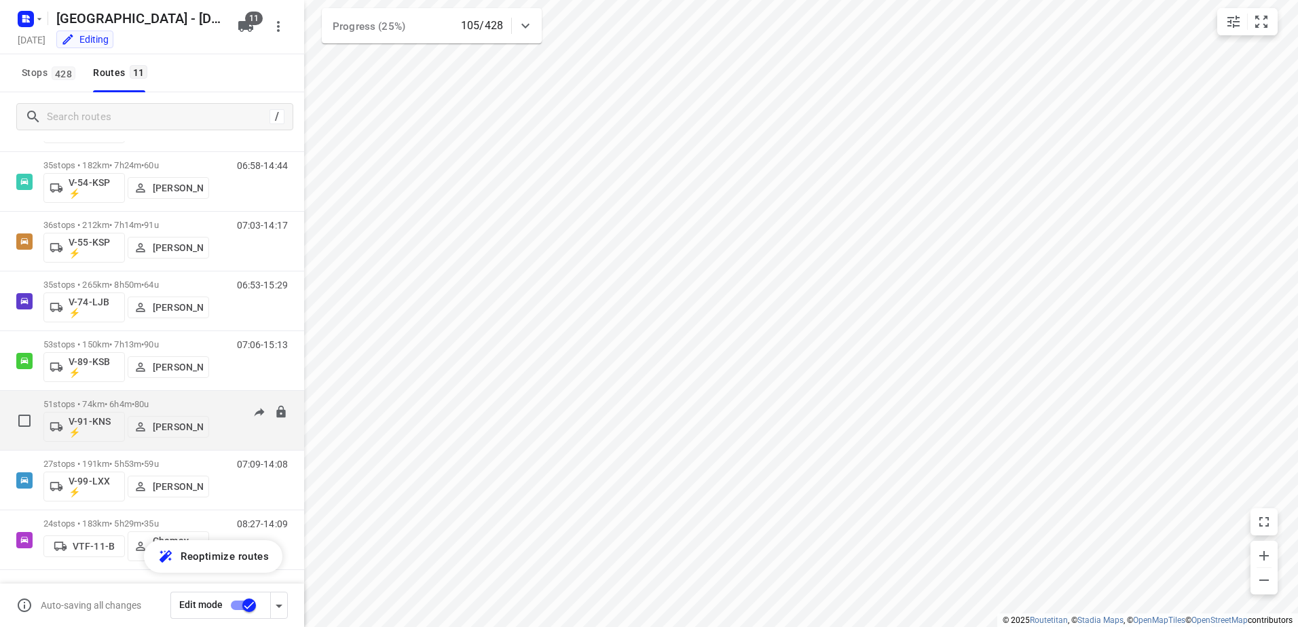
click at [220, 399] on div "08:15-15:02" at bounding box center [254, 424] width 68 height 50
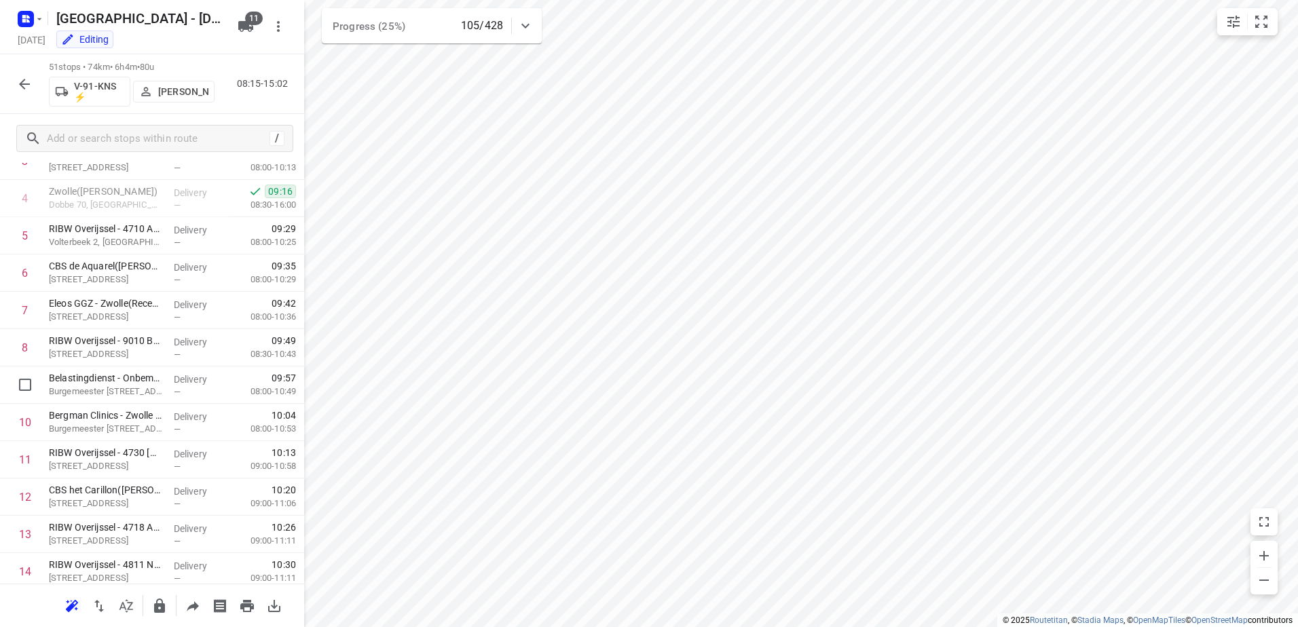
scroll to position [0, 0]
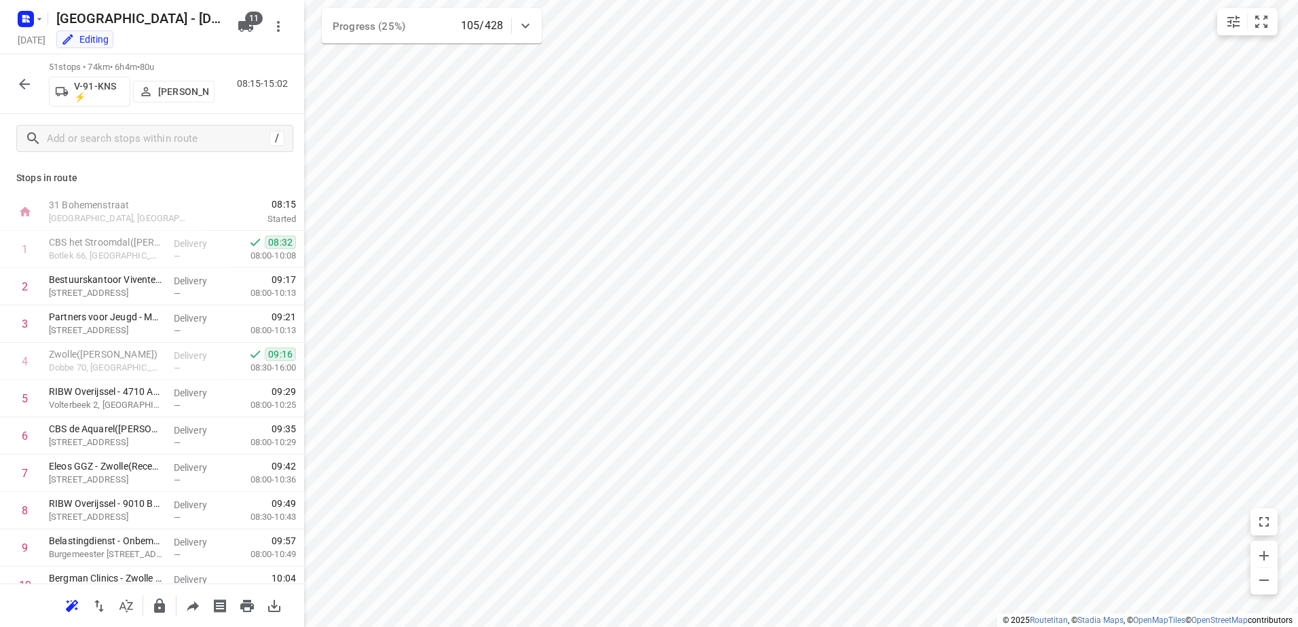
click at [33, 82] on button "button" at bounding box center [24, 84] width 27 height 27
